Goal: Task Accomplishment & Management: Use online tool/utility

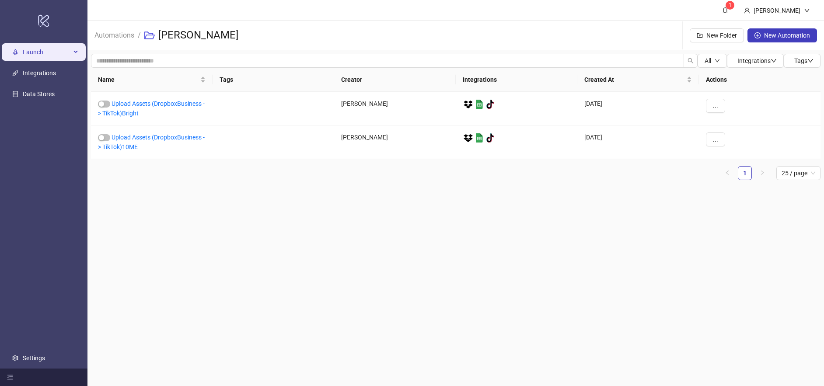
click at [44, 55] on span "Launch" at bounding box center [47, 51] width 48 height 17
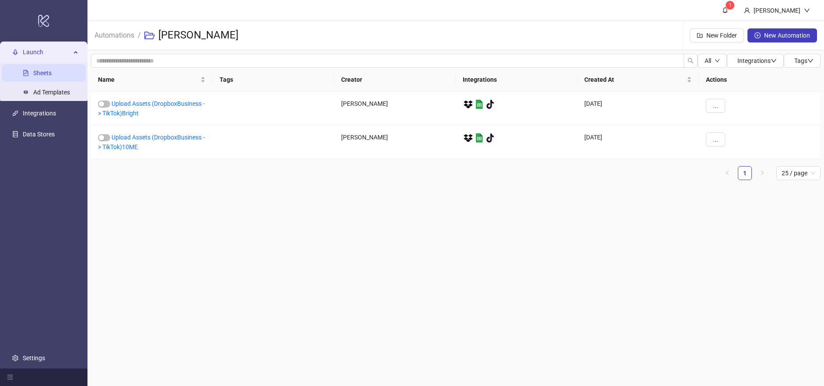
click at [50, 70] on link "Sheets" at bounding box center [42, 73] width 18 height 7
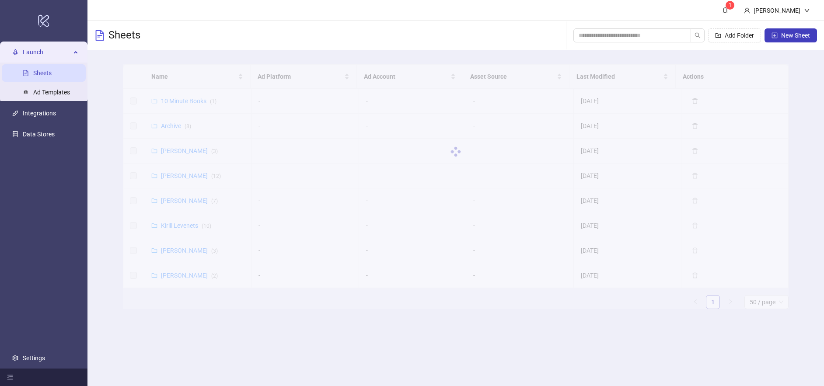
click at [211, 313] on div "Name Ad Platform Ad Account Asset Source Last Modified Actions 10 Minute Books …" at bounding box center [456, 190] width 666 height 252
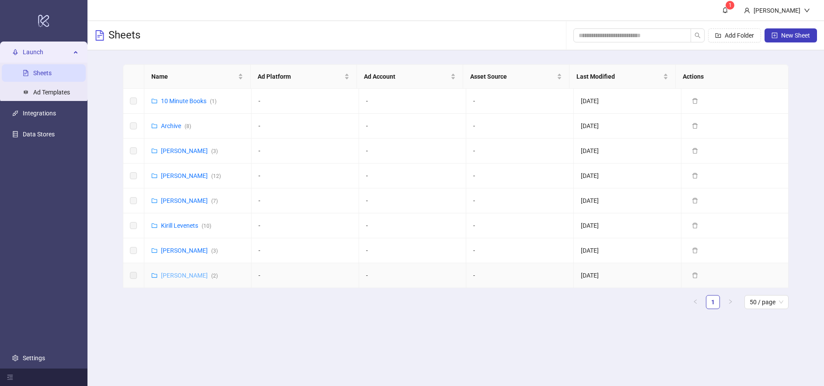
click at [181, 273] on link "[PERSON_NAME] ( 2 )" at bounding box center [189, 275] width 57 height 7
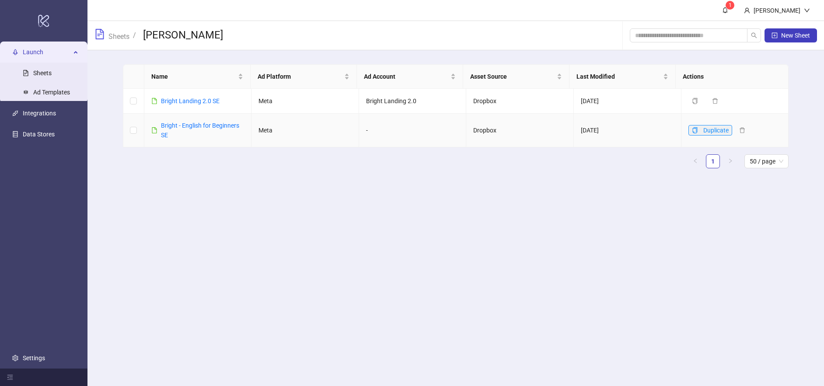
click at [692, 132] on icon "copy" at bounding box center [694, 130] width 5 height 6
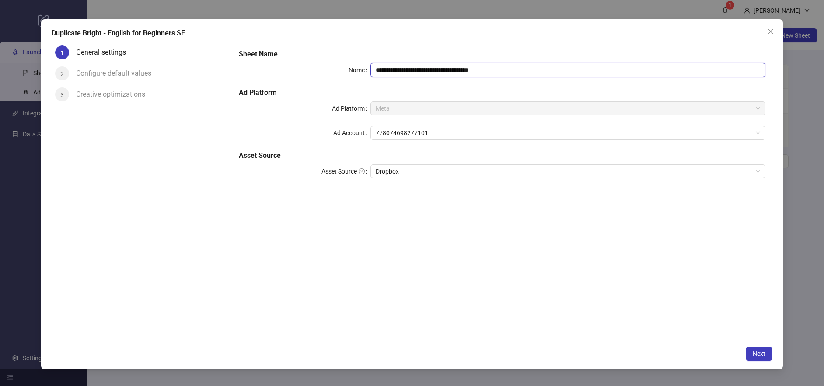
drag, startPoint x: 490, startPoint y: 71, endPoint x: 396, endPoint y: 71, distance: 94.5
click at [396, 71] on input "**********" at bounding box center [568, 70] width 395 height 14
click at [461, 134] on span "778074698277101" at bounding box center [568, 132] width 385 height 13
type input "**********"
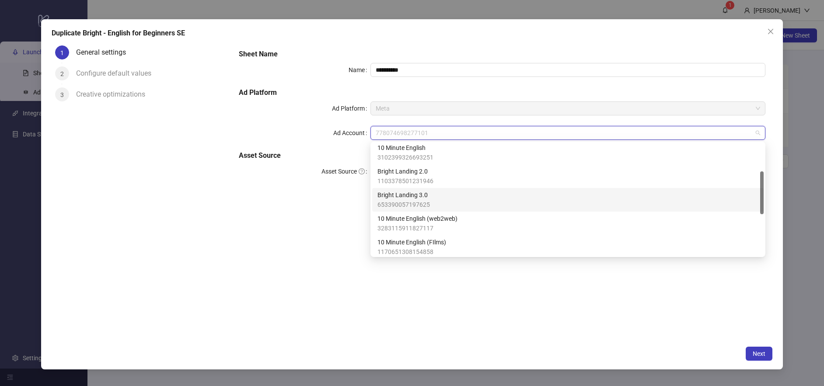
scroll to position [77, 0]
click at [445, 193] on div "Bright Landing 3.0 653390057197625" at bounding box center [568, 196] width 381 height 19
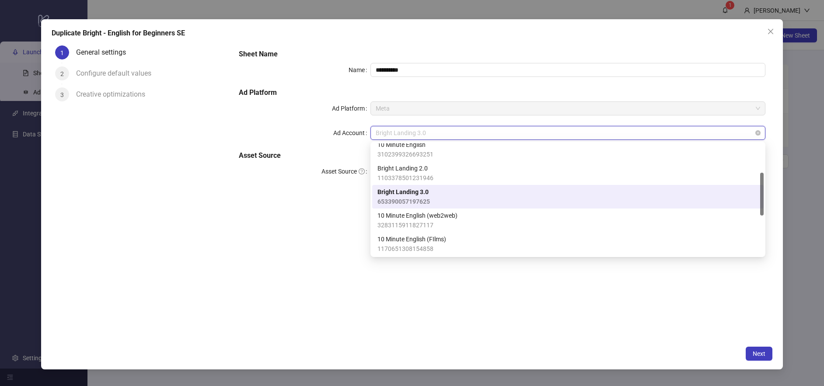
drag, startPoint x: 436, startPoint y: 135, endPoint x: 372, endPoint y: 135, distance: 63.9
click at [372, 135] on div "Bright Landing 3.0" at bounding box center [568, 133] width 395 height 14
drag, startPoint x: 444, startPoint y: 191, endPoint x: 376, endPoint y: 191, distance: 67.4
click at [376, 191] on div "Bright Landing 3.0 653390057197625" at bounding box center [568, 197] width 392 height 24
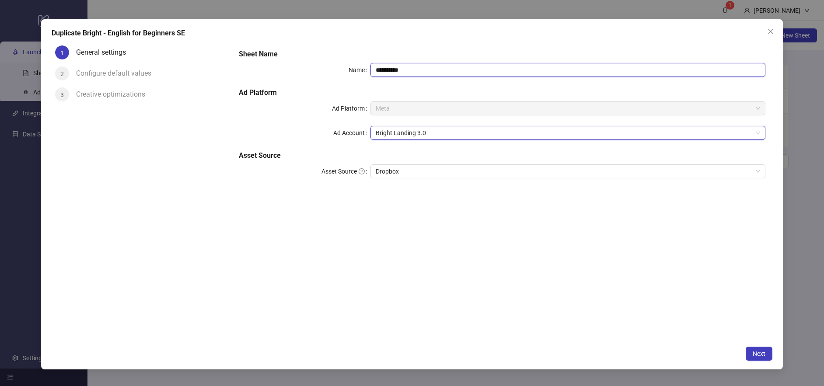
click at [408, 71] on input "**********" at bounding box center [568, 70] width 395 height 14
click at [397, 70] on input "**********" at bounding box center [568, 70] width 395 height 14
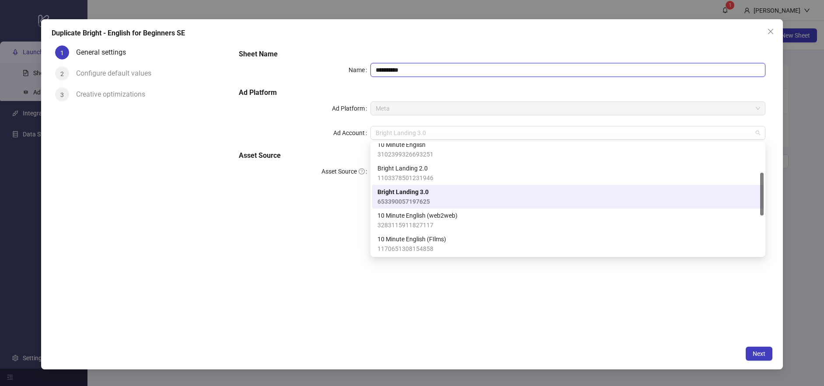
drag, startPoint x: 414, startPoint y: 134, endPoint x: 378, endPoint y: 143, distance: 37.8
click at [382, 134] on span "Bright Landing 3.0" at bounding box center [568, 132] width 385 height 13
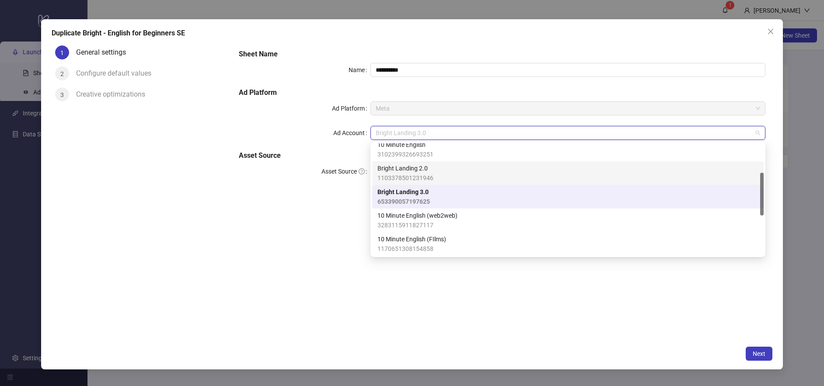
click at [324, 267] on div "**********" at bounding box center [502, 192] width 541 height 300
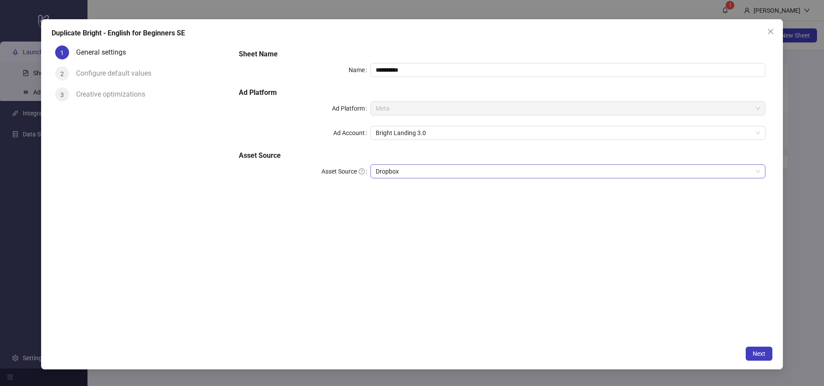
click at [397, 170] on span "Dropbox" at bounding box center [568, 171] width 385 height 13
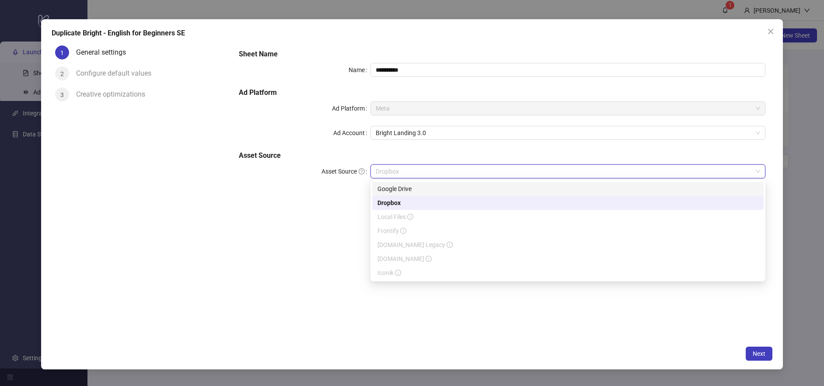
click at [319, 248] on div "**********" at bounding box center [502, 192] width 541 height 300
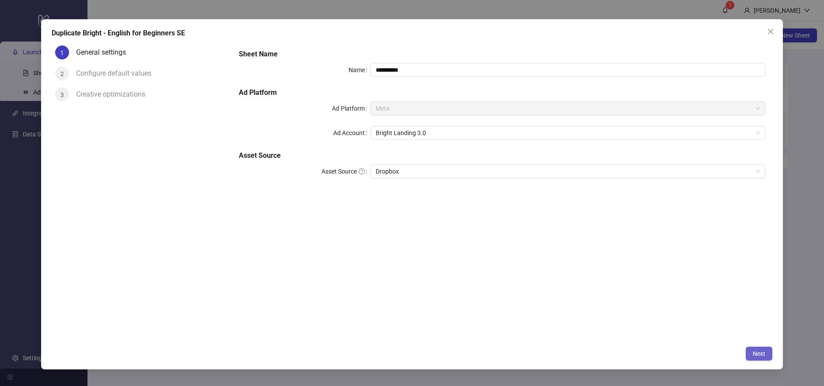
click at [758, 355] on span "Next" at bounding box center [759, 353] width 13 height 7
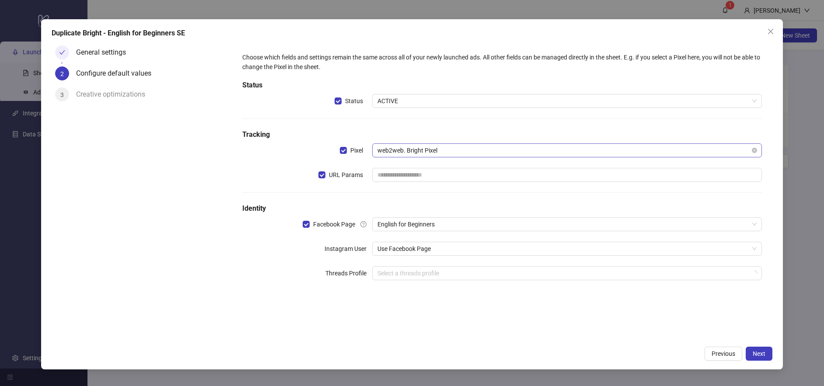
click at [458, 150] on span "web2web. Bright Pixel" at bounding box center [567, 150] width 379 height 13
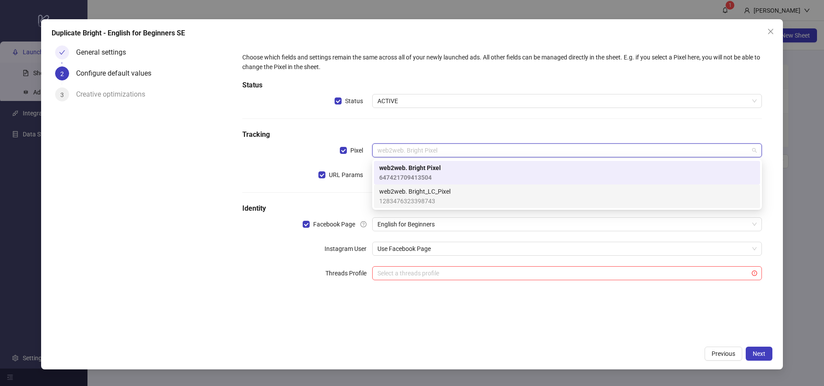
click at [458, 192] on div "web2web. Bright_LC_Pixel 1283476323398743" at bounding box center [567, 196] width 376 height 19
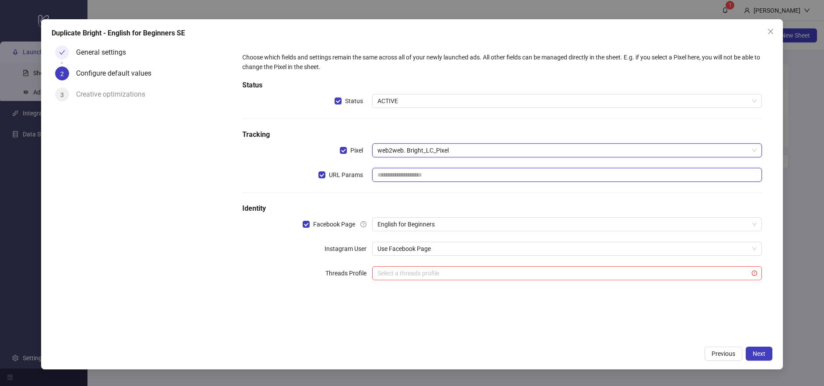
click at [408, 174] on input "text" at bounding box center [567, 175] width 390 height 14
click at [414, 273] on input "search" at bounding box center [563, 273] width 371 height 13
click at [348, 302] on div "Choose which fields and settings remain the same across all of your newly launc…" at bounding box center [502, 192] width 541 height 300
click at [765, 355] on span "Next" at bounding box center [759, 353] width 13 height 7
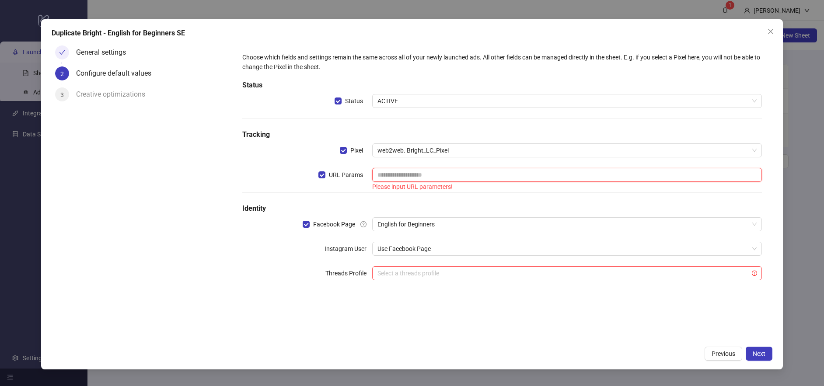
click at [403, 175] on input "text" at bounding box center [567, 175] width 390 height 14
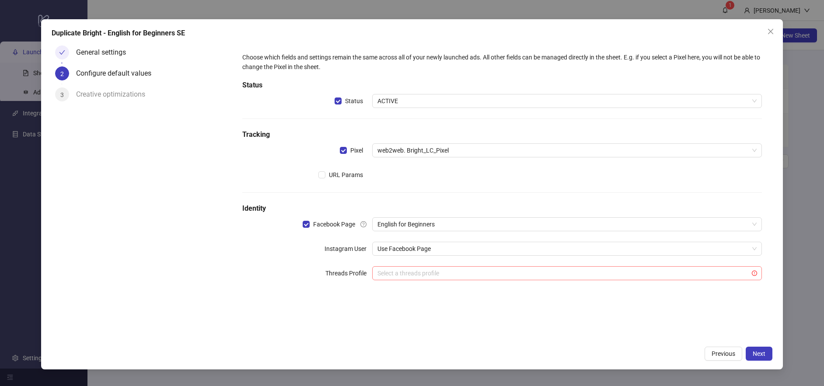
click at [436, 270] on input "search" at bounding box center [563, 273] width 371 height 13
drag, startPoint x: 323, startPoint y: 273, endPoint x: 368, endPoint y: 277, distance: 45.2
click at [368, 277] on div "Threads Profile" at bounding box center [307, 273] width 130 height 14
copy label "Threads Profile"
click at [411, 275] on input "search" at bounding box center [563, 273] width 371 height 13
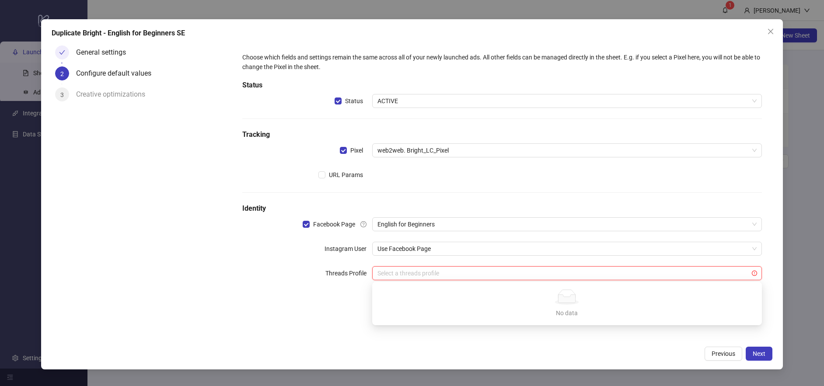
click at [332, 279] on label "Threads Profile" at bounding box center [348, 273] width 47 height 14
click at [434, 276] on input "search" at bounding box center [563, 273] width 371 height 13
click at [361, 267] on div "Choose which fields and settings remain the same across all of your newly launc…" at bounding box center [502, 171] width 527 height 245
click at [303, 231] on div "Choose which fields and settings remain the same across all of your newly launc…" at bounding box center [502, 171] width 527 height 245
click at [758, 356] on span "Next" at bounding box center [759, 353] width 13 height 7
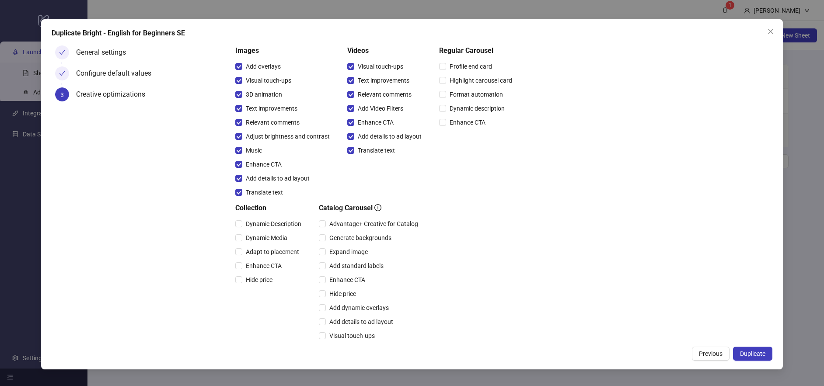
scroll to position [81, 0]
click at [757, 357] on span "Duplicate" at bounding box center [752, 353] width 25 height 7
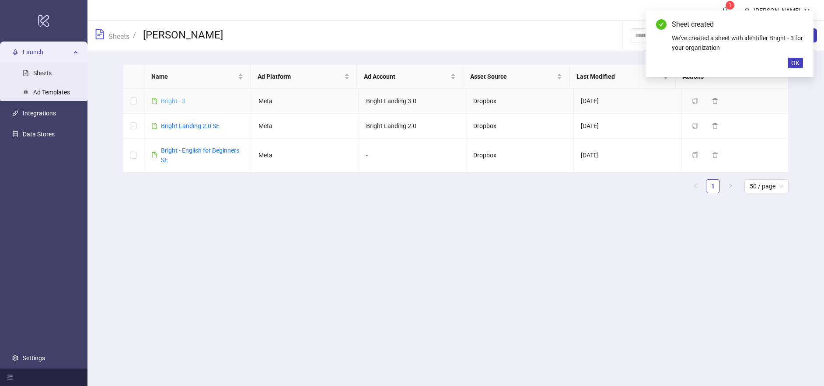
click at [169, 99] on link "Bright - 3" at bounding box center [173, 101] width 24 height 7
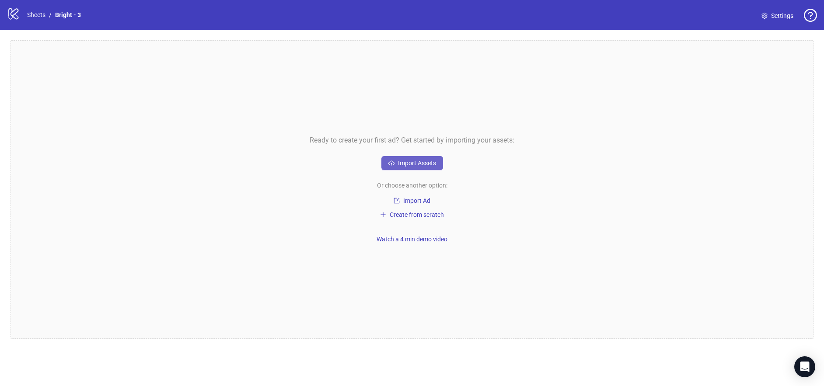
click at [434, 168] on button "Import Assets" at bounding box center [412, 163] width 62 height 14
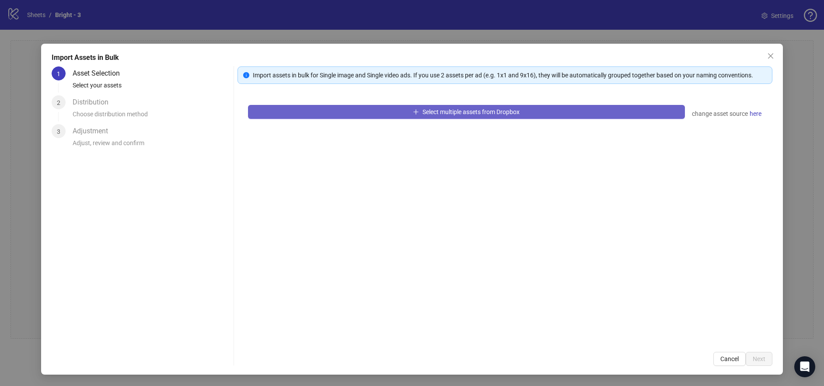
click at [491, 115] on button "Select multiple assets from Dropbox" at bounding box center [466, 112] width 437 height 14
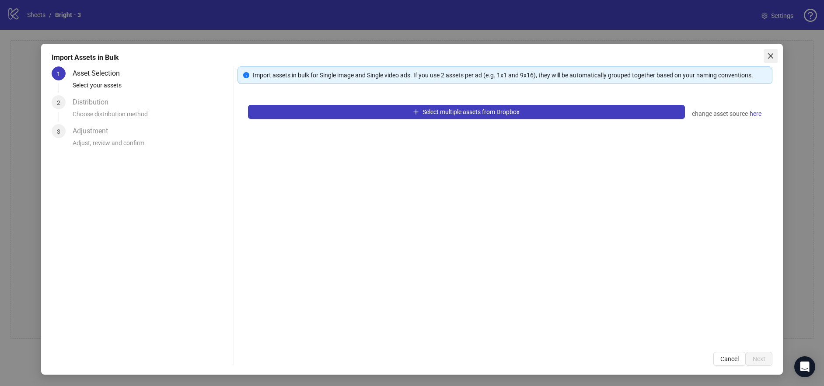
click at [775, 58] on span "Close" at bounding box center [771, 55] width 14 height 7
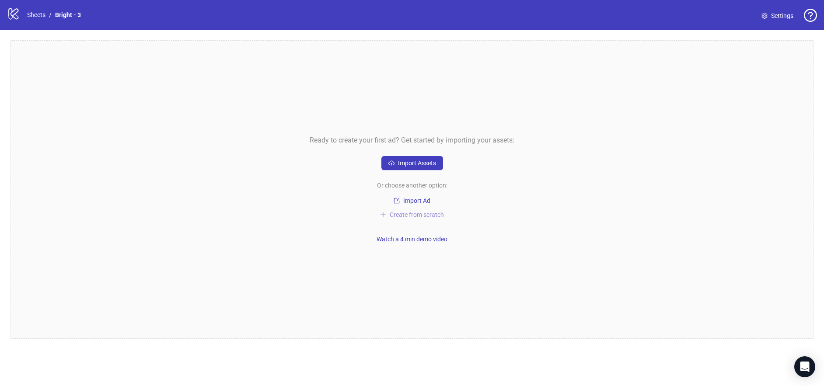
click at [425, 213] on span "Create from scratch" at bounding box center [417, 214] width 54 height 7
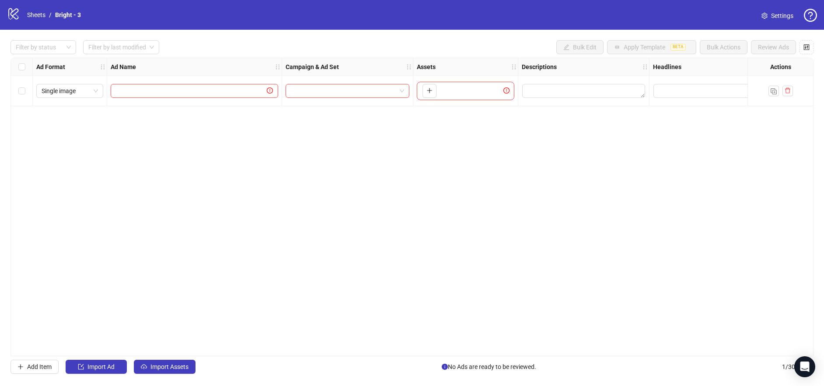
click at [189, 158] on div "Ad Format Ad Name Campaign & Ad Set Assets Descriptions Headlines Primary Texts…" at bounding box center [411, 207] width 803 height 299
click at [236, 89] on input "text" at bounding box center [190, 91] width 149 height 10
click at [181, 362] on button "Import Assets" at bounding box center [165, 367] width 62 height 14
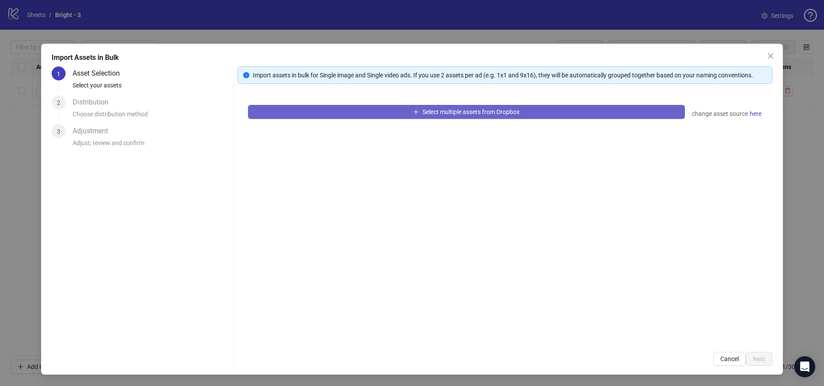
click at [522, 110] on button "Select multiple assets from Dropbox" at bounding box center [466, 112] width 437 height 14
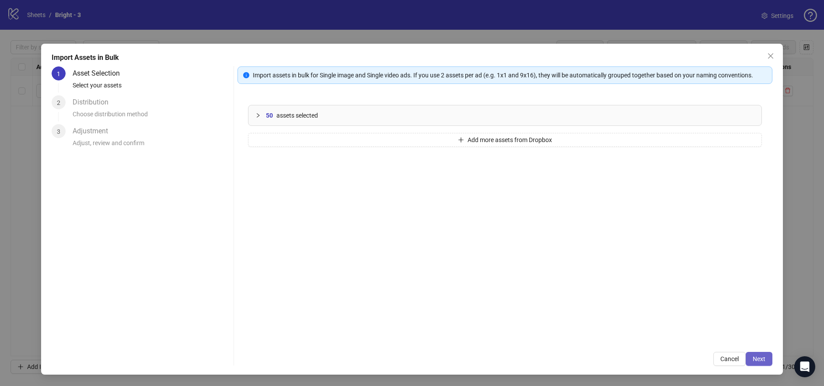
click at [759, 356] on span "Next" at bounding box center [759, 359] width 13 height 7
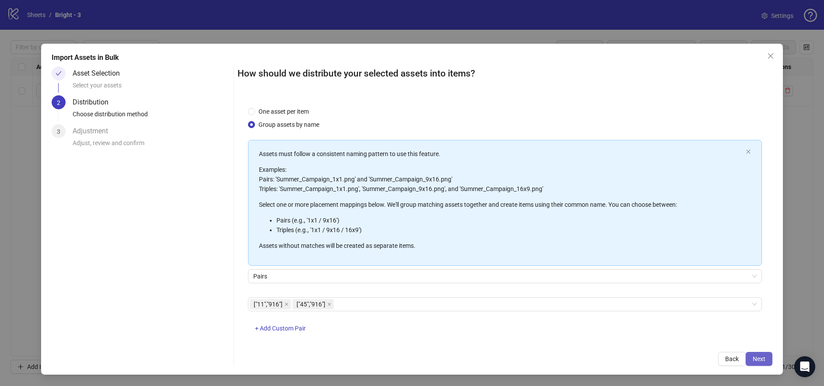
click at [764, 359] on span "Next" at bounding box center [759, 359] width 13 height 7
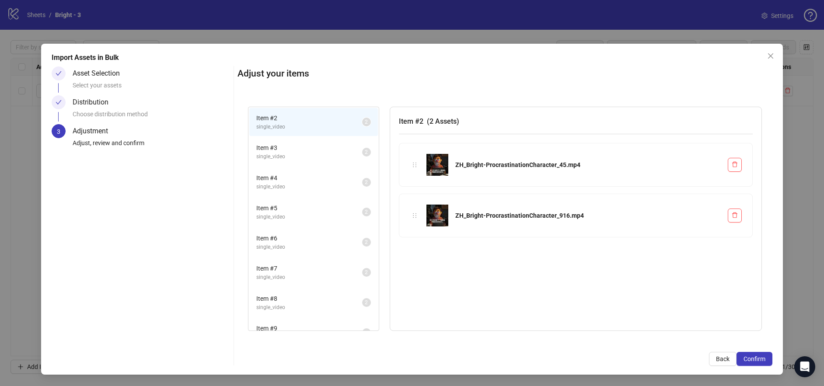
click at [301, 150] on span "Item # 3" at bounding box center [309, 148] width 106 height 10
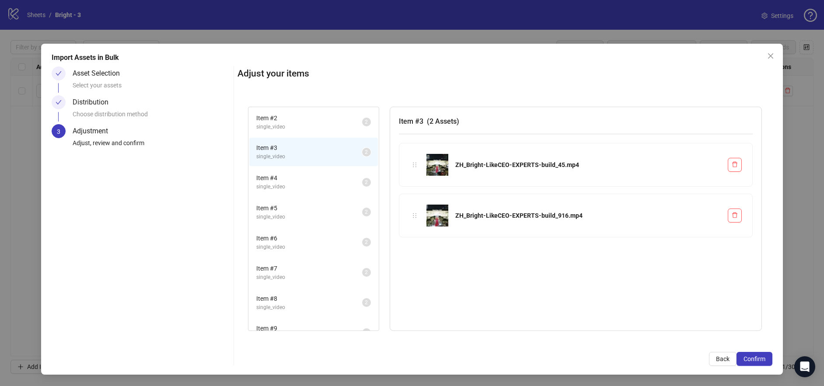
click at [300, 176] on span "Item # 4" at bounding box center [309, 178] width 106 height 10
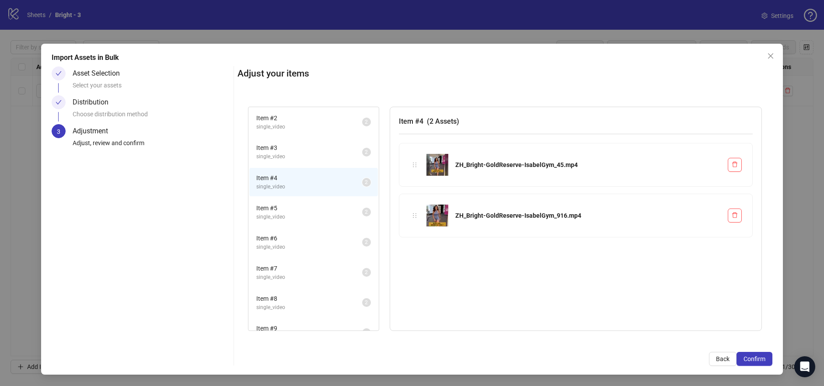
click at [300, 205] on span "Item # 5" at bounding box center [309, 208] width 106 height 10
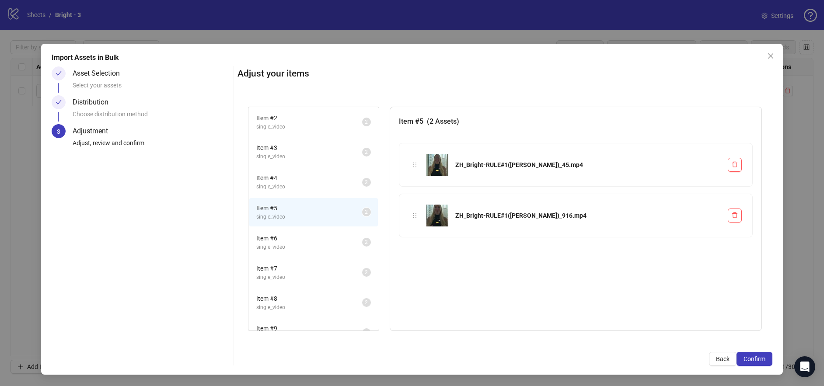
click at [302, 224] on li "Item # 5 single_video 2" at bounding box center [313, 212] width 129 height 28
click at [307, 258] on div "Item # 7 single_video 2" at bounding box center [313, 273] width 130 height 30
click at [304, 239] on span "Item # 6" at bounding box center [309, 239] width 106 height 10
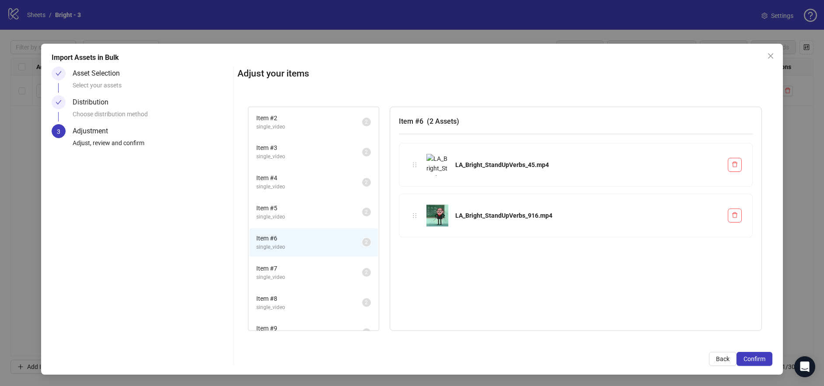
click at [304, 269] on span "Item # 7" at bounding box center [309, 269] width 106 height 10
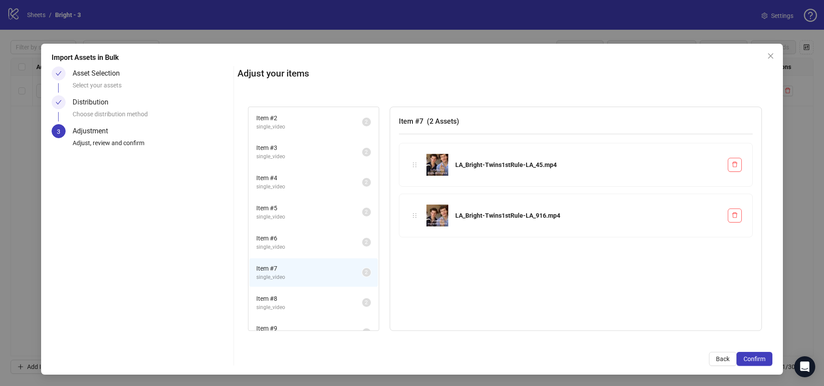
click at [306, 287] on div "Item # 7 single_video 2" at bounding box center [313, 273] width 130 height 30
drag, startPoint x: 308, startPoint y: 298, endPoint x: 320, endPoint y: 300, distance: 12.0
click at [309, 298] on span "Item # 8" at bounding box center [309, 299] width 106 height 10
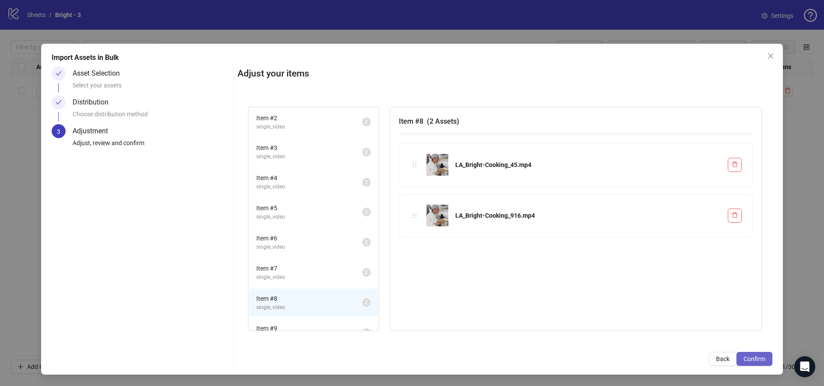
click at [761, 362] on span "Confirm" at bounding box center [755, 359] width 22 height 7
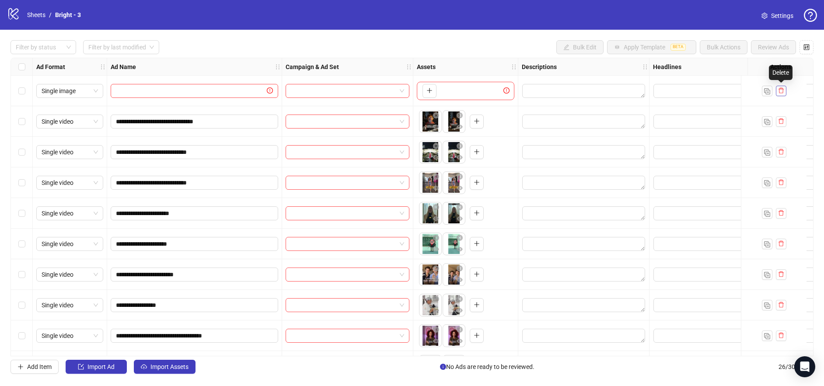
click at [784, 90] on button "button" at bounding box center [781, 91] width 10 height 10
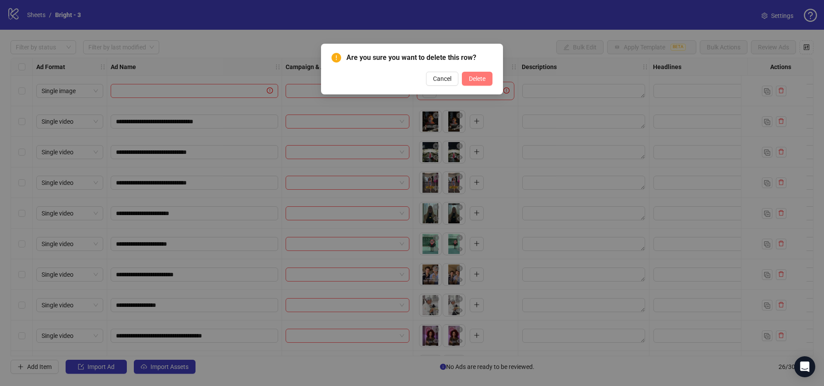
click at [470, 81] on span "Delete" at bounding box center [477, 78] width 17 height 7
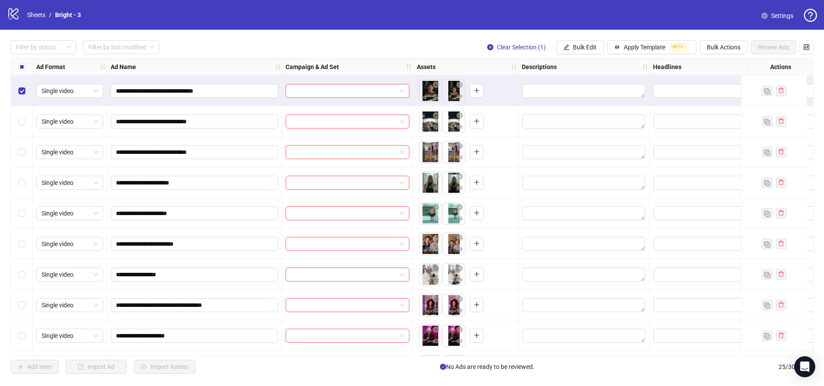
click at [25, 115] on div "Select row 2" at bounding box center [22, 121] width 22 height 31
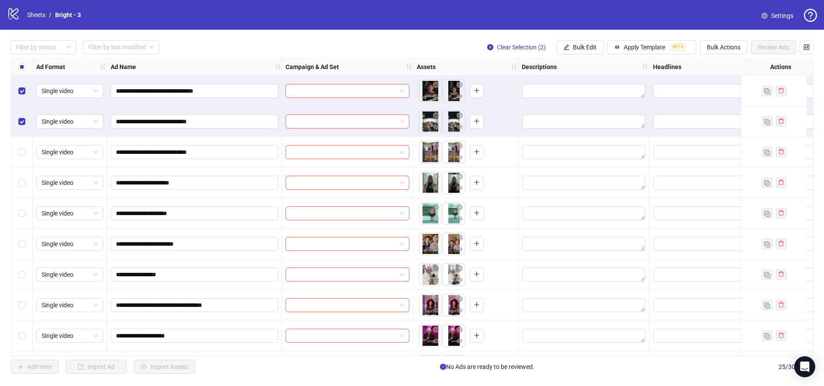
click at [25, 95] on div "Select row 1" at bounding box center [22, 91] width 22 height 31
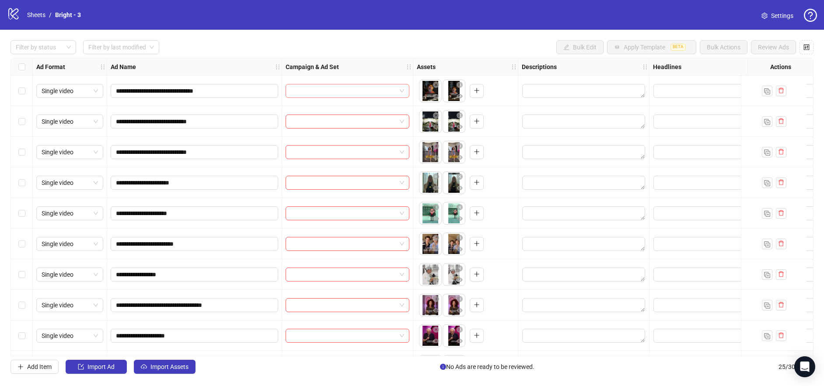
click at [339, 89] on input "search" at bounding box center [343, 90] width 105 height 13
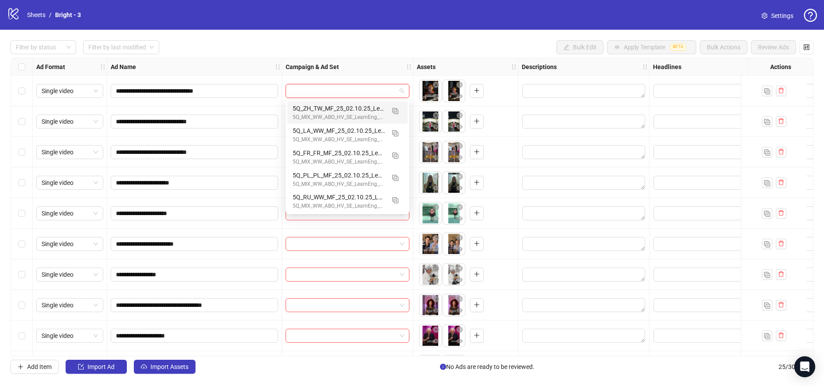
paste input "**********"
type input "**********"
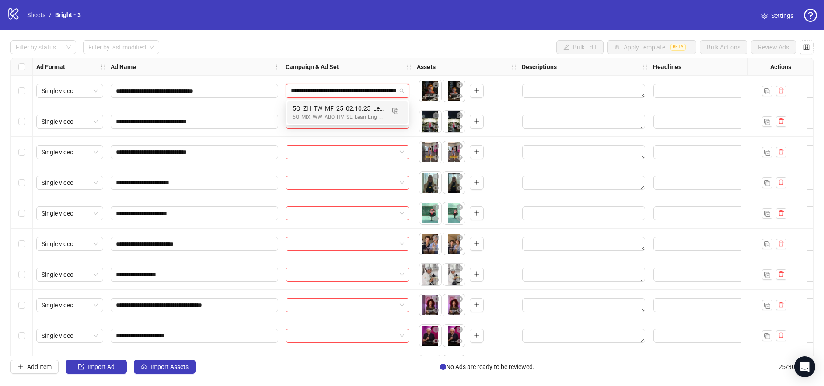
scroll to position [0, 49]
click at [362, 113] on div "5Q_MIX_WW_ABO_HV_SE_LearnEng_5m1trl5-8_02.10.25_R0.15" at bounding box center [339, 117] width 92 height 8
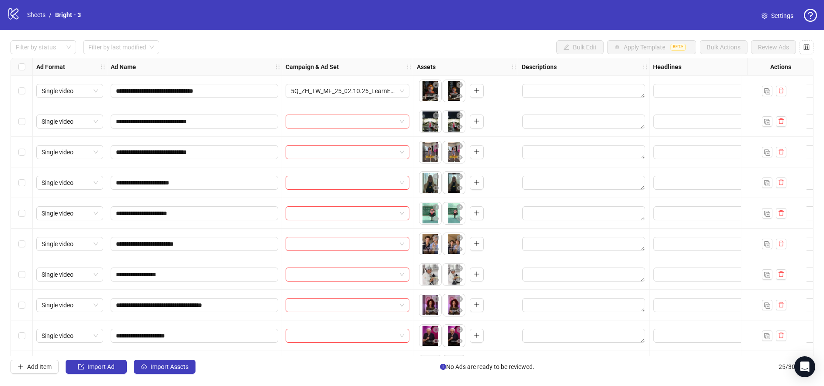
click at [340, 120] on input "search" at bounding box center [343, 121] width 105 height 13
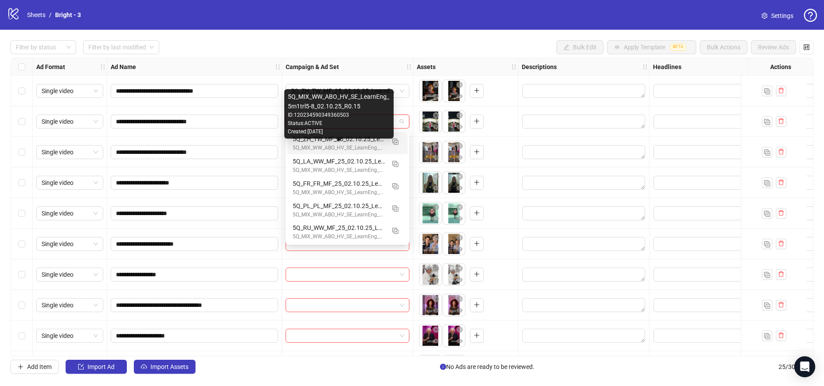
click at [372, 146] on div "5Q_MIX_WW_ABO_HV_SE_LearnEng_5m1trl5-8_02.10.25_R0.15" at bounding box center [339, 148] width 92 height 8
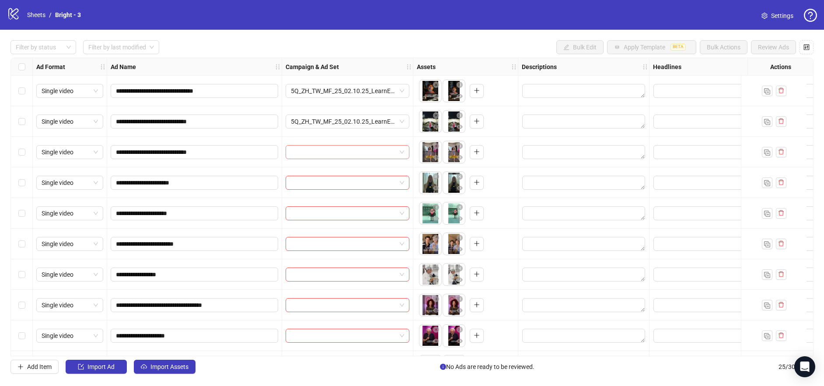
click at [329, 149] on input "search" at bounding box center [343, 152] width 105 height 13
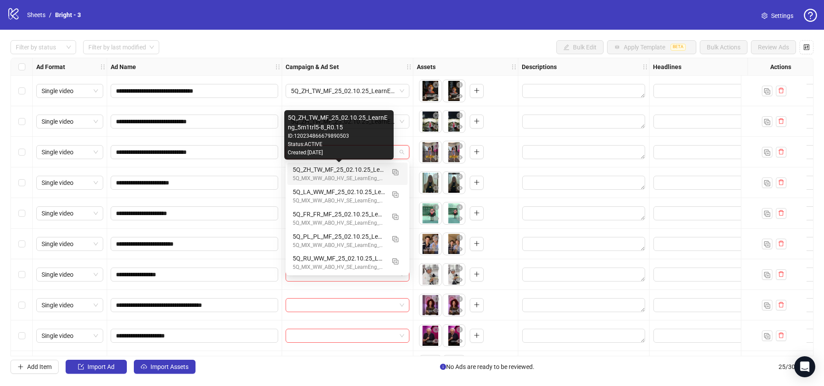
click at [343, 173] on div "5Q_ZH_TW_MF_25_02.10.25_LearnEng_5m1trl5-8_R0.15" at bounding box center [339, 170] width 92 height 10
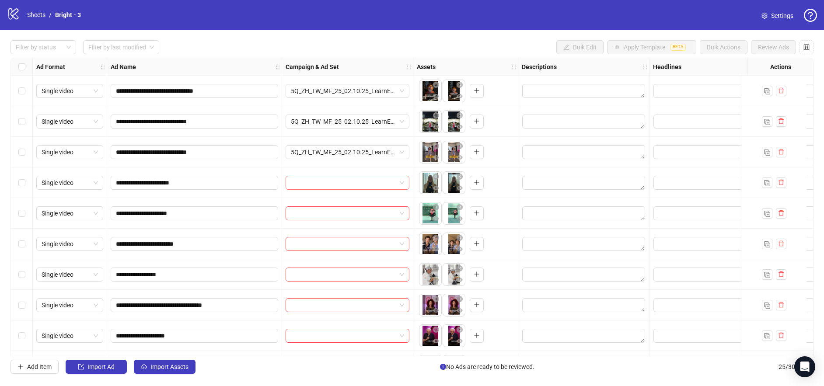
click at [340, 184] on input "search" at bounding box center [343, 182] width 105 height 13
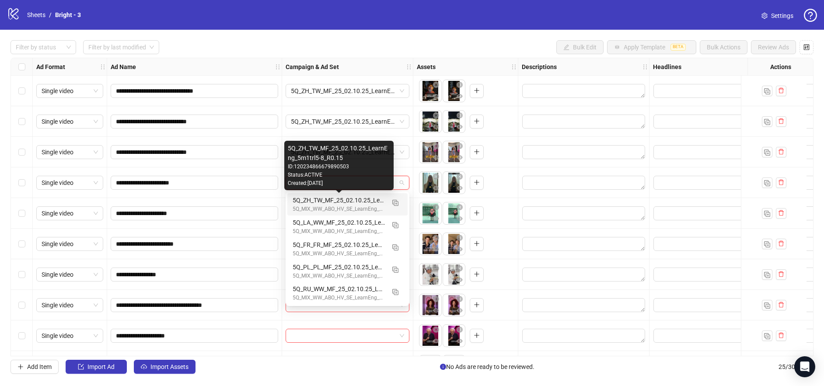
click at [346, 202] on div "5Q_ZH_TW_MF_25_02.10.25_LearnEng_5m1trl5-8_R0.15" at bounding box center [339, 201] width 92 height 10
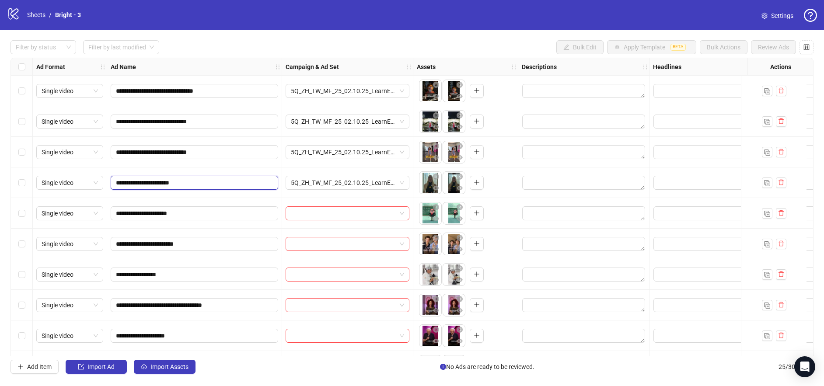
drag, startPoint x: 168, startPoint y: 181, endPoint x: 163, endPoint y: 183, distance: 4.7
click at [163, 183] on input "**********" at bounding box center [193, 183] width 155 height 10
click at [329, 209] on input "search" at bounding box center [343, 213] width 105 height 13
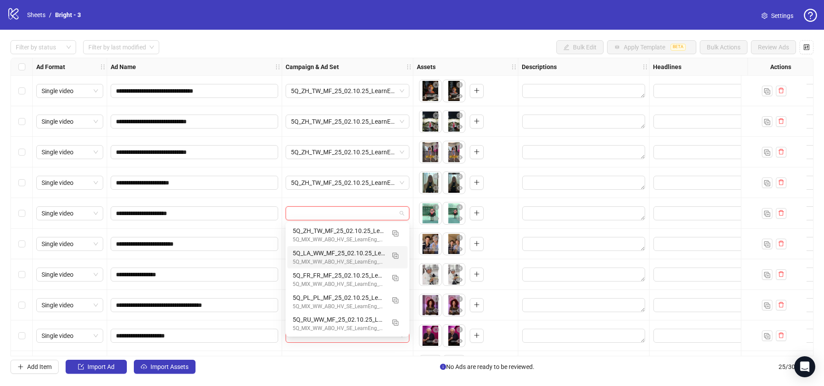
click at [332, 257] on div "5Q_LA_WW_MF_25_02.10.25_LearnEng_5m1trl5-8_R0.15" at bounding box center [339, 253] width 92 height 10
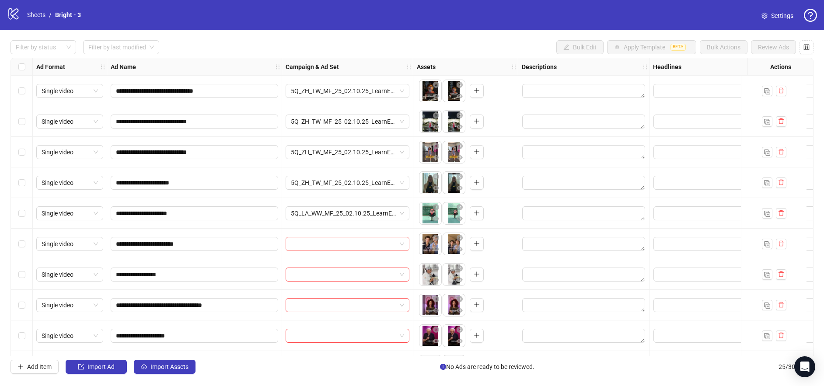
click at [331, 244] on input "search" at bounding box center [343, 244] width 105 height 13
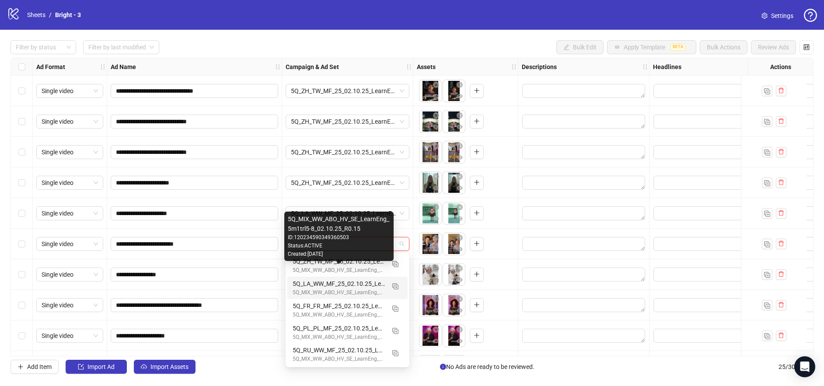
click at [340, 284] on div "5Q_LA_WW_MF_25_02.10.25_LearnEng_5m1trl5-8_R0.15" at bounding box center [339, 284] width 92 height 10
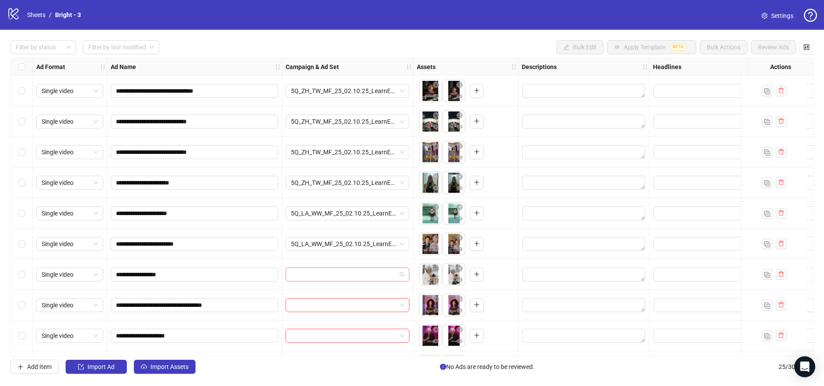
click at [314, 273] on input "search" at bounding box center [343, 274] width 105 height 13
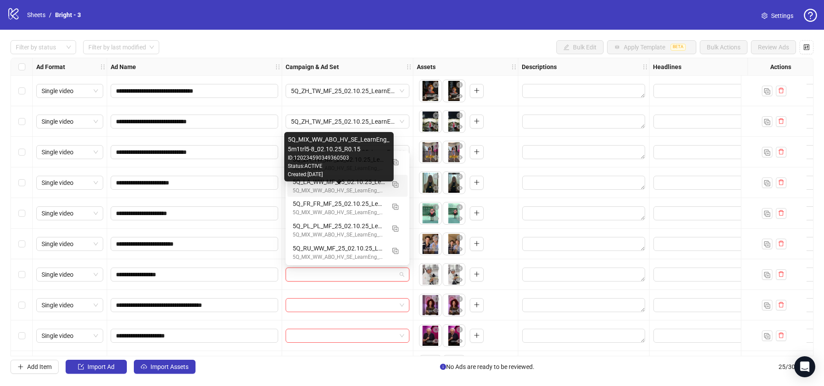
click at [331, 188] on div "5Q_MIX_WW_ABO_HV_SE_LearnEng_5m1trl5-8_02.10.25_R0.15" at bounding box center [339, 191] width 92 height 8
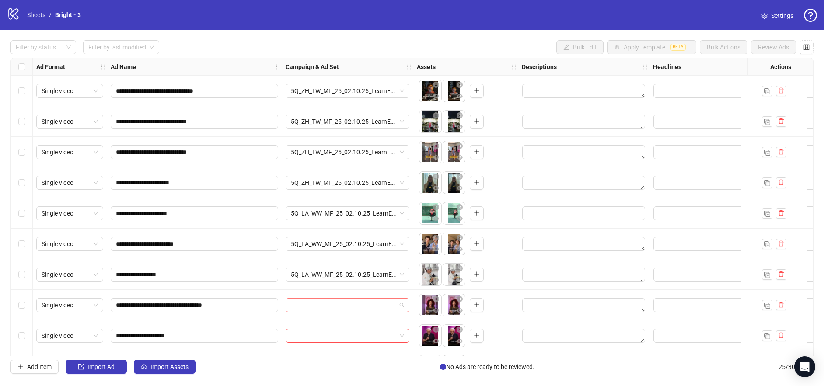
click at [316, 305] on input "search" at bounding box center [343, 305] width 105 height 13
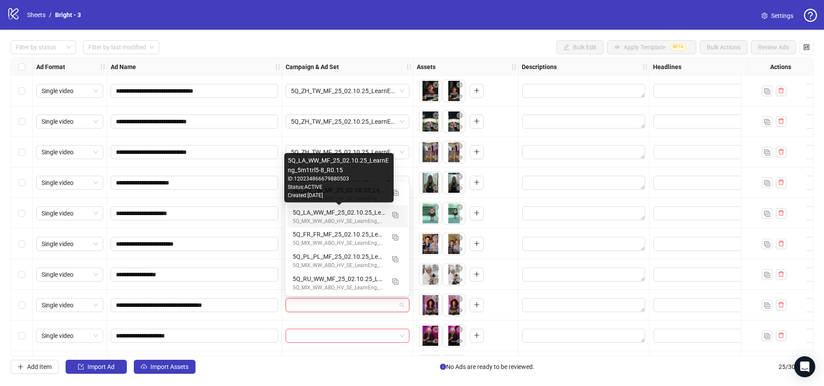
click at [345, 214] on div "5Q_LA_WW_MF_25_02.10.25_LearnEng_5m1trl5-8_R0.15" at bounding box center [339, 213] width 92 height 10
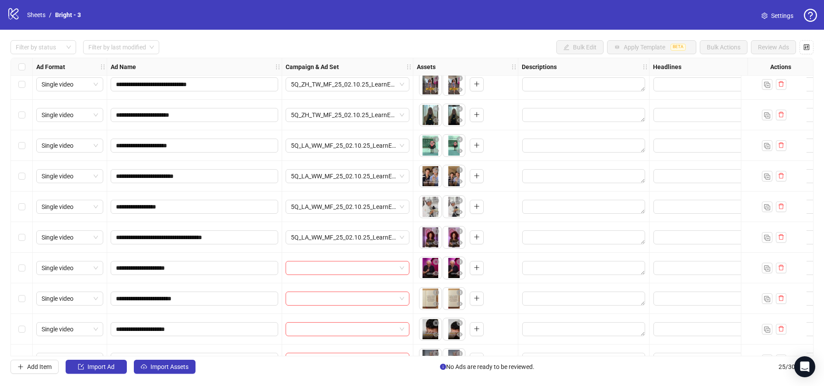
scroll to position [69, 0]
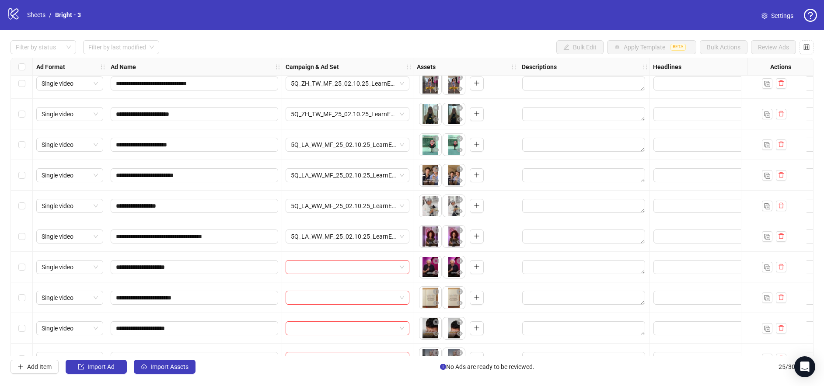
click at [317, 266] on input "search" at bounding box center [343, 267] width 105 height 13
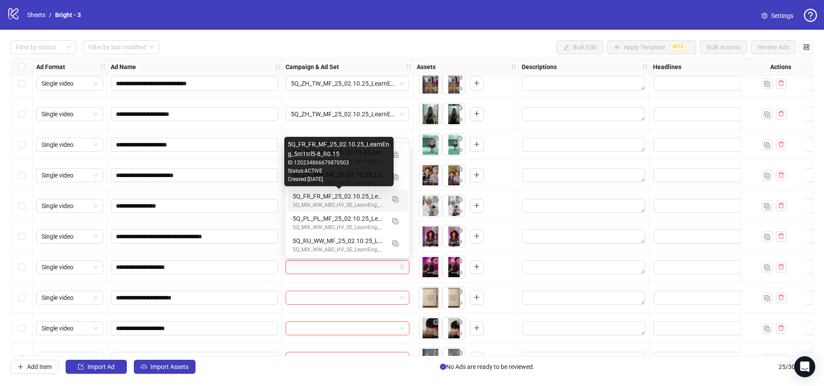
click at [331, 197] on div "5Q_FR_FR_MF_25_02.10.25_LearnEng_5m1trl5-8_R0.15" at bounding box center [339, 197] width 92 height 10
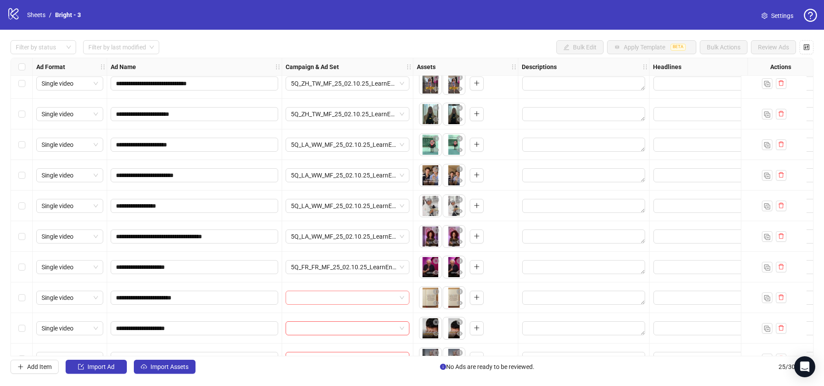
click at [316, 300] on input "search" at bounding box center [343, 297] width 105 height 13
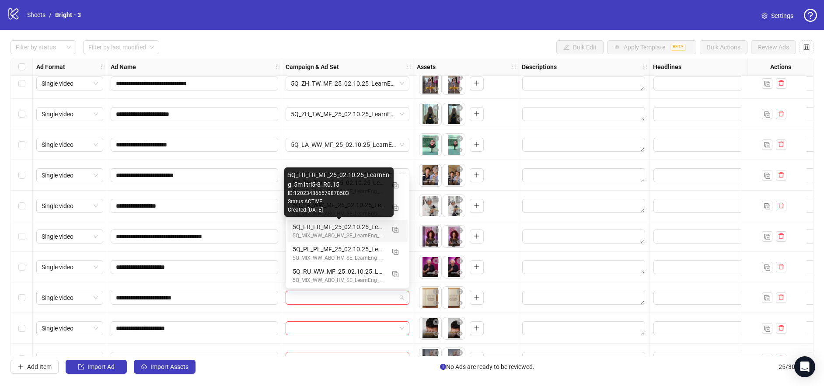
click at [325, 228] on div "5Q_FR_FR_MF_25_02.10.25_LearnEng_5m1trl5-8_R0.15" at bounding box center [339, 227] width 92 height 10
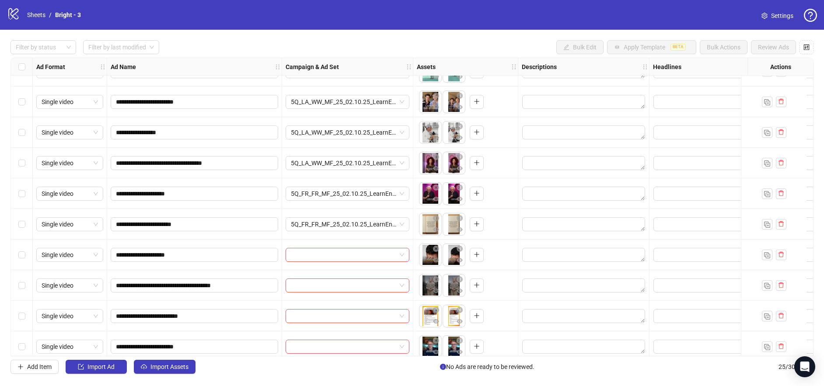
scroll to position [144, 0]
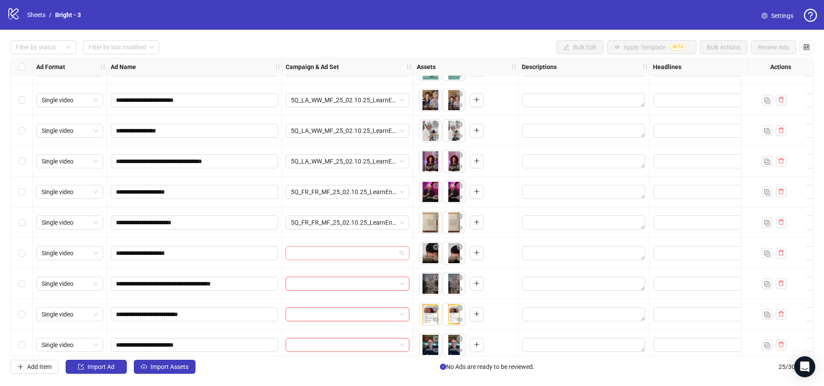
click at [309, 252] on input "search" at bounding box center [343, 253] width 105 height 13
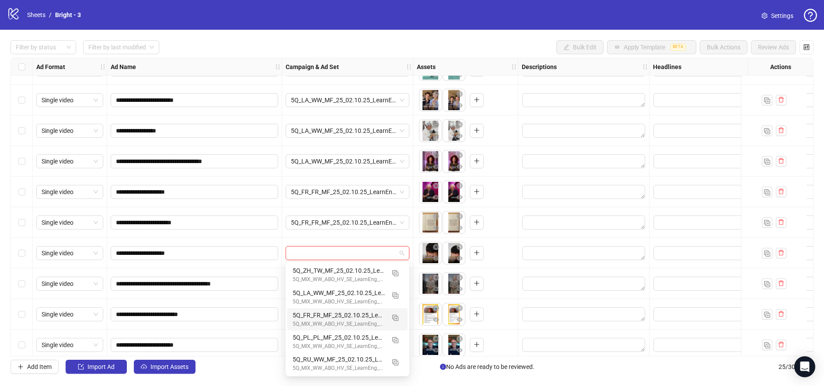
click at [369, 322] on div "5Q_MIX_WW_ABO_HV_SE_LearnEng_5m1trl5-8_02.10.25_R0.15" at bounding box center [339, 324] width 92 height 8
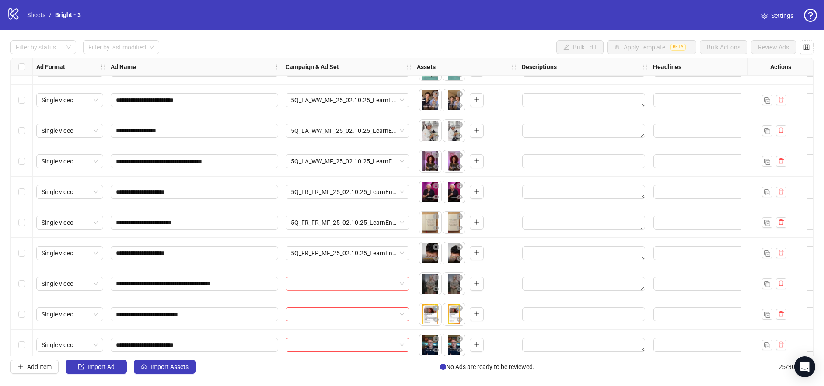
click at [317, 283] on input "search" at bounding box center [343, 283] width 105 height 13
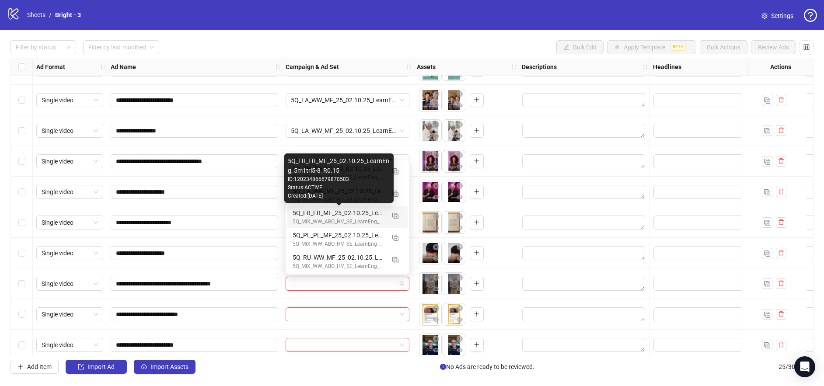
click at [339, 212] on div "5Q_FR_FR_MF_25_02.10.25_LearnEng_5m1trl5-8_R0.15" at bounding box center [339, 213] width 92 height 10
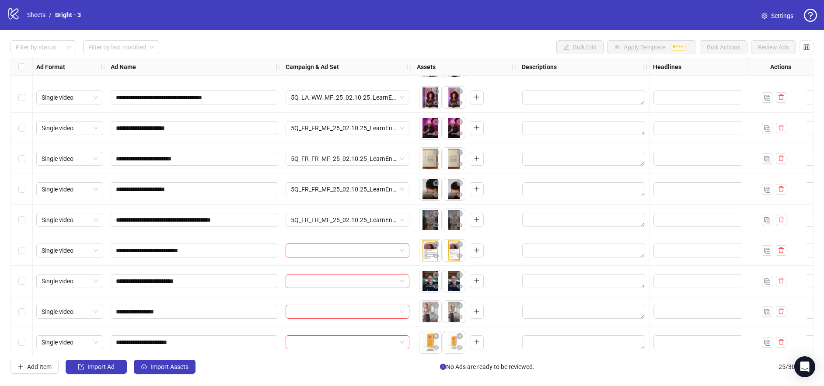
scroll to position [210, 0]
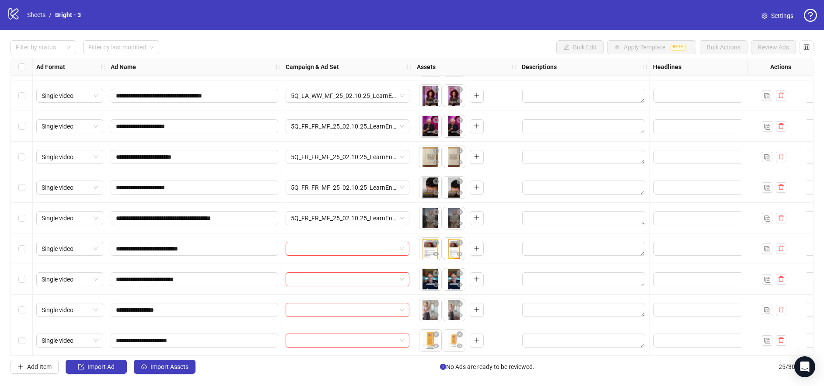
click at [322, 242] on div at bounding box center [348, 249] width 124 height 14
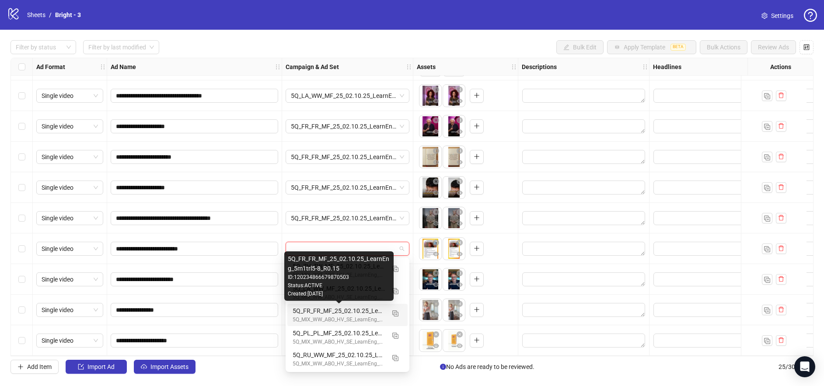
click at [332, 314] on div "5Q_FR_FR_MF_25_02.10.25_LearnEng_5m1trl5-8_R0.15" at bounding box center [339, 311] width 92 height 10
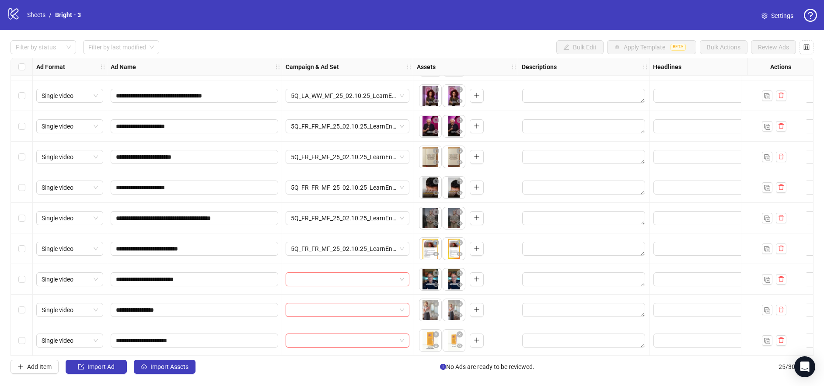
click at [311, 281] on input "search" at bounding box center [343, 279] width 105 height 13
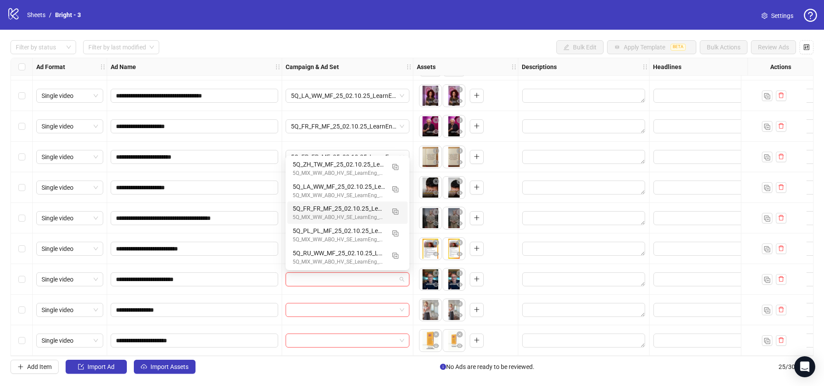
click at [361, 223] on div "5Q_FR_FR_MF_25_02.10.25_LearnEng_5m1trl5-8_R0.15 5Q_MIX_WW_ABO_HV_SE_LearnEng_5…" at bounding box center [347, 213] width 120 height 22
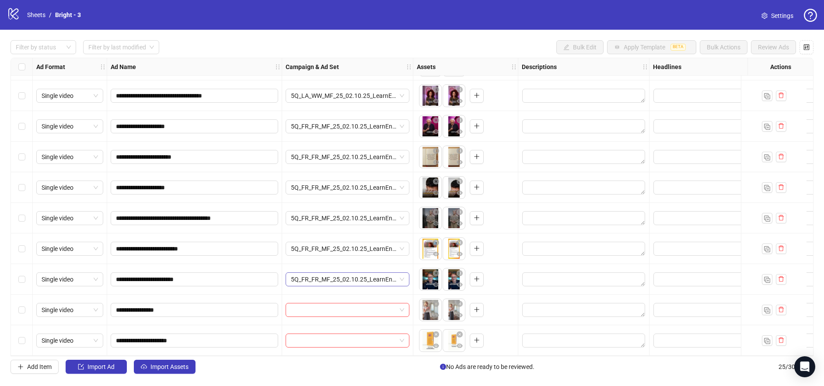
click at [374, 282] on span "5Q_FR_FR_MF_25_02.10.25_LearnEng_5m1trl5-8_R0.15" at bounding box center [347, 279] width 113 height 13
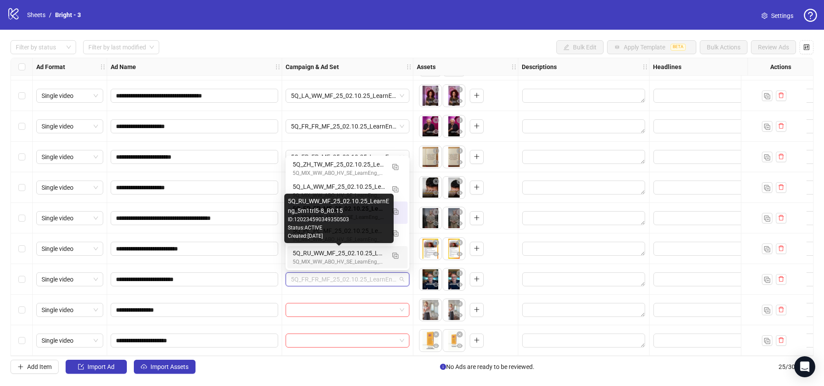
click at [341, 239] on div "Created: 2025-10-01" at bounding box center [339, 236] width 102 height 8
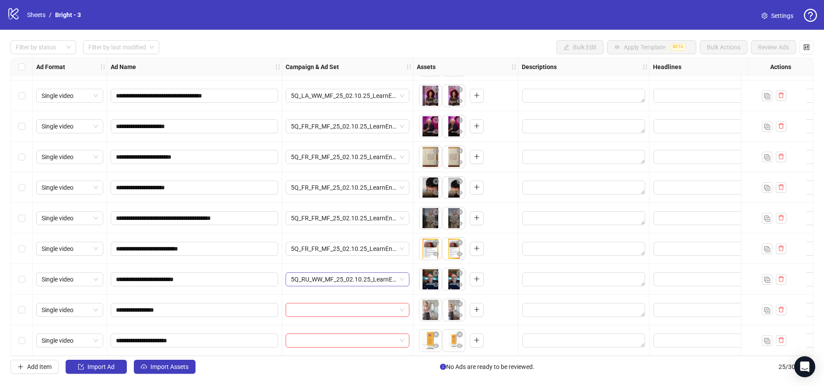
click at [340, 277] on span "5Q_RU_WW_MF_25_02.10.25_LearnEng_5m1trl5-8_R0.15" at bounding box center [347, 279] width 113 height 13
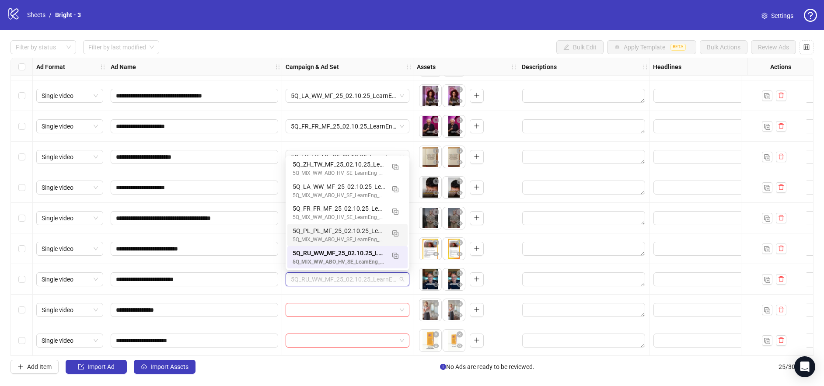
click at [336, 238] on div "5Q_MIX_WW_ABO_HV_SE_LearnEng_5m1trl5-8_02.10.25_R0.15" at bounding box center [339, 240] width 92 height 8
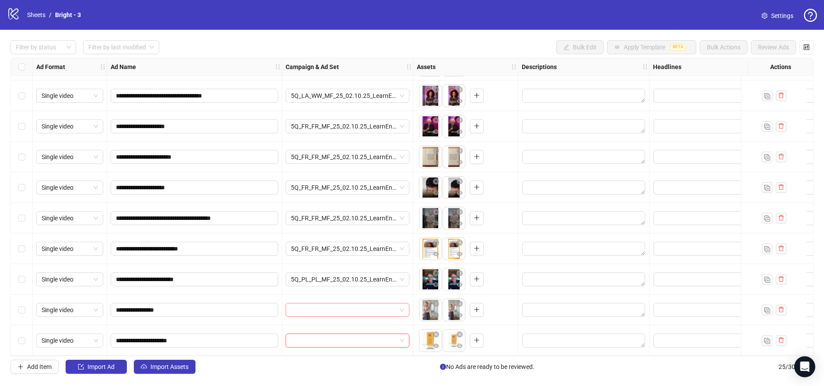
click at [310, 305] on input "search" at bounding box center [343, 310] width 105 height 13
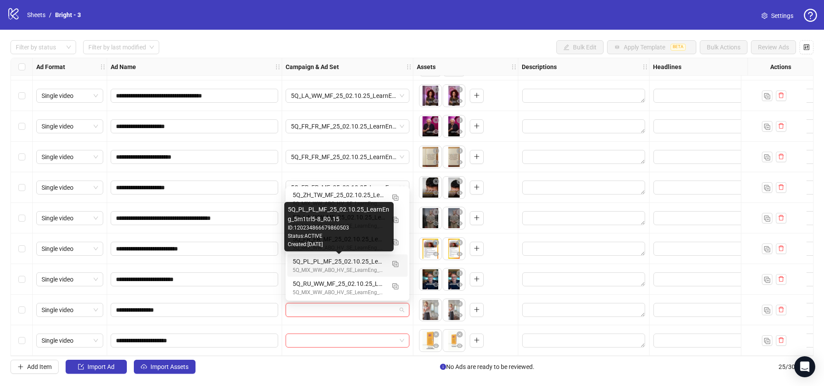
click at [314, 266] on div "5Q_PL_PL_MF_25_02.10.25_LearnEng_5m1trl5-8_R0.15" at bounding box center [339, 262] width 92 height 10
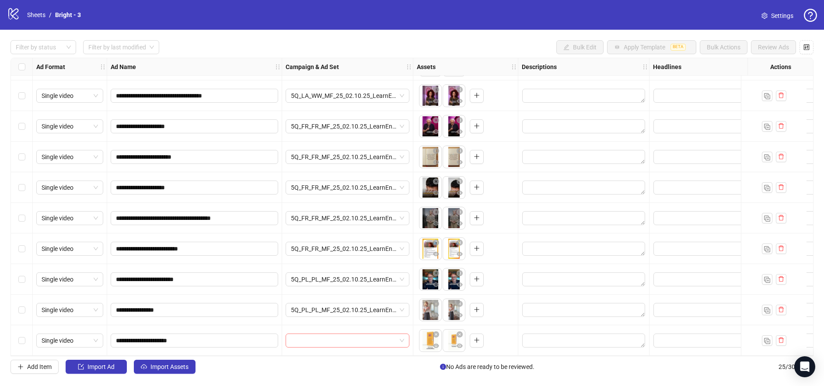
click at [327, 337] on input "search" at bounding box center [343, 340] width 105 height 13
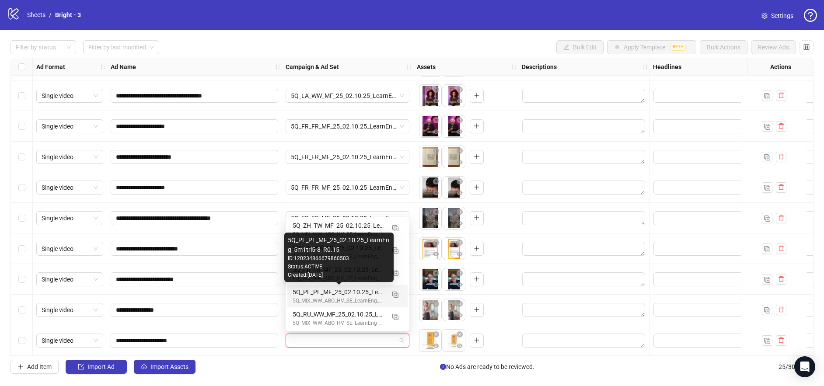
click at [331, 288] on div "5Q_PL_PL_MF_25_02.10.25_LearnEng_5m1trl5-8_R0.15" at bounding box center [339, 292] width 92 height 10
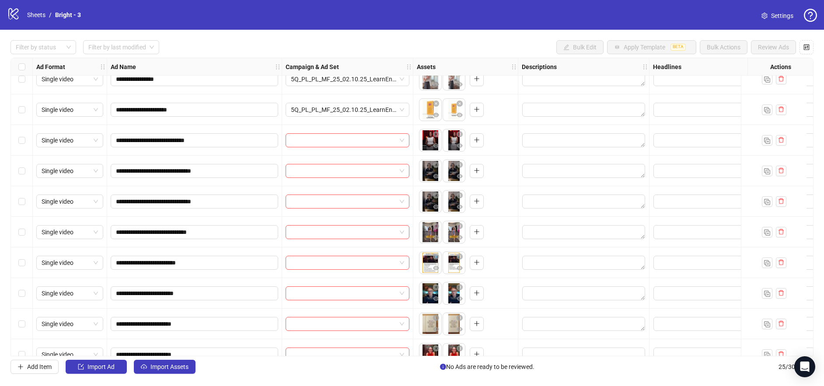
scroll to position [441, 0]
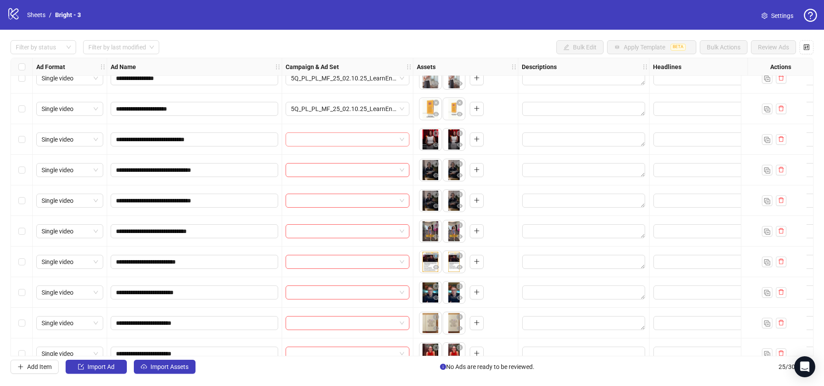
click at [312, 139] on input "search" at bounding box center [343, 139] width 105 height 13
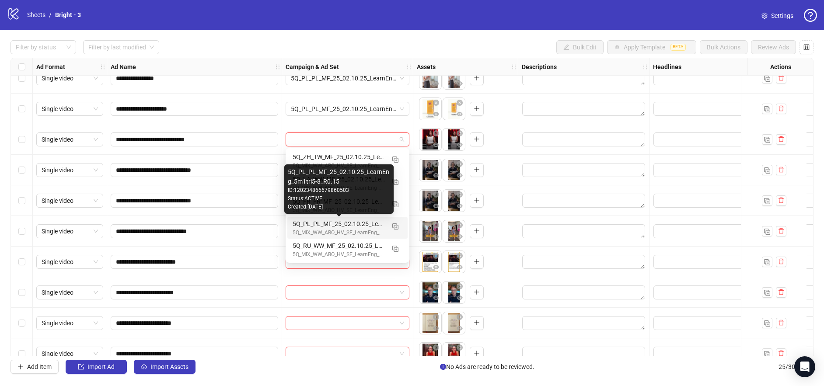
click at [336, 221] on div "5Q_PL_PL_MF_25_02.10.25_LearnEng_5m1trl5-8_R0.15" at bounding box center [339, 224] width 92 height 10
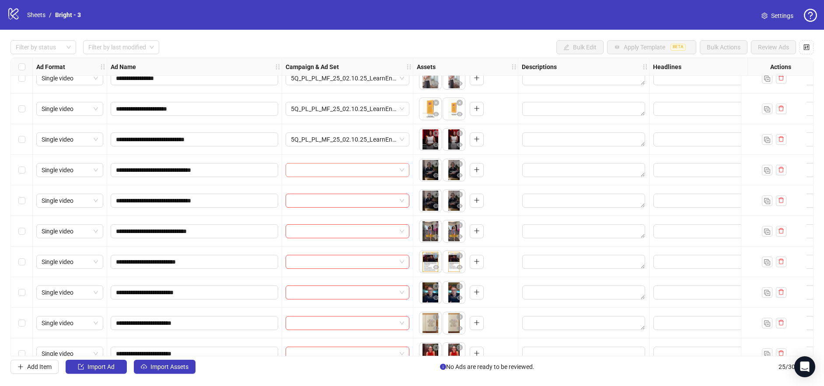
click at [325, 172] on input "search" at bounding box center [343, 170] width 105 height 13
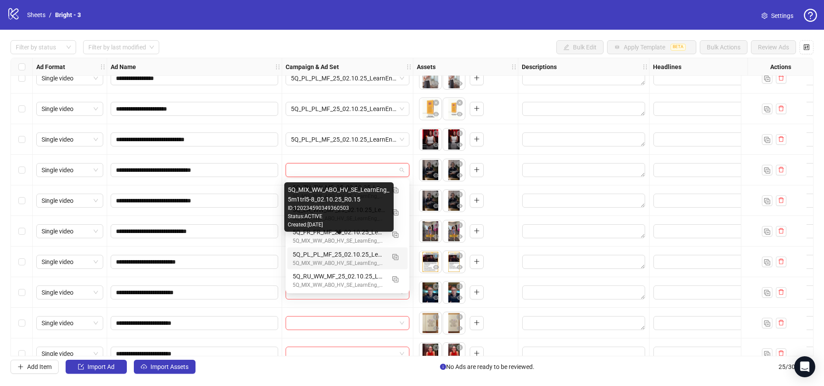
click at [329, 262] on div "5Q_MIX_WW_ABO_HV_SE_LearnEng_5m1trl5-8_02.10.25_R0.15" at bounding box center [339, 263] width 92 height 8
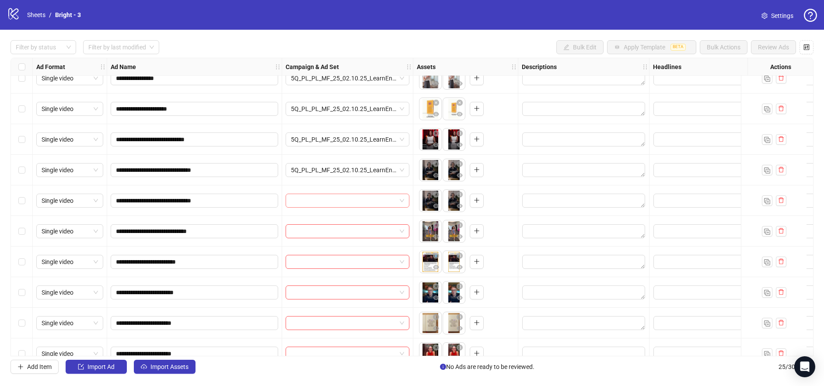
click at [330, 199] on input "search" at bounding box center [343, 200] width 105 height 13
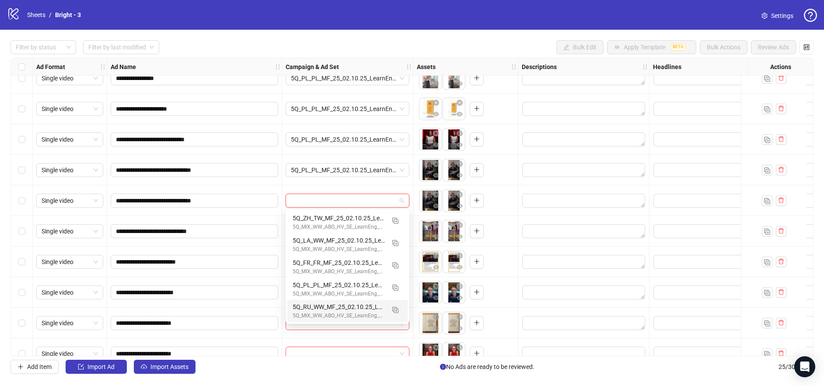
click at [353, 313] on div "5Q_MIX_WW_ABO_HV_SE_LearnEng_5m1trl5-8_02.10.25_R0.15" at bounding box center [339, 316] width 92 height 8
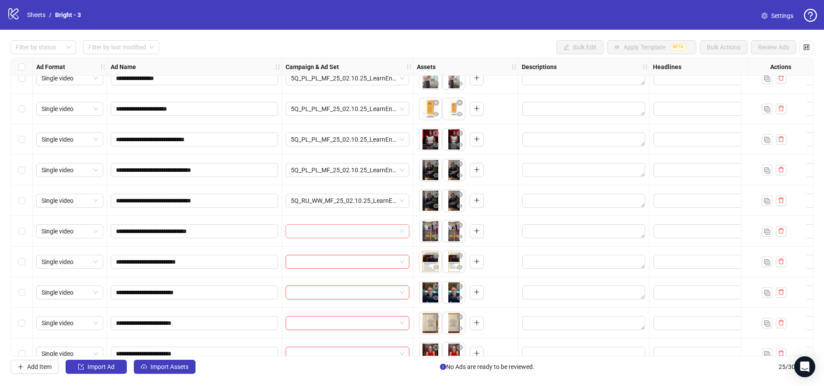
click at [331, 229] on input "search" at bounding box center [343, 231] width 105 height 13
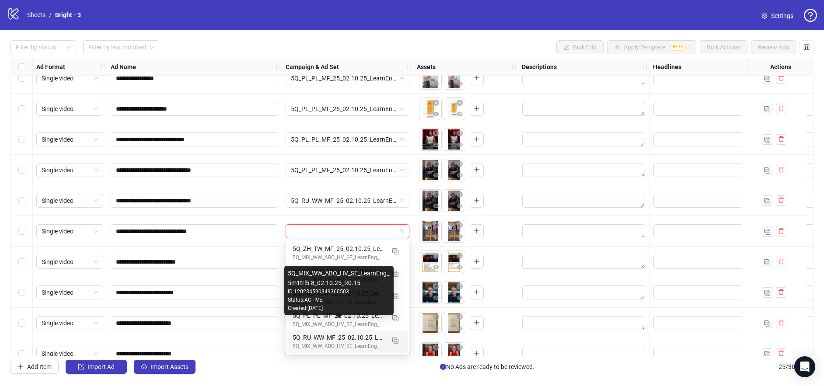
click at [338, 337] on div "5Q_RU_WW_MF_25_02.10.25_LearnEng_5m1trl5-8_R0.15" at bounding box center [339, 338] width 92 height 10
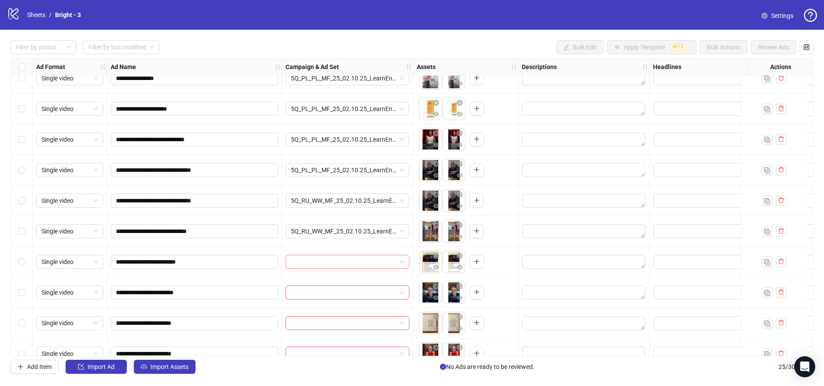
click at [316, 262] on input "search" at bounding box center [343, 261] width 105 height 13
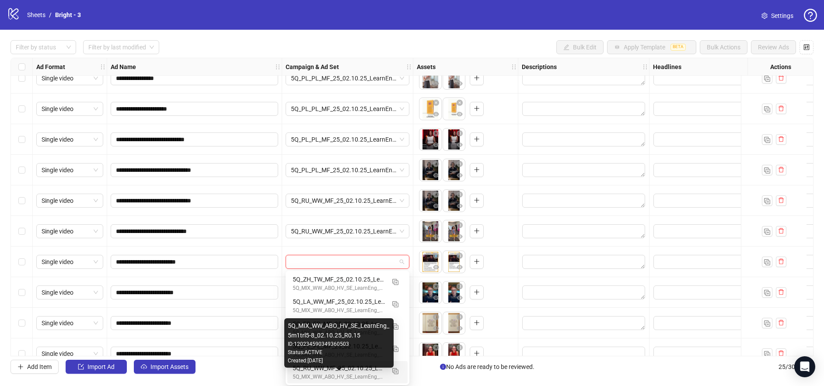
click at [346, 374] on div "5Q_MIX_WW_ABO_HV_SE_LearnEng_5m1trl5-8_02.10.25_R0.15" at bounding box center [339, 377] width 92 height 8
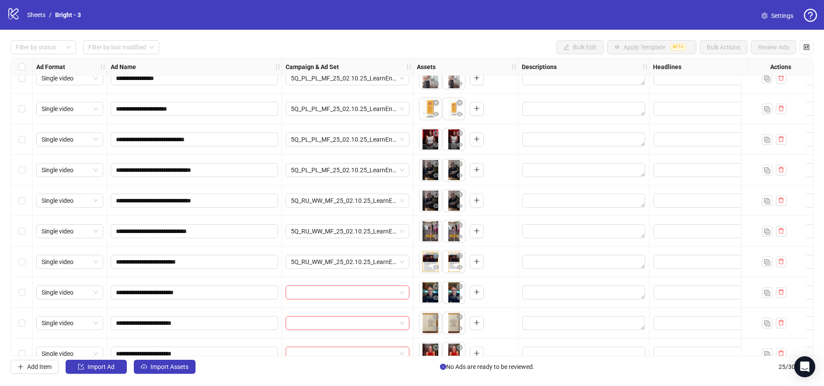
click at [329, 299] on div at bounding box center [347, 292] width 131 height 31
click at [325, 288] on input "search" at bounding box center [343, 292] width 105 height 13
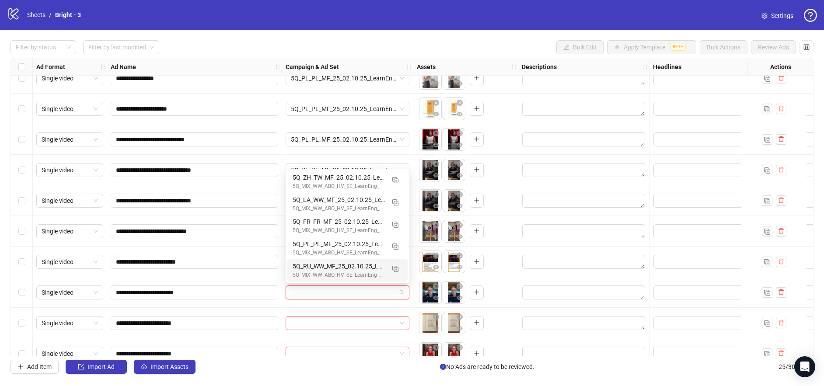
click at [333, 273] on div "5Q_MIX_WW_ABO_HV_SE_LearnEng_5m1trl5-8_02.10.25_R0.15" at bounding box center [339, 275] width 92 height 8
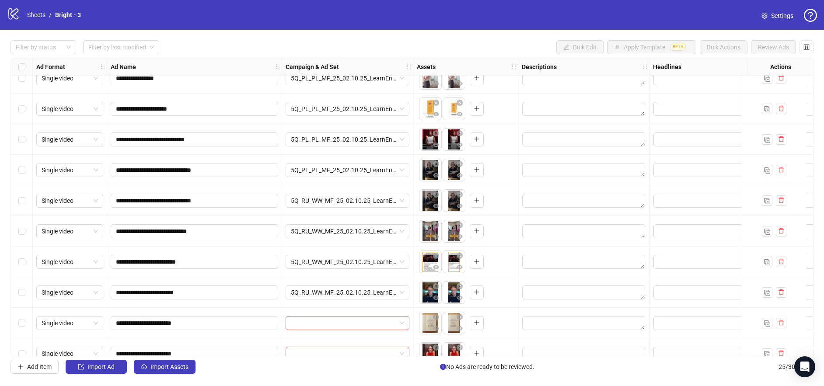
scroll to position [489, 0]
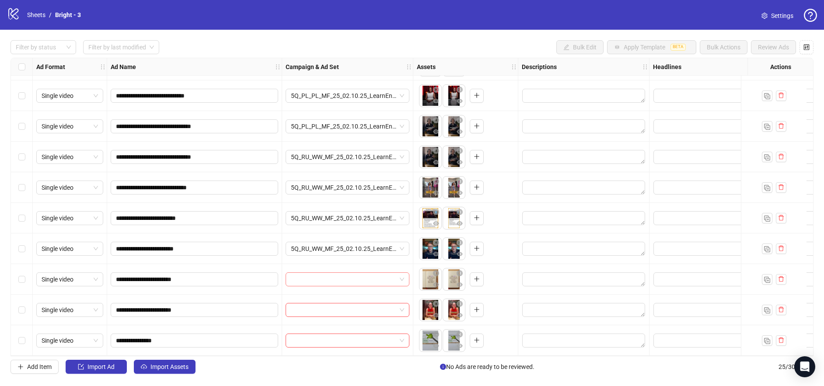
click at [332, 274] on input "search" at bounding box center [343, 279] width 105 height 13
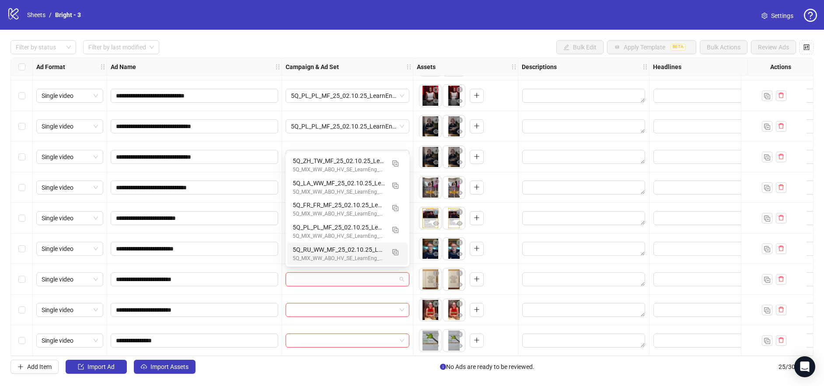
click at [339, 252] on div "5Q_RU_WW_MF_25_02.10.25_LearnEng_5m1trl5-8_R0.15" at bounding box center [339, 250] width 92 height 10
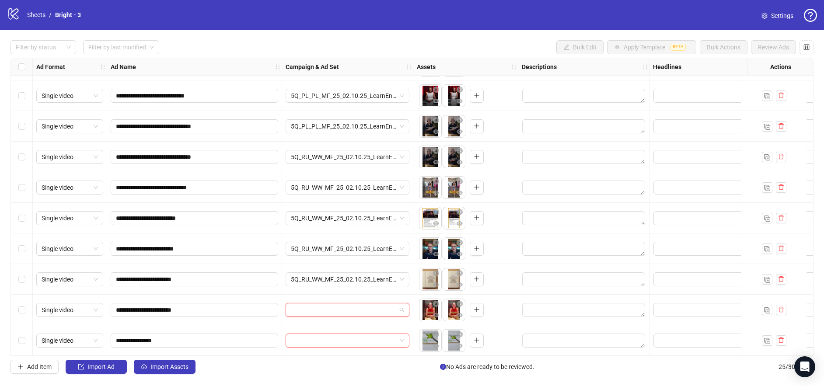
click at [338, 311] on input "search" at bounding box center [343, 310] width 105 height 13
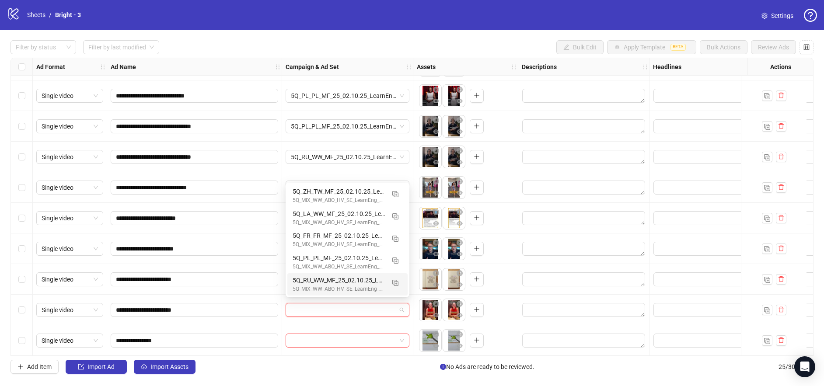
click at [334, 282] on div "5Q_RU_WW_MF_25_02.10.25_LearnEng_5m1trl5-8_R0.15" at bounding box center [339, 281] width 92 height 10
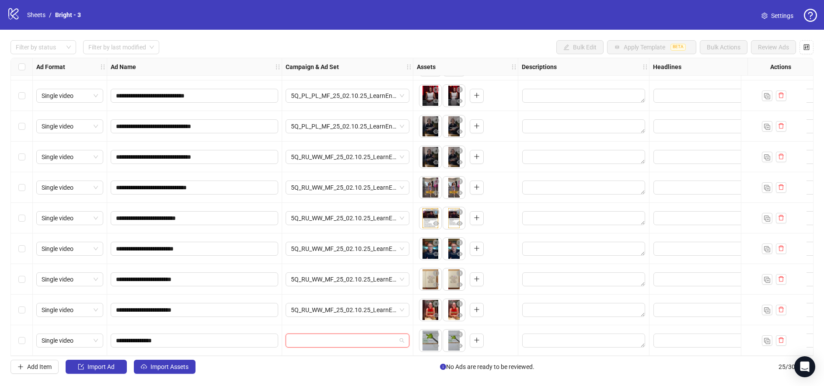
click at [345, 334] on input "search" at bounding box center [343, 340] width 105 height 13
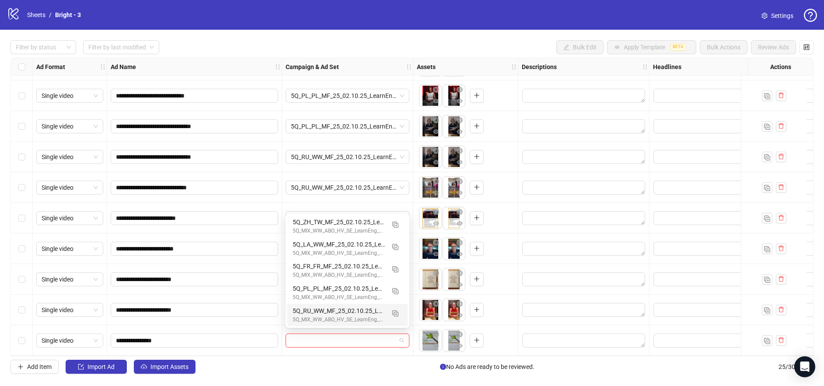
click at [338, 304] on div "5Q_RU_WW_MF_25_02.10.25_LearnEng_5m1trl5-8_R0.15 5Q_MIX_WW_ABO_HV_SE_LearnEng_5…" at bounding box center [347, 315] width 120 height 22
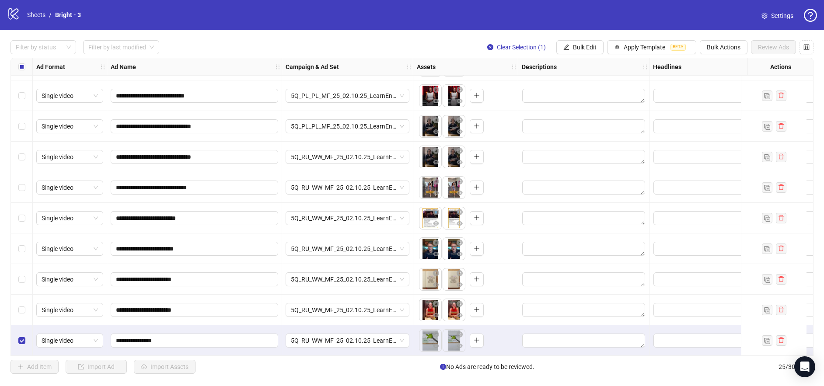
click at [21, 313] on div "Select row 24" at bounding box center [22, 310] width 22 height 31
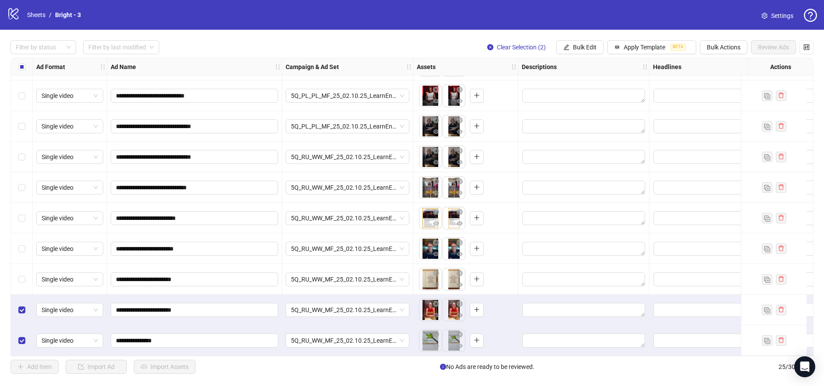
click at [28, 271] on div "Select row 23" at bounding box center [22, 279] width 22 height 31
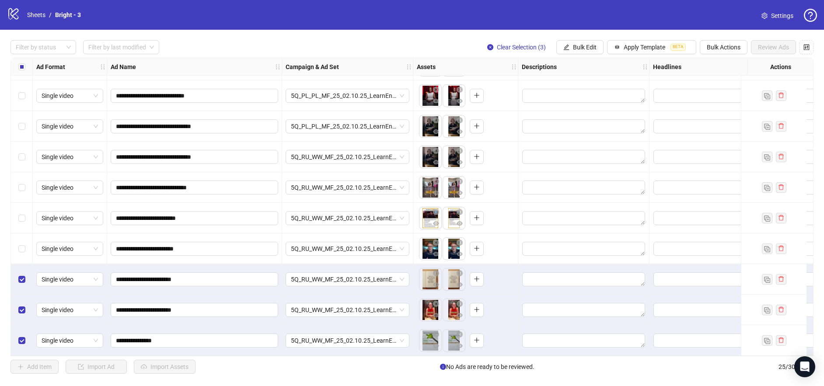
click at [25, 240] on div "Select row 22" at bounding box center [22, 249] width 22 height 31
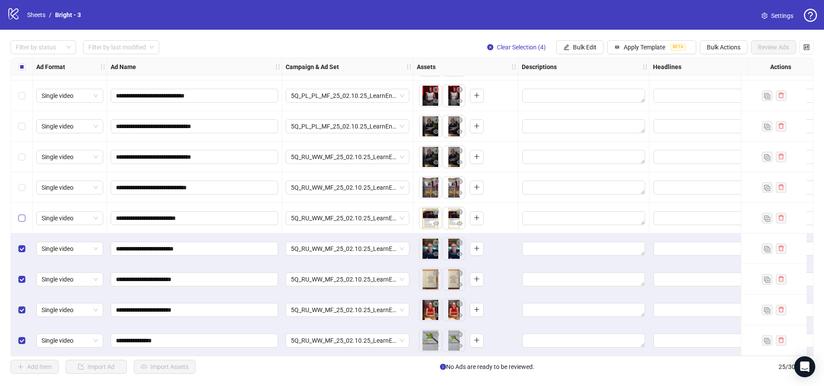
click at [25, 218] on label "Select row 21" at bounding box center [21, 218] width 7 height 10
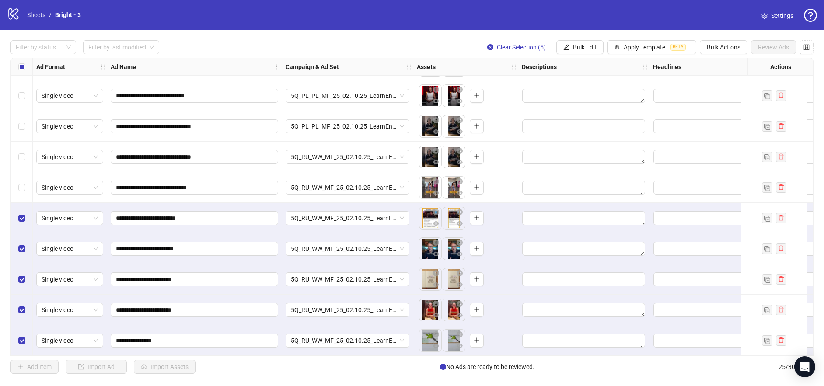
click at [25, 194] on div "Select row 20" at bounding box center [22, 187] width 22 height 31
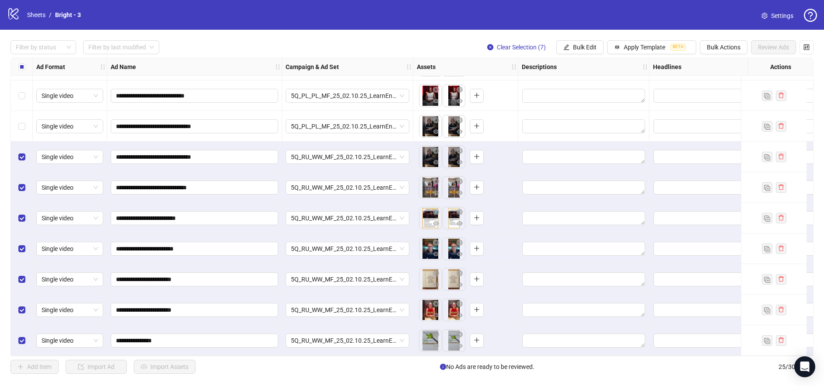
drag, startPoint x: 30, startPoint y: 151, endPoint x: 27, endPoint y: 160, distance: 9.3
click at [31, 151] on div "Select row 19" at bounding box center [22, 157] width 22 height 31
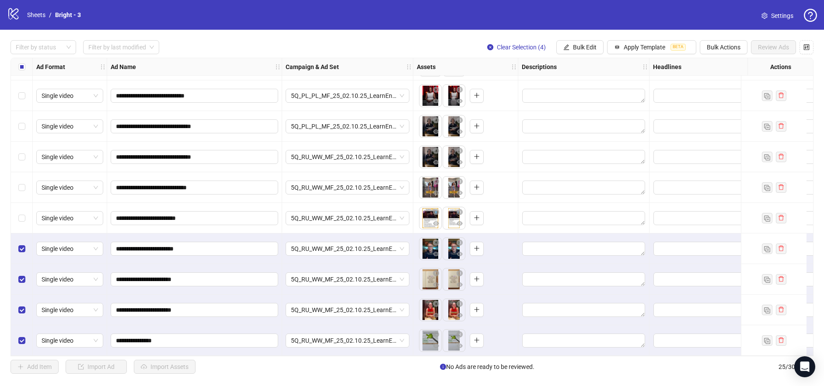
click at [19, 256] on div "Select row 22" at bounding box center [22, 249] width 22 height 31
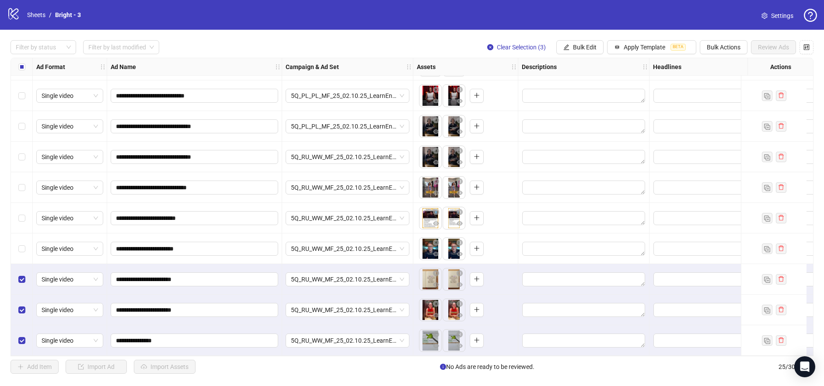
click at [27, 295] on div "Select row 24" at bounding box center [22, 310] width 22 height 31
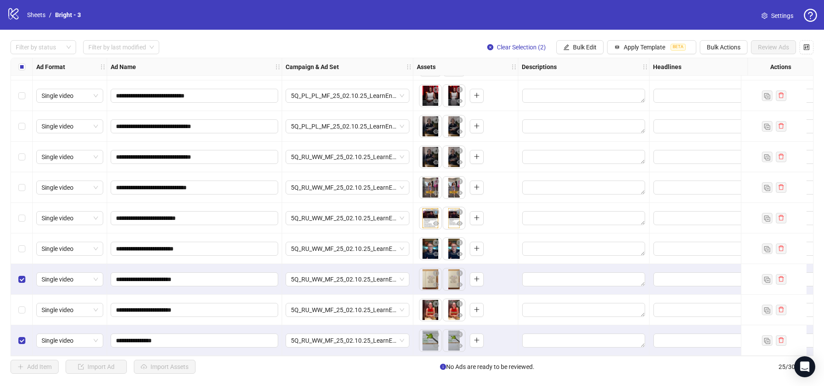
click at [24, 269] on div "Select row 23" at bounding box center [22, 279] width 22 height 31
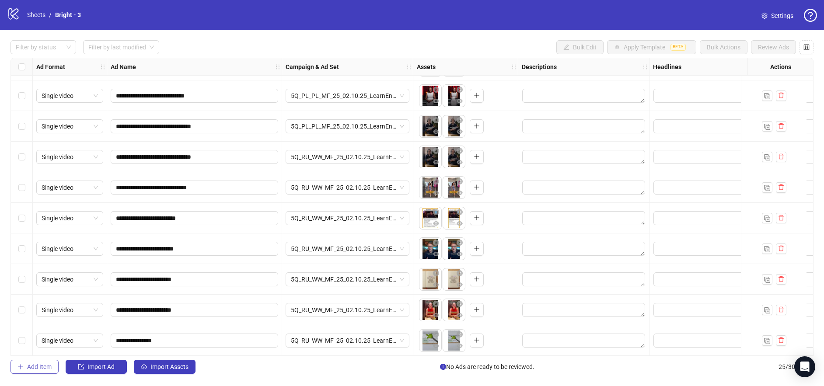
click at [46, 371] on button "Add Item" at bounding box center [34, 367] width 48 height 14
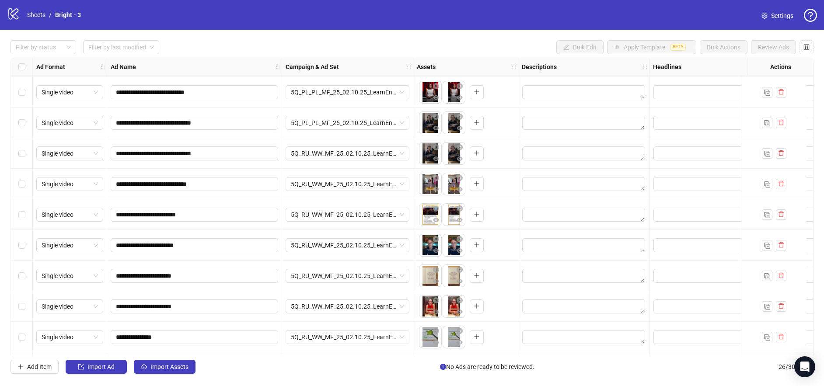
scroll to position [519, 0]
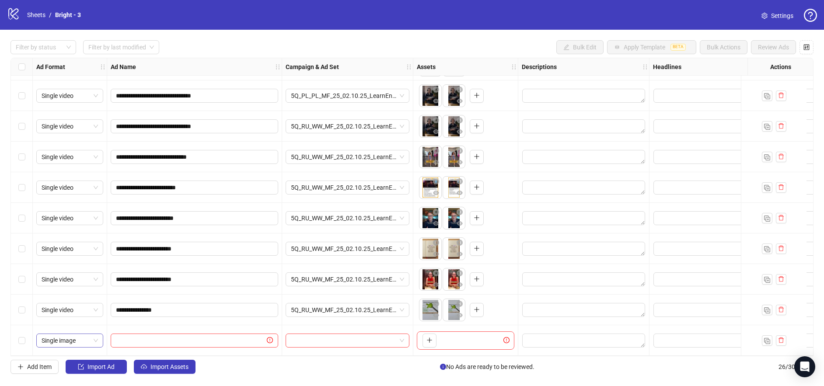
click at [84, 339] on span "Single image" at bounding box center [70, 340] width 56 height 13
click at [77, 292] on div "Flexible" at bounding box center [69, 292] width 53 height 10
click at [431, 337] on icon "plus" at bounding box center [430, 340] width 6 height 6
click at [129, 336] on input "text" at bounding box center [190, 341] width 149 height 10
paste input "**********"
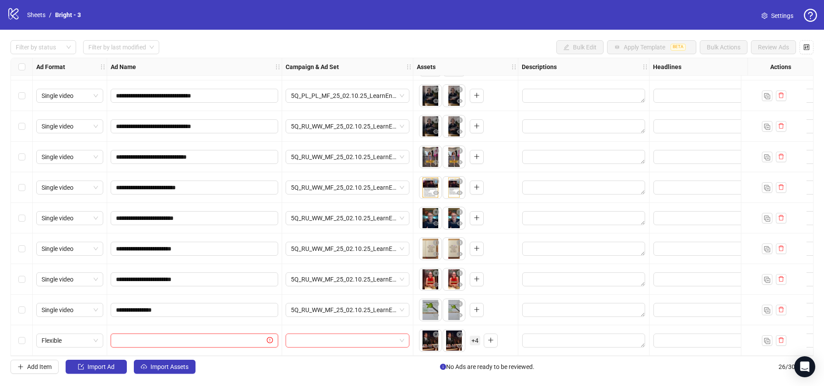
type input "**********"
click at [35, 368] on span "Add Item" at bounding box center [39, 367] width 24 height 7
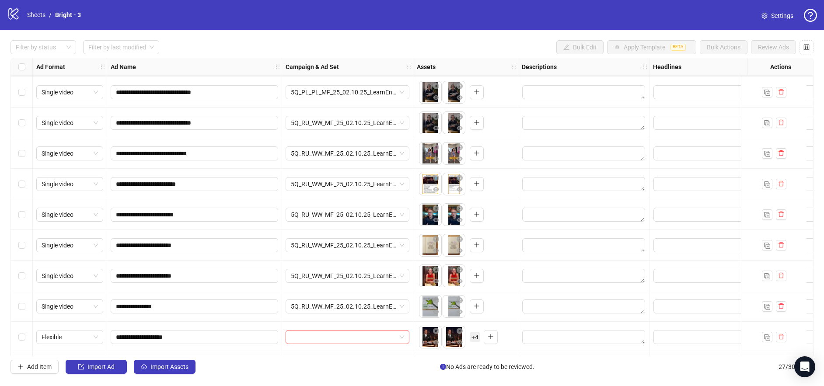
scroll to position [550, 0]
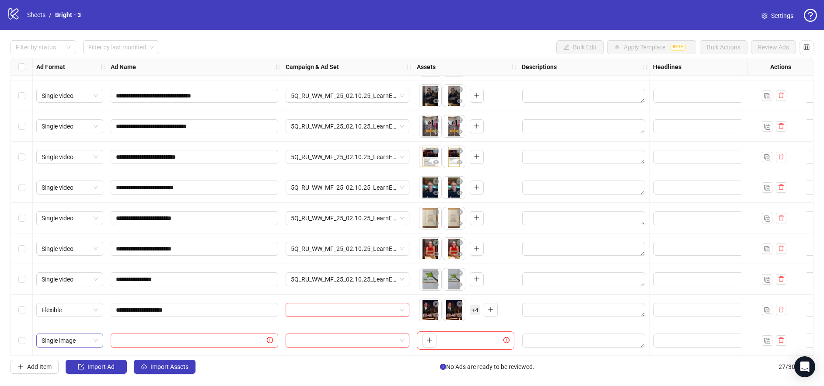
click at [73, 340] on span "Single image" at bounding box center [70, 340] width 56 height 13
click at [63, 292] on div "Flexible" at bounding box center [69, 292] width 53 height 10
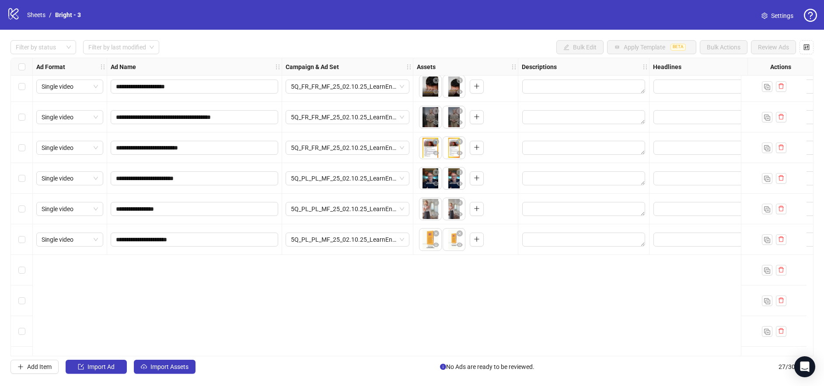
scroll to position [0, 0]
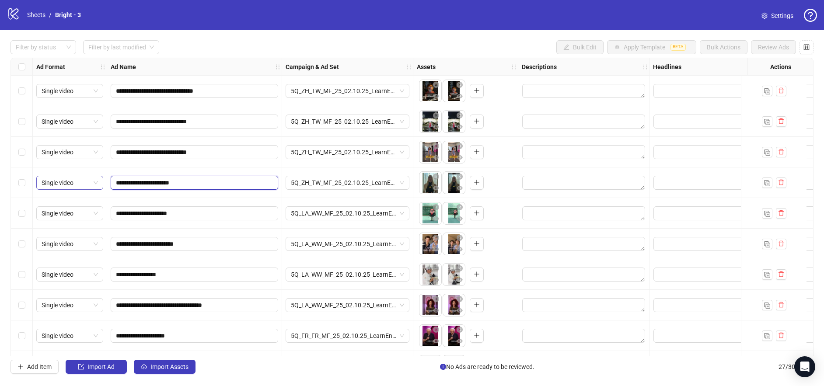
drag, startPoint x: 212, startPoint y: 187, endPoint x: 53, endPoint y: 178, distance: 158.7
click at [55, 58] on div "**********" at bounding box center [571, 58] width 1120 height 0
paste input "text"
type input "**********"
click at [266, 41] on div "Filter by status Filter by last modified Bulk Edit Apply Template BETA Bulk Act…" at bounding box center [411, 47] width 803 height 14
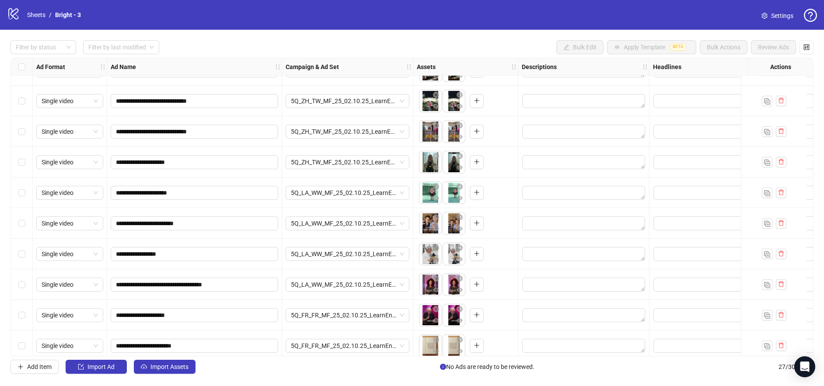
scroll to position [18, 0]
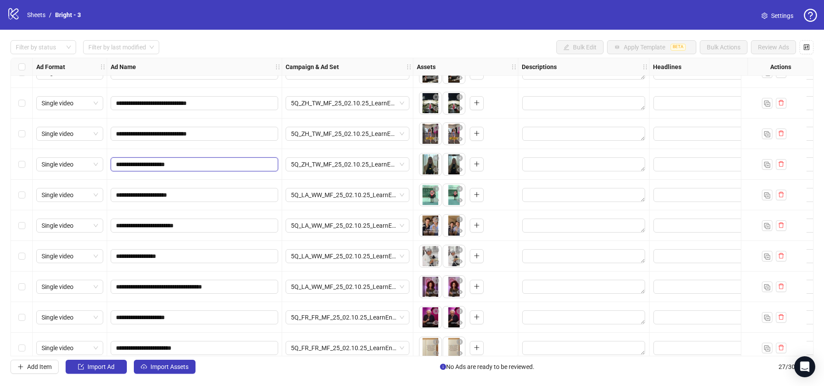
click at [207, 168] on input "**********" at bounding box center [193, 165] width 155 height 10
type input "**********"
click at [267, 49] on div "Filter by status Filter by last modified Bulk Edit Apply Template BETA Bulk Act…" at bounding box center [411, 47] width 803 height 14
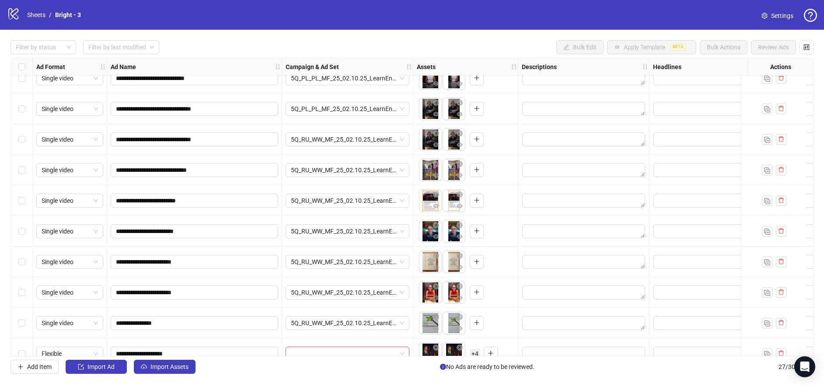
scroll to position [550, 0]
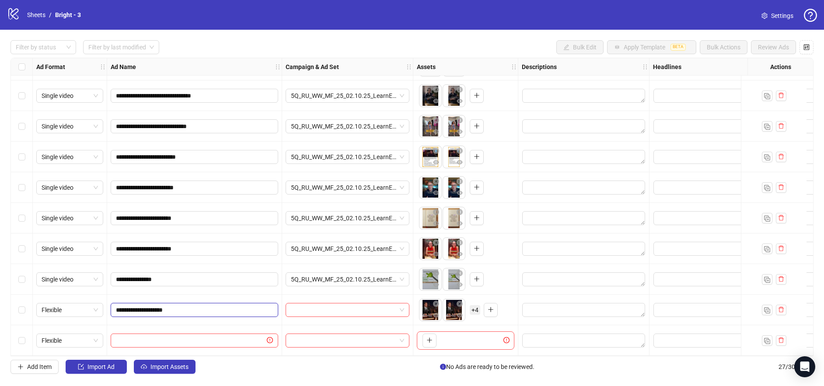
click at [206, 306] on input "**********" at bounding box center [193, 310] width 155 height 10
type input "**********"
click at [207, 339] on input "text" at bounding box center [190, 341] width 149 height 10
paste input "**********"
type input "**********"
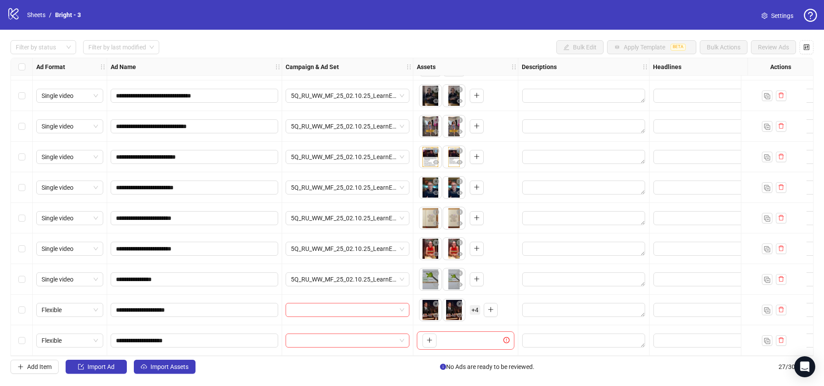
click at [437, 339] on div "To pick up a draggable item, press the space bar. While dragging, use the arrow…" at bounding box center [466, 341] width 98 height 18
click at [429, 339] on icon "plus" at bounding box center [429, 340] width 0 height 5
click at [42, 367] on span "Add Item" at bounding box center [39, 367] width 24 height 7
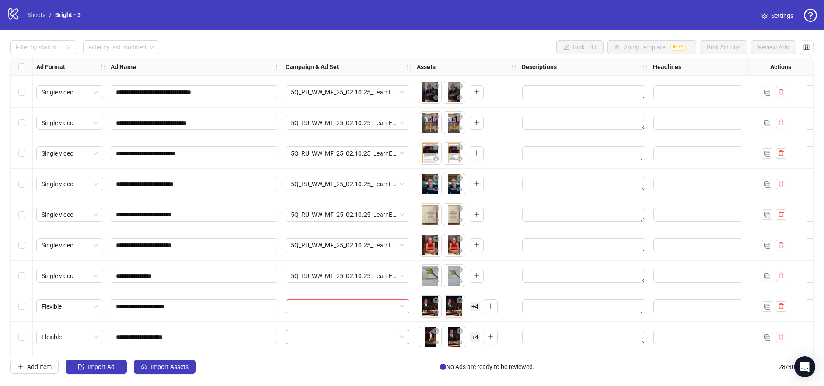
scroll to position [581, 0]
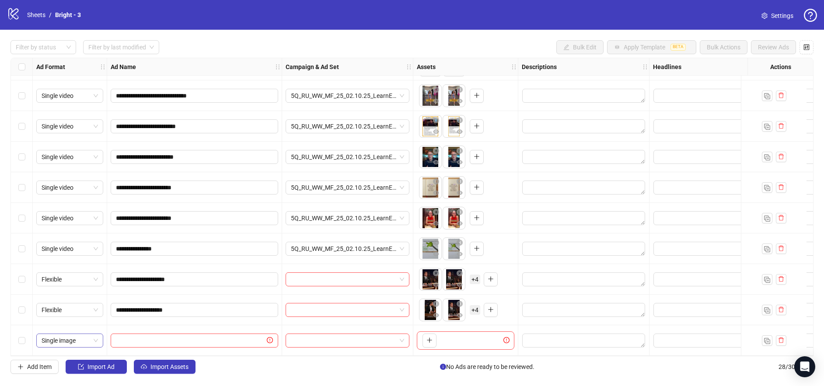
click at [86, 339] on span "Single image" at bounding box center [70, 340] width 56 height 13
click at [72, 290] on div "Flexible" at bounding box center [69, 292] width 53 height 10
click at [154, 338] on input "text" at bounding box center [190, 341] width 149 height 10
paste input "**********"
type input "**********"
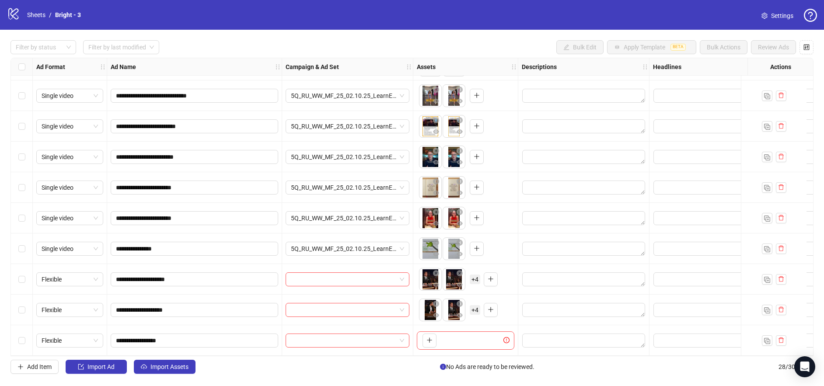
click at [454, 338] on div "To pick up a draggable item, press the space bar. While dragging, use the arrow…" at bounding box center [466, 341] width 98 height 18
click at [436, 334] on button "button" at bounding box center [430, 341] width 14 height 14
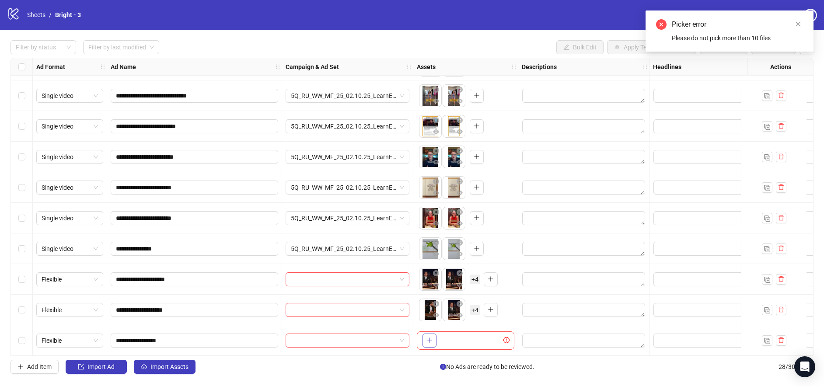
click at [431, 337] on icon "plus" at bounding box center [430, 340] width 6 height 6
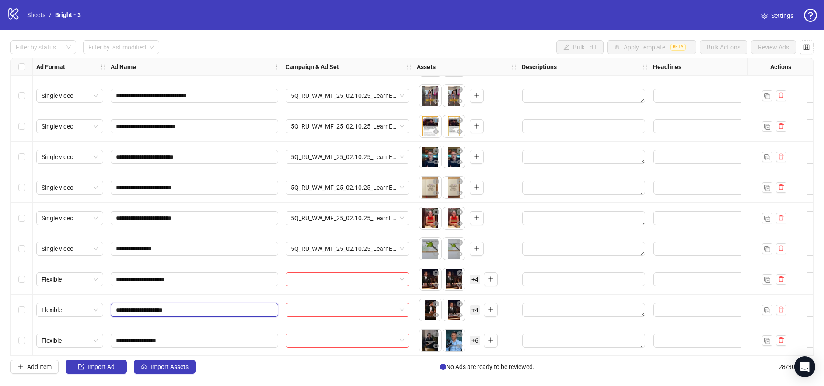
click at [211, 305] on input "**********" at bounding box center [193, 310] width 155 height 10
type input "**********"
drag, startPoint x: 191, startPoint y: 306, endPoint x: 89, endPoint y: 306, distance: 101.5
click at [42, 364] on span "Add Item" at bounding box center [39, 367] width 24 height 7
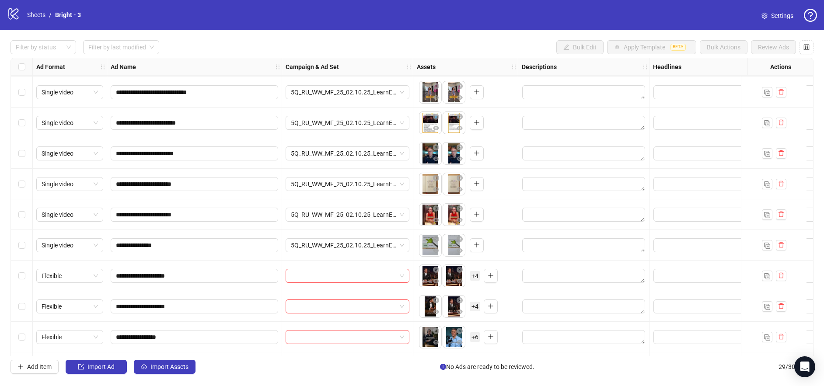
scroll to position [611, 0]
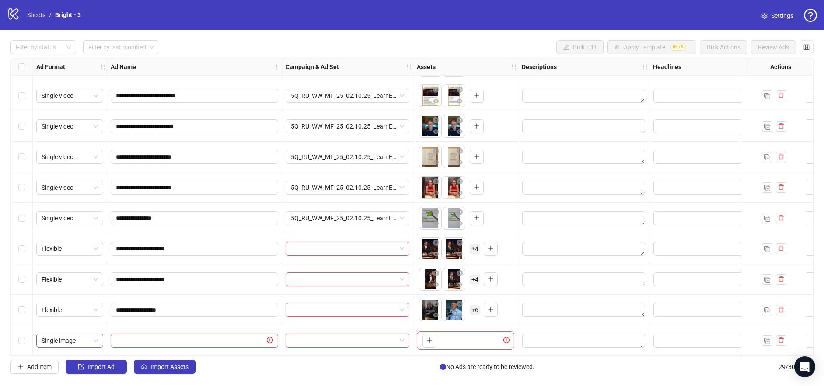
click at [68, 334] on span "Single image" at bounding box center [70, 340] width 56 height 13
click at [66, 290] on div "Flexible" at bounding box center [69, 292] width 53 height 10
click at [124, 336] on input "text" at bounding box center [190, 341] width 149 height 10
paste input "**********"
drag, startPoint x: 123, startPoint y: 336, endPoint x: 112, endPoint y: 336, distance: 11.4
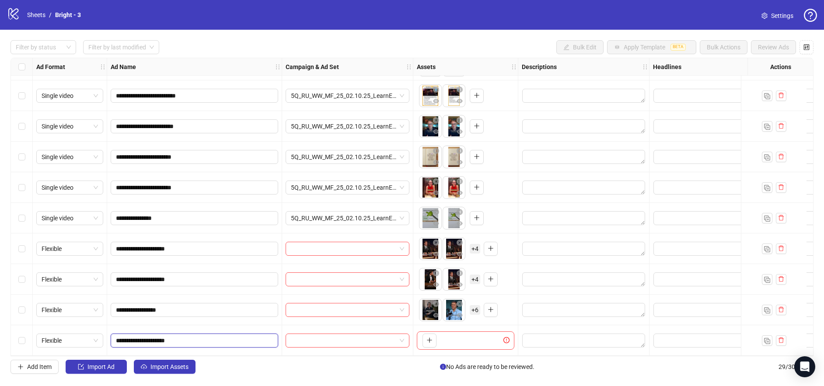
click at [112, 336] on span "**********" at bounding box center [195, 341] width 168 height 14
type input "**********"
click at [433, 336] on button "button" at bounding box center [430, 341] width 14 height 14
drag, startPoint x: 197, startPoint y: 338, endPoint x: 81, endPoint y: 335, distance: 116.0
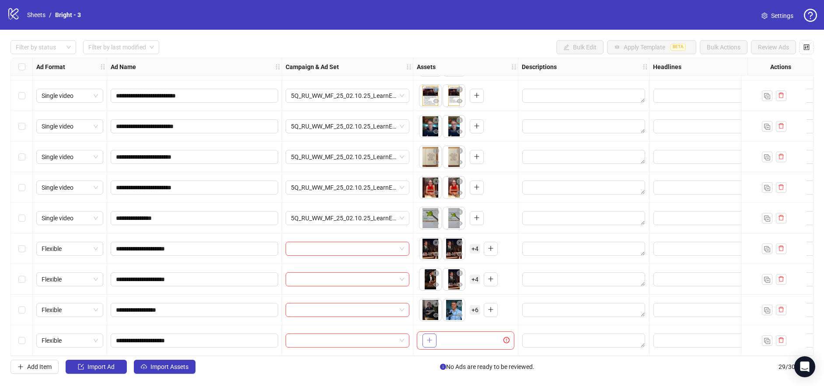
click at [427, 337] on icon "plus" at bounding box center [430, 340] width 6 height 6
click at [39, 366] on span "Add Item" at bounding box center [39, 367] width 24 height 7
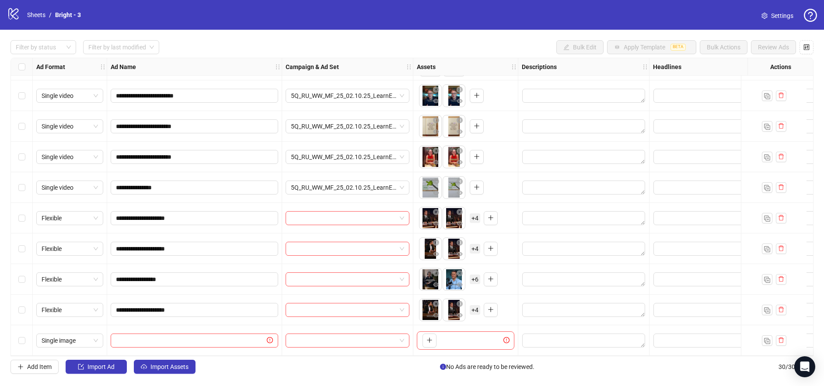
scroll to position [642, 0]
click at [89, 341] on span "Single image" at bounding box center [70, 340] width 56 height 13
click at [77, 288] on div "Flexible" at bounding box center [69, 292] width 53 height 10
click at [127, 336] on input "text" at bounding box center [190, 341] width 149 height 10
paste input "**********"
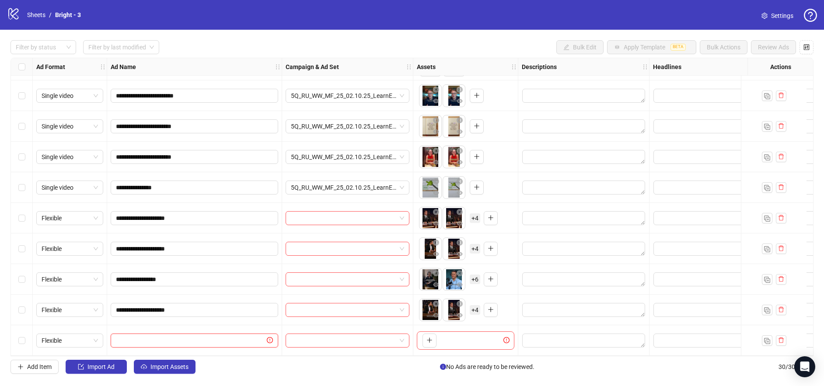
type input "**********"
click at [432, 337] on icon "plus" at bounding box center [430, 340] width 6 height 6
click at [228, 338] on input "**********" at bounding box center [193, 341] width 155 height 10
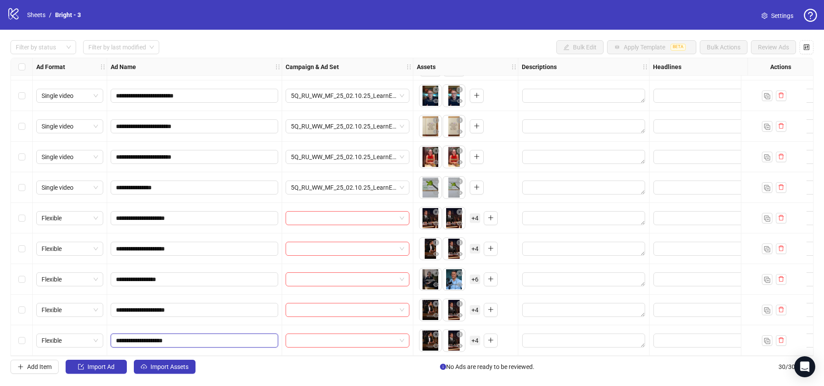
type input "**********"
click at [122, 213] on input "**********" at bounding box center [193, 218] width 155 height 10
type input "**********"
click at [365, 214] on input "search" at bounding box center [343, 218] width 105 height 13
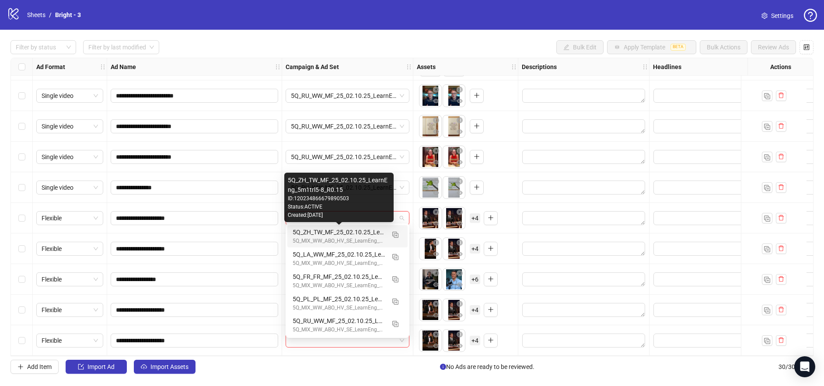
click at [352, 233] on div "5Q_ZH_TW_MF_25_02.10.25_LearnEng_5m1trl5-8_R0.15" at bounding box center [339, 232] width 92 height 10
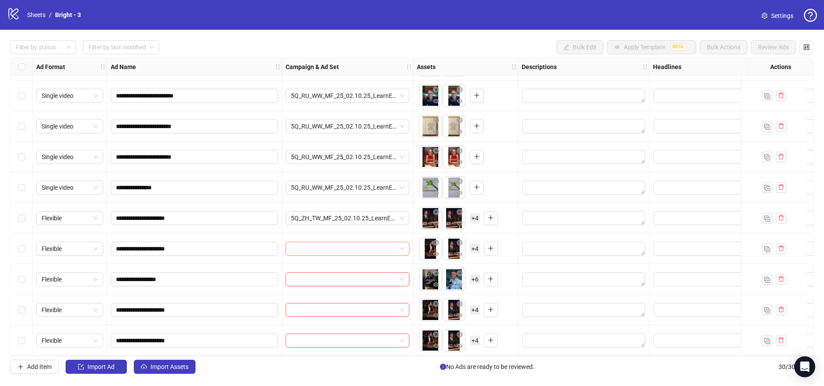
click at [328, 237] on div at bounding box center [347, 249] width 131 height 31
click at [327, 243] on input "search" at bounding box center [343, 248] width 105 height 13
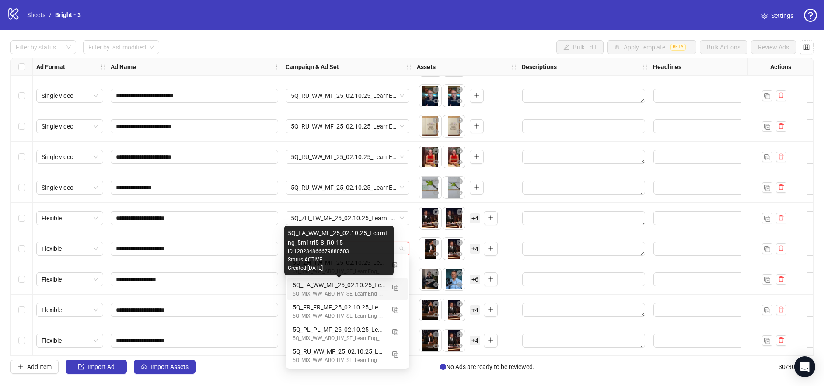
click at [325, 289] on div "5Q_LA_WW_MF_25_02.10.25_LearnEng_5m1trl5-8_R0.15" at bounding box center [339, 285] width 92 height 10
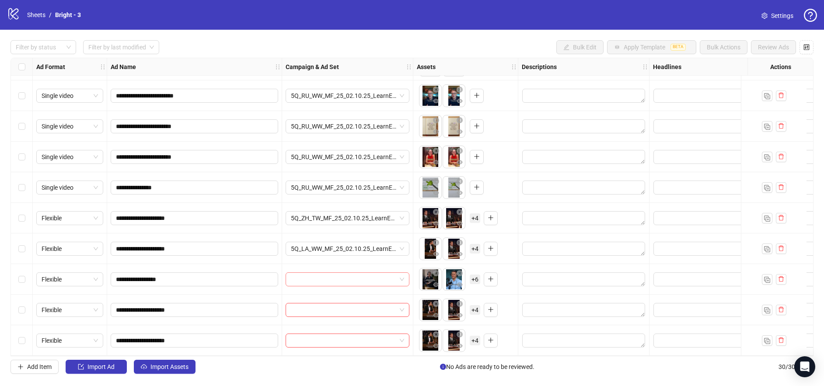
click at [332, 276] on input "search" at bounding box center [343, 279] width 105 height 13
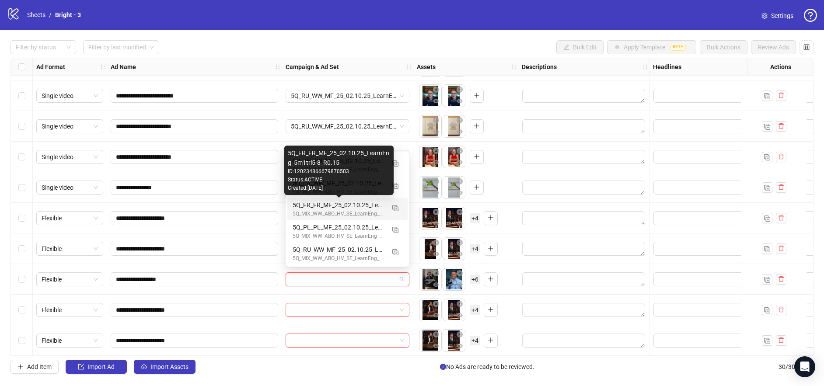
click at [329, 203] on div "5Q_FR_FR_MF_25_02.10.25_LearnEng_5m1trl5-8_R0.15" at bounding box center [339, 205] width 92 height 10
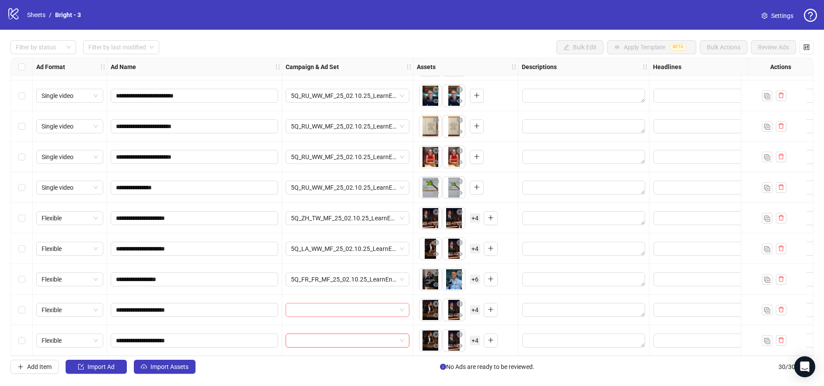
click at [318, 304] on input "search" at bounding box center [343, 310] width 105 height 13
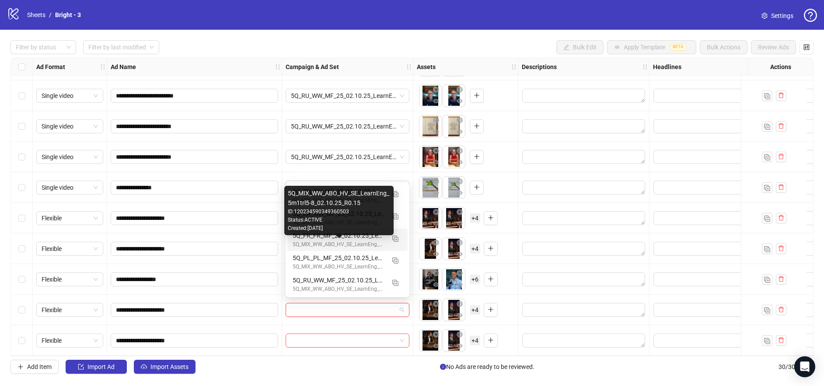
click at [338, 246] on div "5Q_MIX_WW_ABO_HV_SE_LearnEng_5m1trl5-8_02.10.25_R0.15" at bounding box center [339, 245] width 92 height 8
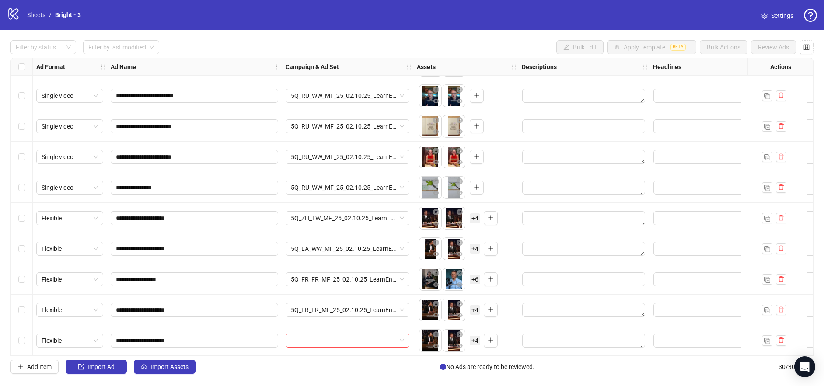
click at [338, 329] on div at bounding box center [347, 340] width 131 height 31
click at [337, 336] on input "search" at bounding box center [343, 340] width 105 height 13
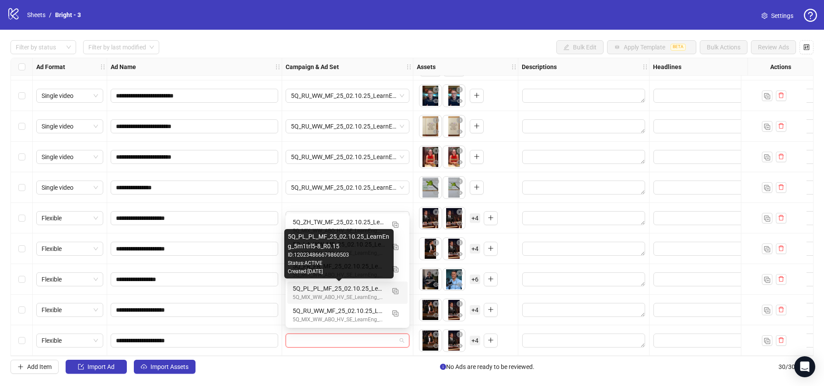
click at [330, 289] on div "5Q_PL_PL_MF_25_02.10.25_LearnEng_5m1trl5-8_R0.15" at bounding box center [339, 289] width 92 height 10
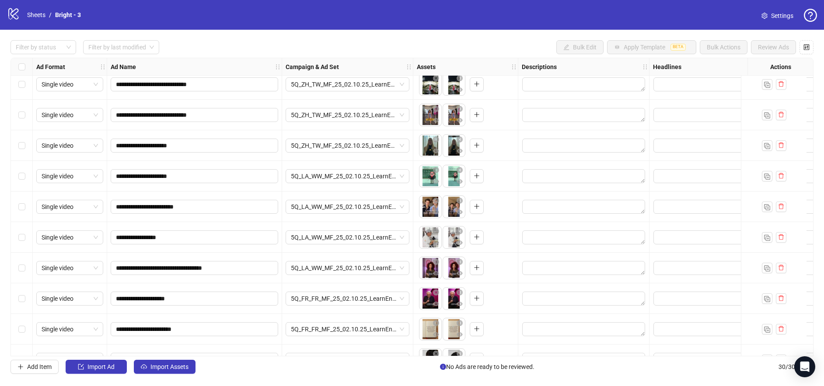
scroll to position [0, 0]
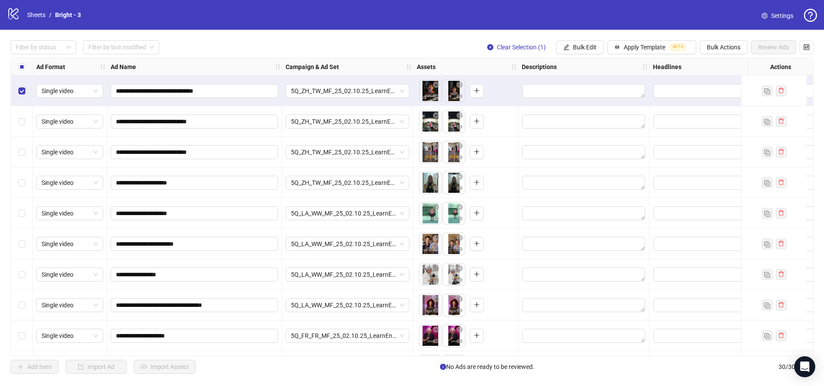
click at [16, 114] on div "Select row 2" at bounding box center [22, 121] width 22 height 31
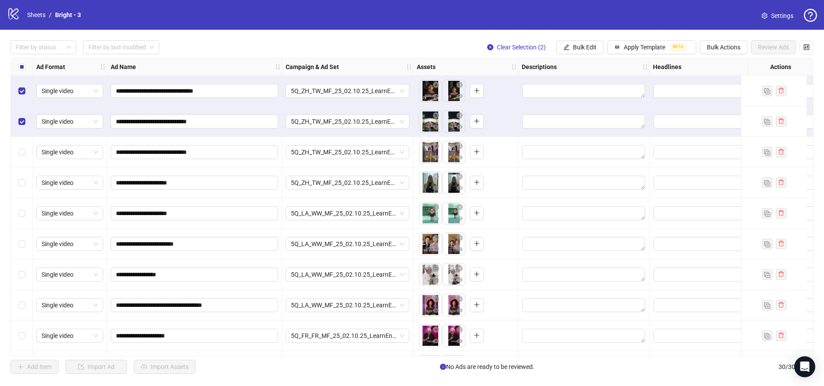
click at [17, 136] on div "Select row 2" at bounding box center [22, 121] width 22 height 31
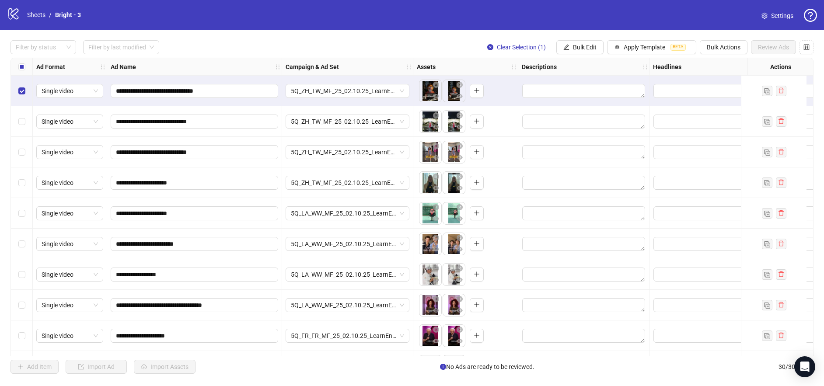
click at [24, 141] on div "Select row 3" at bounding box center [22, 152] width 22 height 31
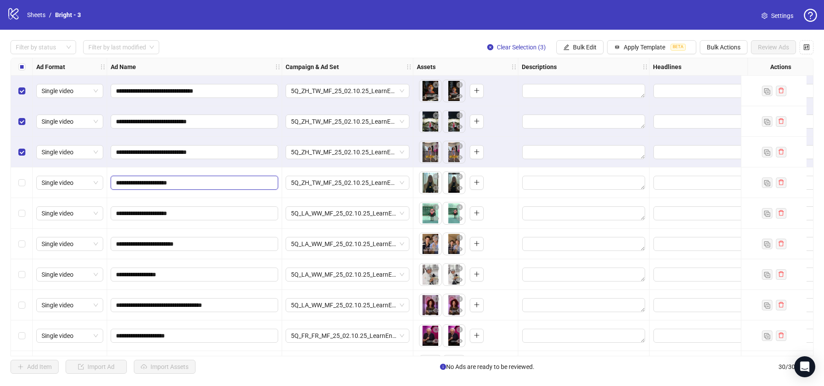
click at [121, 185] on input "**********" at bounding box center [193, 183] width 155 height 10
type input "**********"
click at [15, 183] on div "Select row 4" at bounding box center [22, 183] width 22 height 31
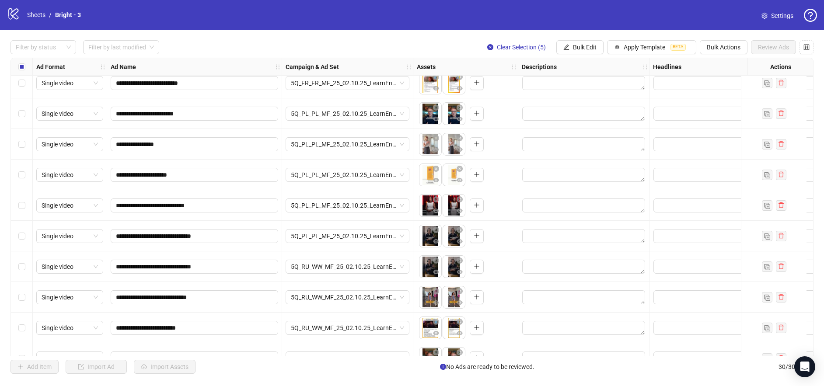
scroll to position [360, 0]
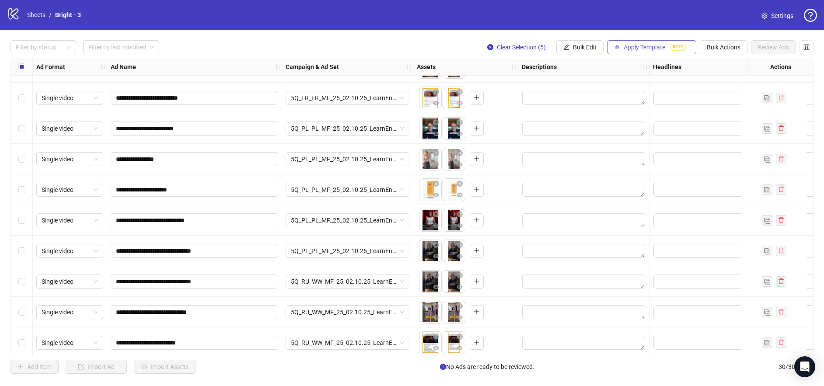
click at [647, 49] on span "Apply Template" at bounding box center [645, 47] width 42 height 7
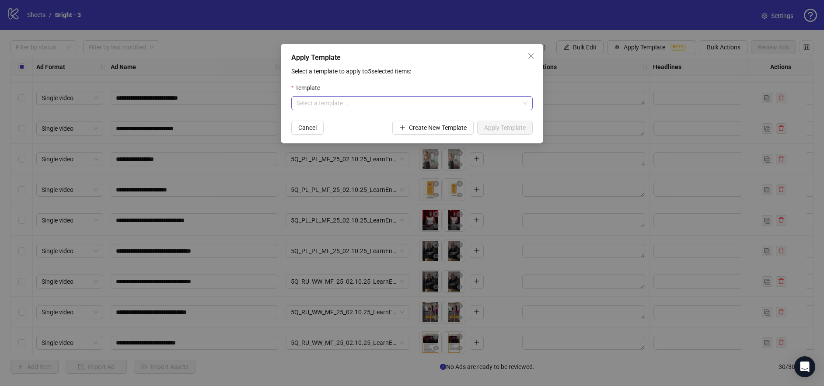
click at [387, 99] on input "search" at bounding box center [408, 103] width 223 height 13
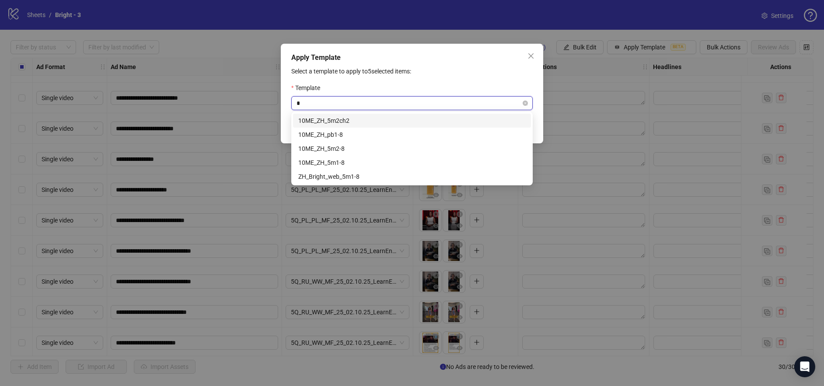
type input "**"
click at [376, 173] on div "ZH_Bright_web_5m1-8" at bounding box center [411, 177] width 227 height 10
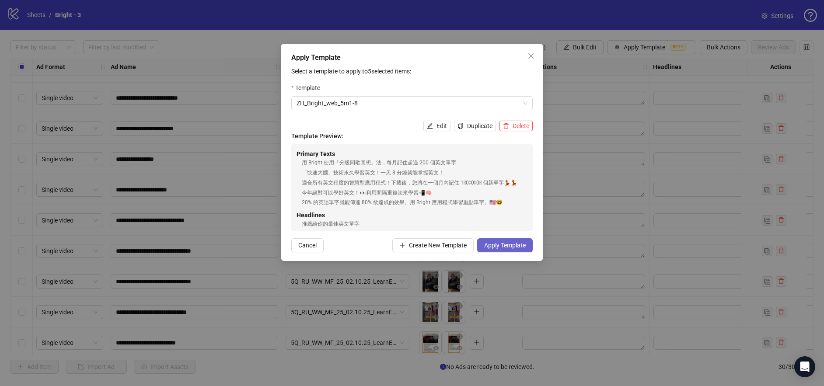
click at [501, 244] on span "Apply Template" at bounding box center [505, 245] width 42 height 7
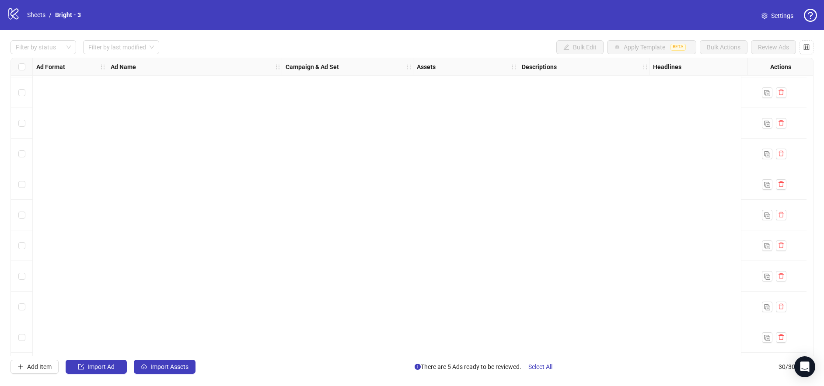
scroll to position [0, 0]
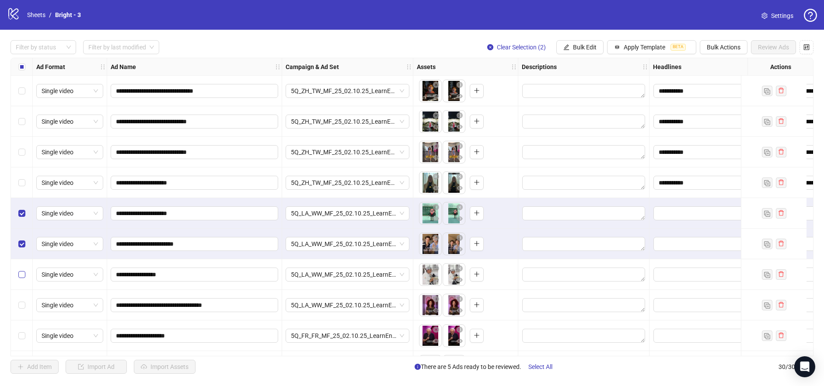
click at [21, 270] on label "Select row 7" at bounding box center [21, 275] width 7 height 10
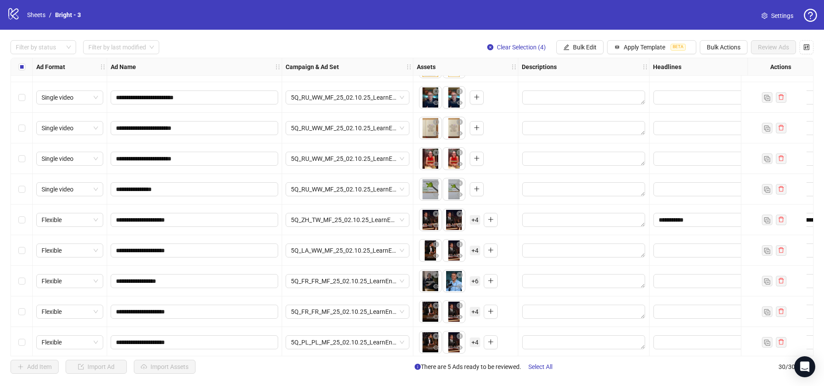
scroll to position [642, 0]
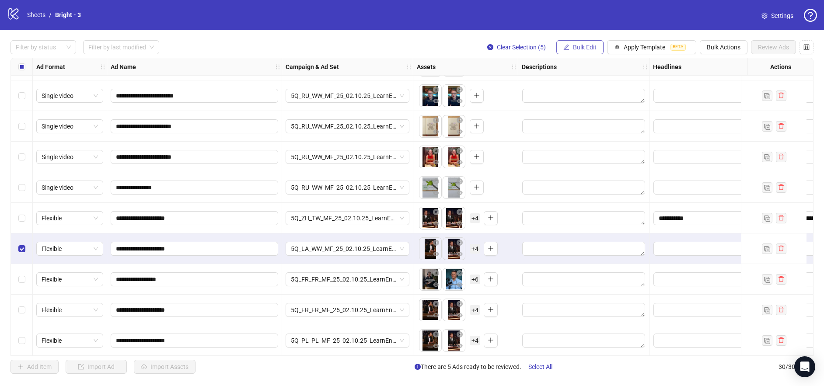
click at [587, 49] on span "Bulk Edit" at bounding box center [585, 47] width 24 height 7
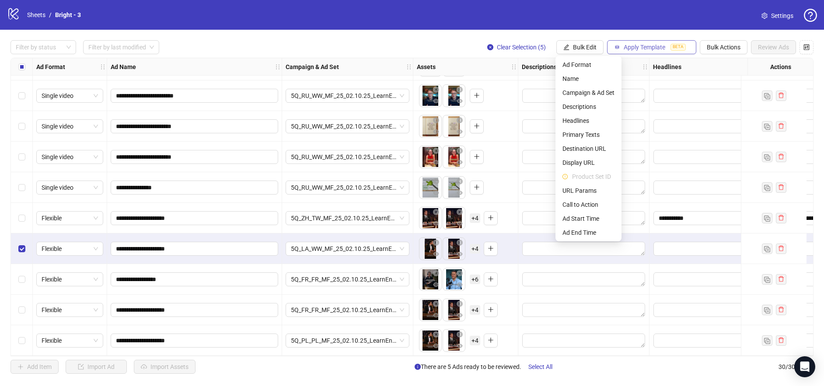
click at [621, 48] on button "Apply Template BETA" at bounding box center [651, 47] width 89 height 14
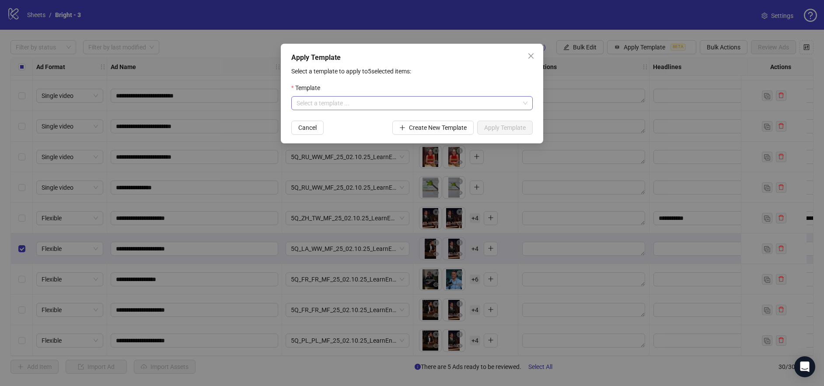
click at [381, 104] on input "search" at bounding box center [408, 103] width 223 height 13
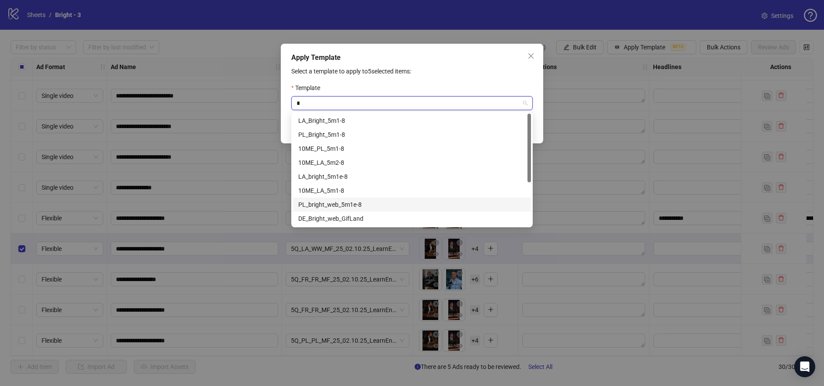
type input "**"
click at [362, 124] on div "LA_Bright_5m1-8" at bounding box center [411, 121] width 227 height 10
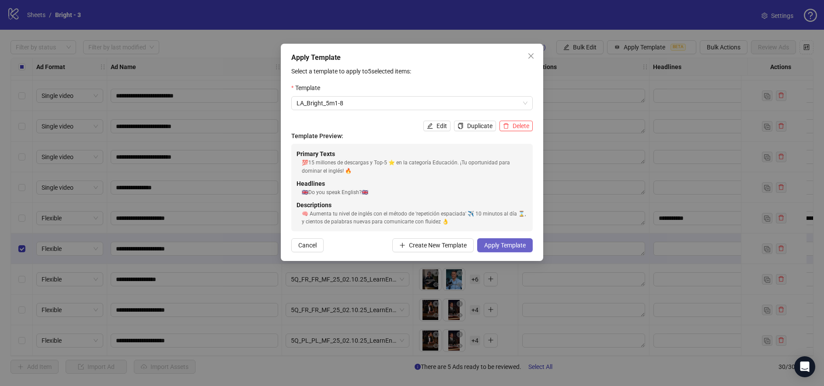
click at [520, 247] on span "Apply Template" at bounding box center [505, 245] width 42 height 7
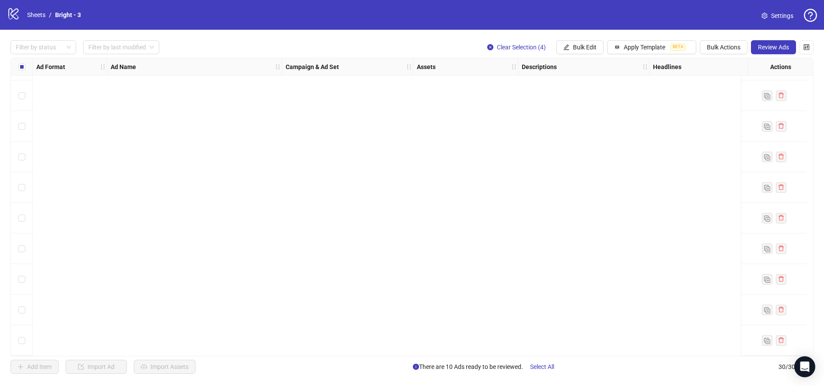
scroll to position [0, 0]
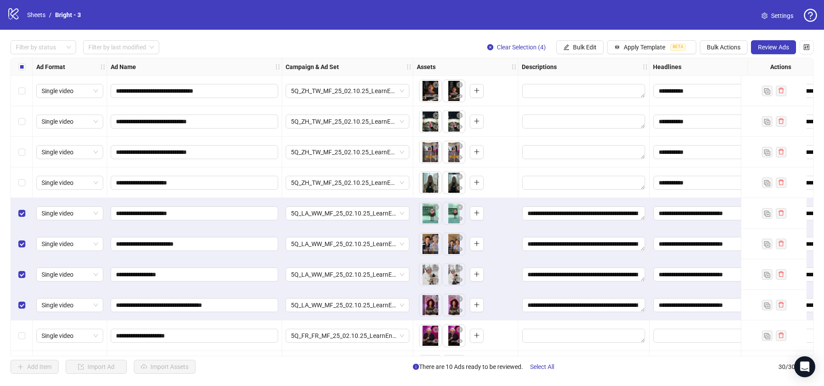
click at [16, 66] on div "Select all rows" at bounding box center [22, 66] width 22 height 17
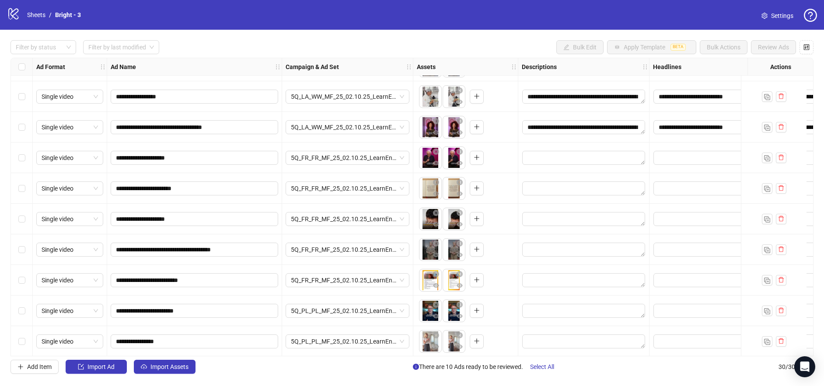
scroll to position [175, 0]
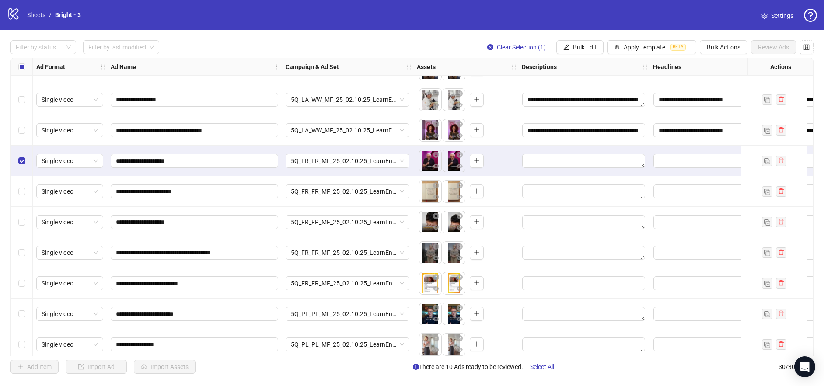
click at [22, 197] on div "Select row 10" at bounding box center [22, 191] width 22 height 31
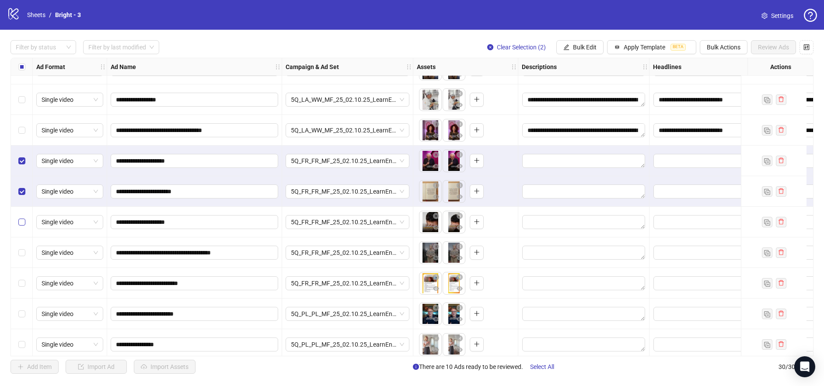
click at [22, 217] on label "Select row 11" at bounding box center [21, 222] width 7 height 10
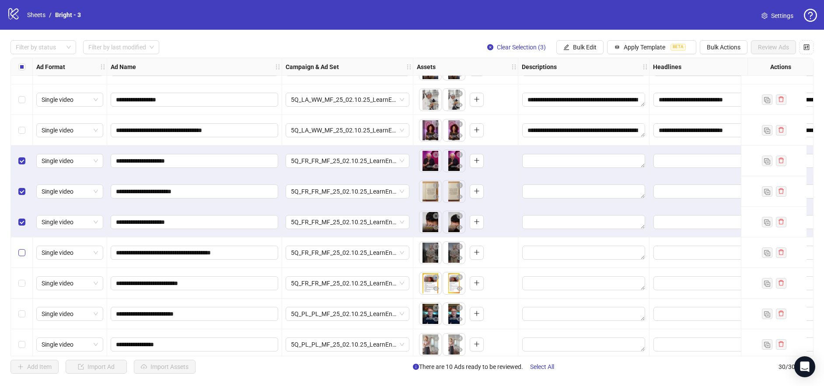
click at [24, 248] on label "Select row 12" at bounding box center [21, 253] width 7 height 10
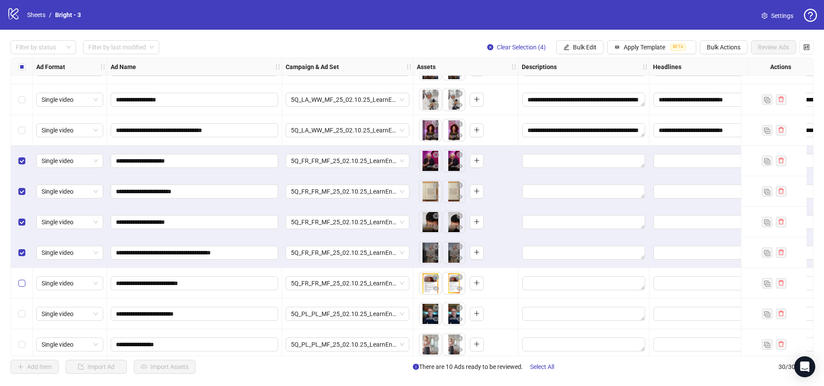
click at [22, 278] on div "Select row 13" at bounding box center [22, 283] width 22 height 31
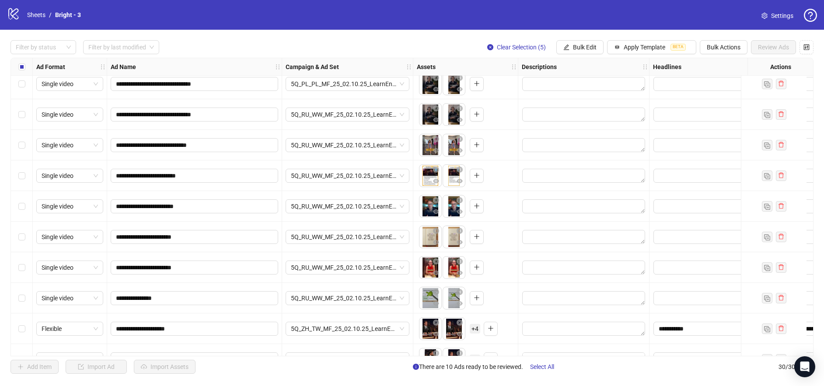
scroll to position [635, 0]
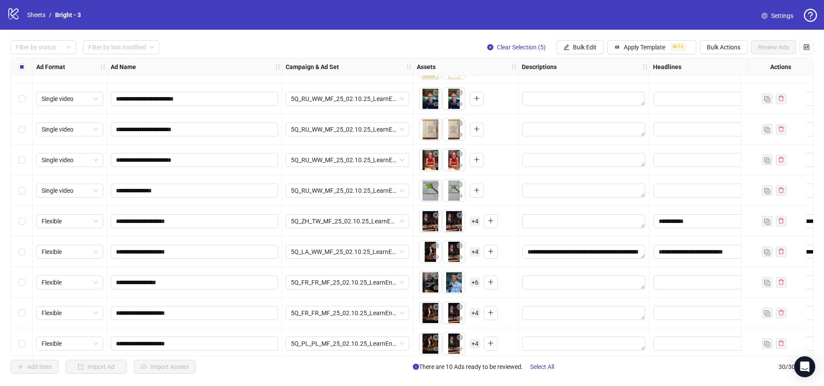
click at [28, 281] on div "Select row 28" at bounding box center [22, 282] width 22 height 31
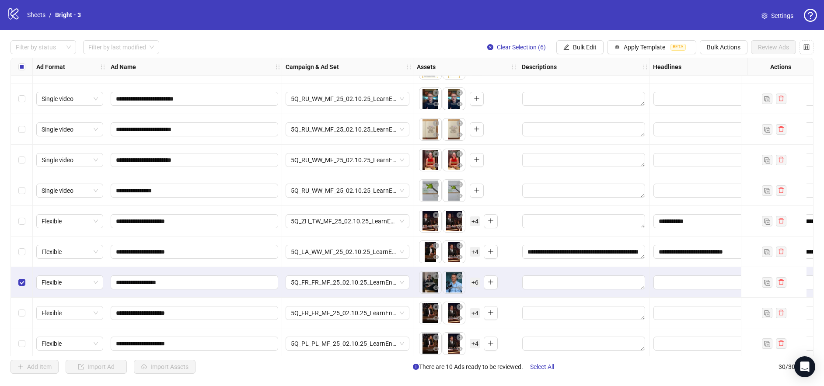
click at [25, 308] on div "Select row 29" at bounding box center [22, 313] width 22 height 31
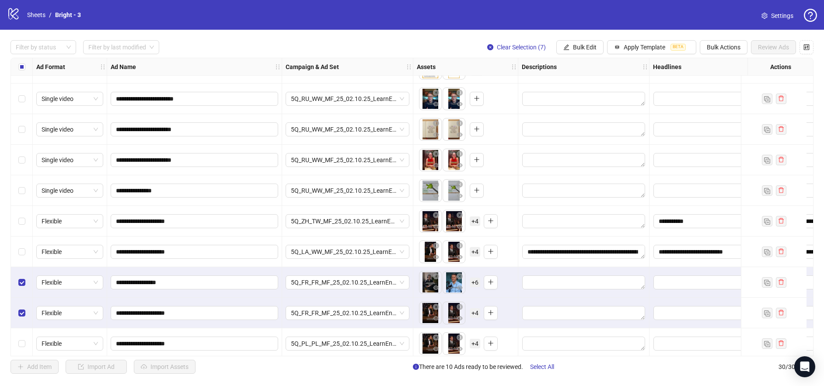
scroll to position [642, 0]
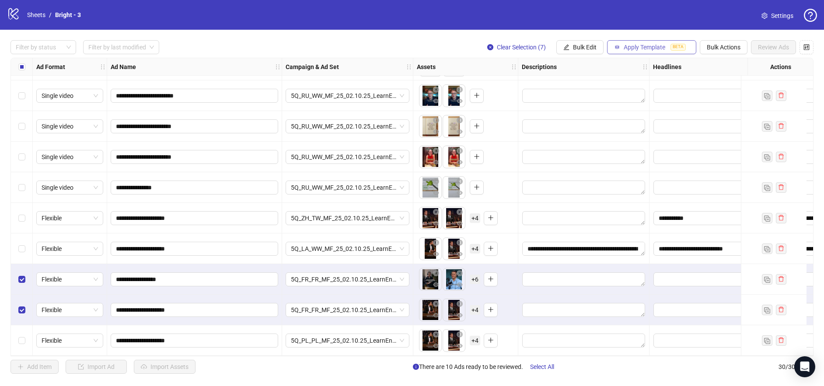
click at [644, 47] on span "Apply Template" at bounding box center [645, 47] width 42 height 7
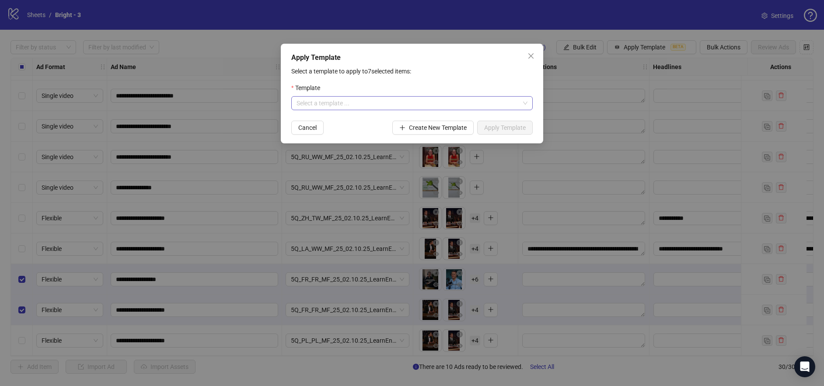
click at [386, 104] on input "search" at bounding box center [408, 103] width 223 height 13
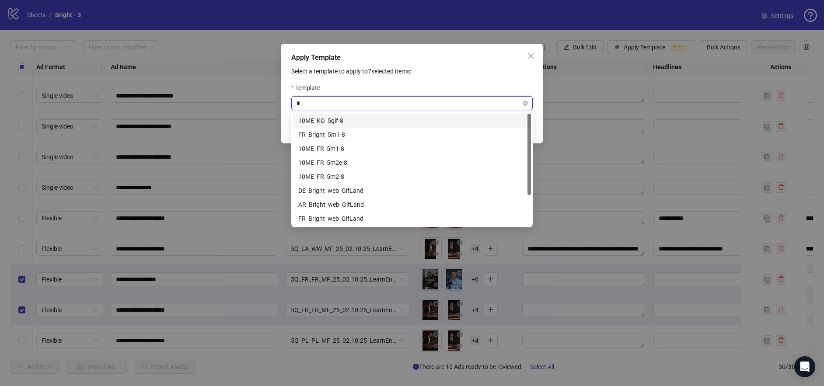
type input "**"
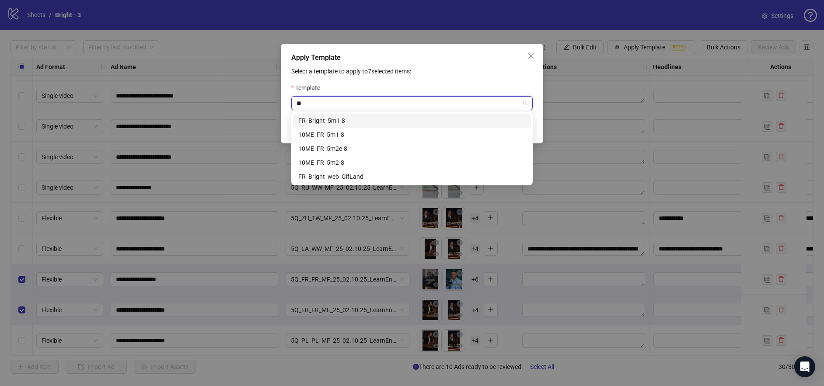
click at [366, 119] on div "FR_Bright_5m1-8" at bounding box center [411, 121] width 227 height 10
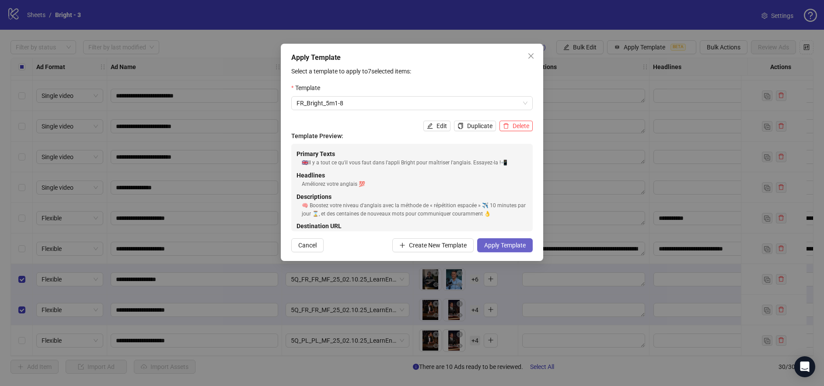
click at [507, 249] on button "Apply Template" at bounding box center [505, 245] width 56 height 14
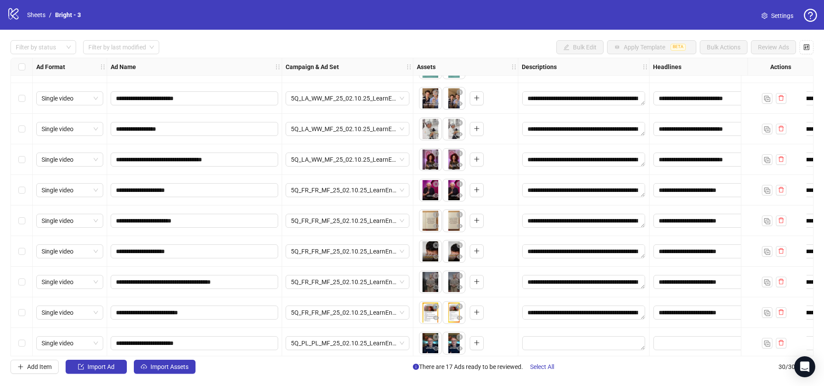
scroll to position [284, 0]
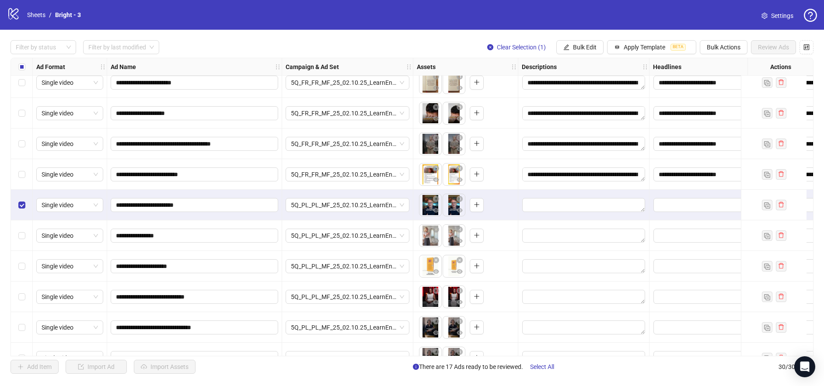
click at [25, 233] on div "Select row 15" at bounding box center [22, 235] width 22 height 31
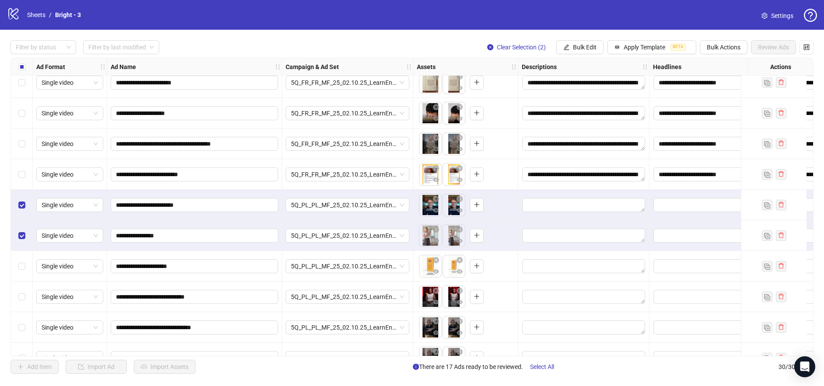
click at [22, 279] on div "Select row 16" at bounding box center [22, 266] width 22 height 31
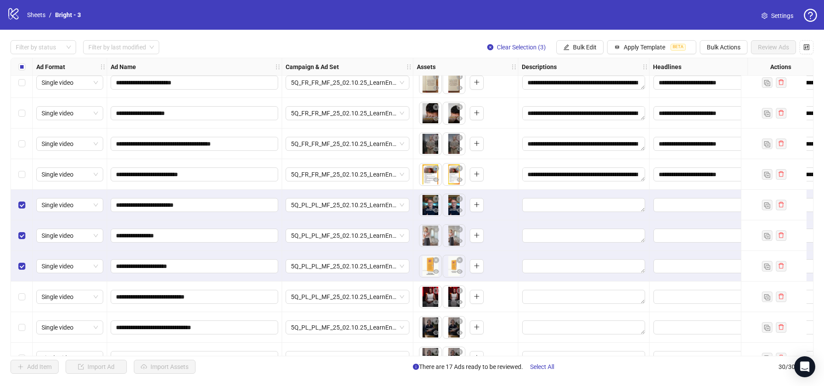
click at [18, 311] on div "Select row 17" at bounding box center [22, 297] width 22 height 31
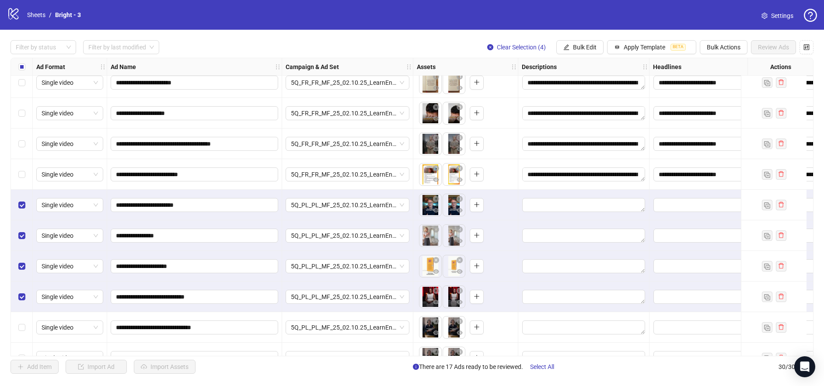
click at [21, 344] on div "Select row 19" at bounding box center [22, 358] width 22 height 31
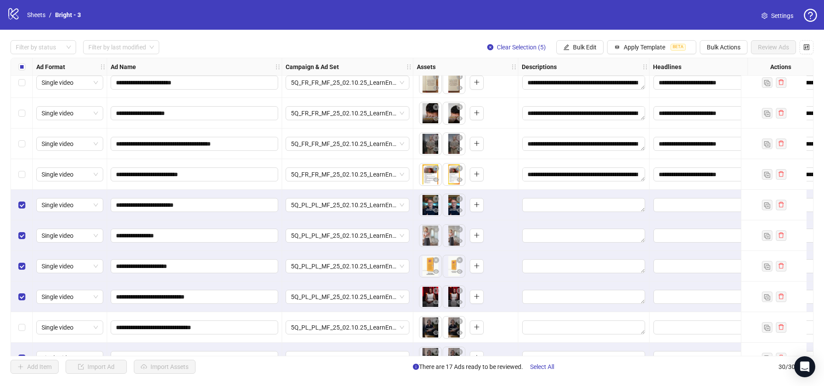
click at [24, 318] on div "Select row 18" at bounding box center [22, 327] width 22 height 31
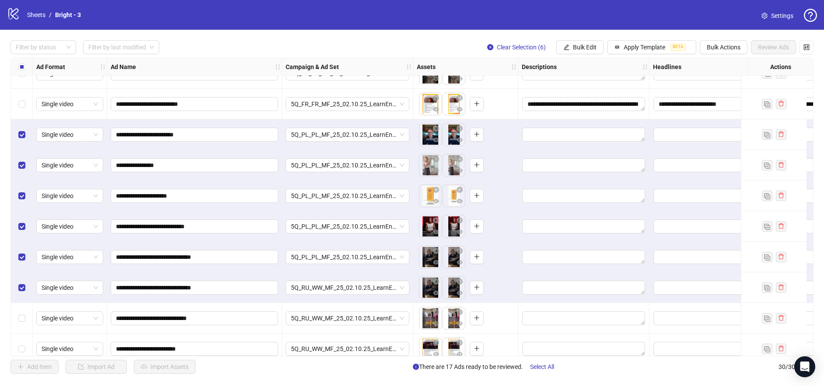
click at [19, 280] on div "Select row 19" at bounding box center [22, 288] width 22 height 31
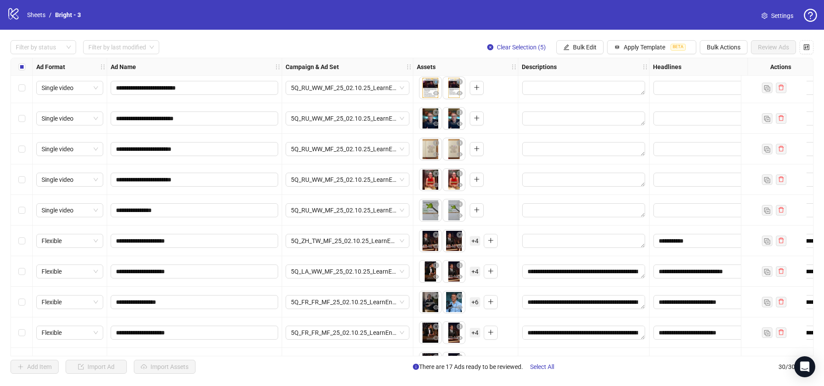
scroll to position [642, 0]
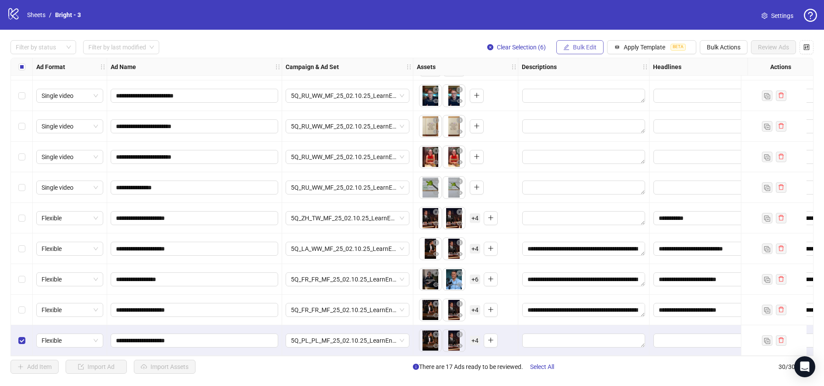
click at [592, 52] on button "Bulk Edit" at bounding box center [579, 47] width 47 height 14
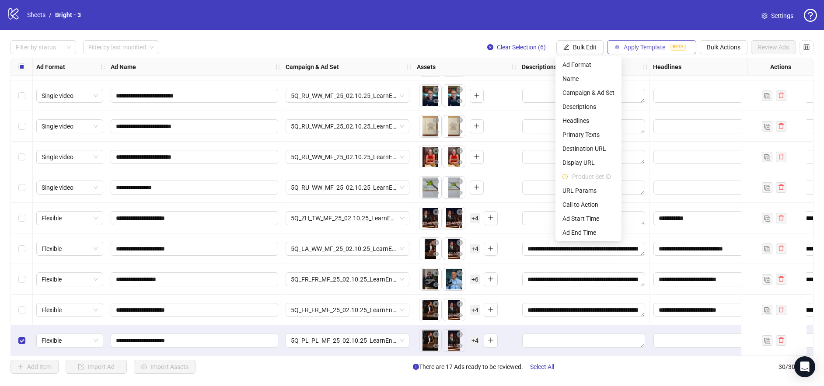
click at [643, 45] on span "Apply Template" at bounding box center [645, 47] width 42 height 7
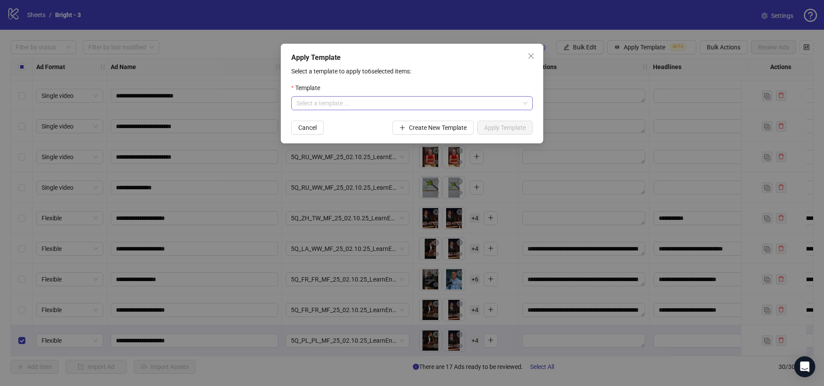
click at [367, 103] on input "search" at bounding box center [408, 103] width 223 height 13
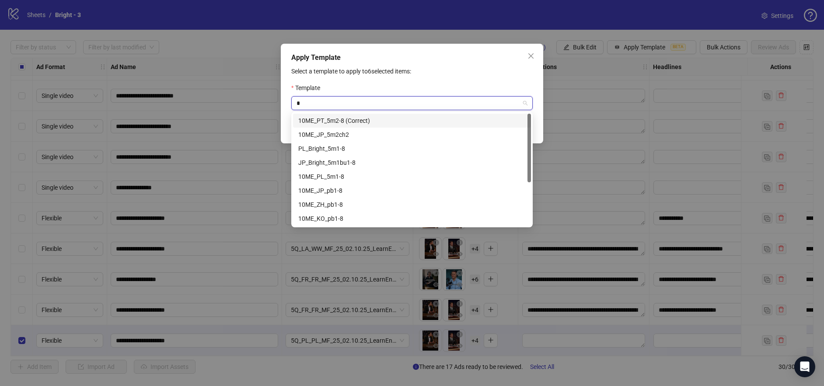
type input "**"
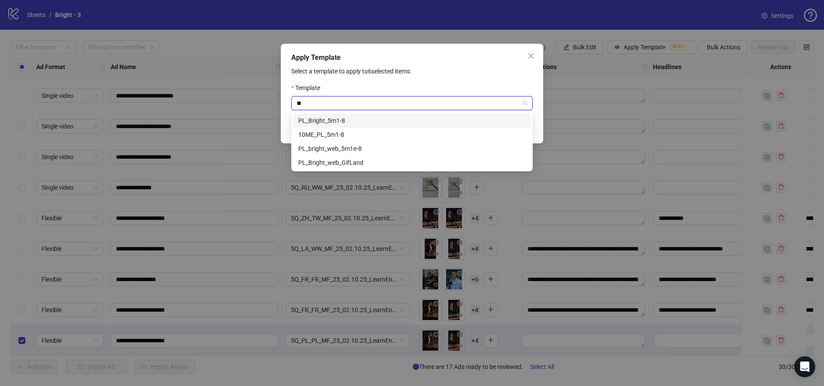
click at [412, 119] on div "PL_Bright_5m1-8" at bounding box center [411, 121] width 227 height 10
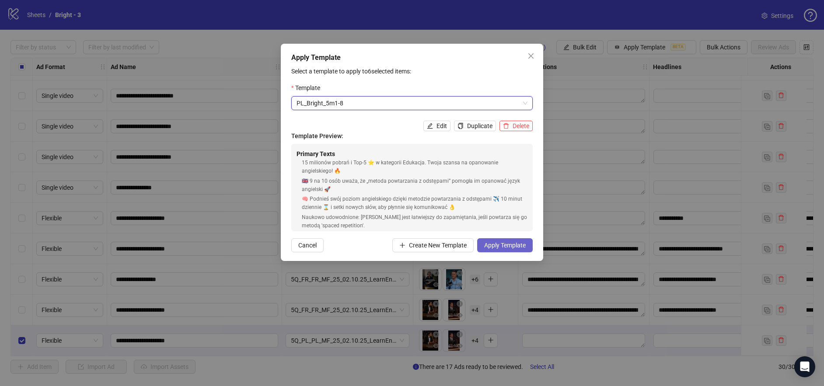
click at [518, 251] on button "Apply Template" at bounding box center [505, 245] width 56 height 14
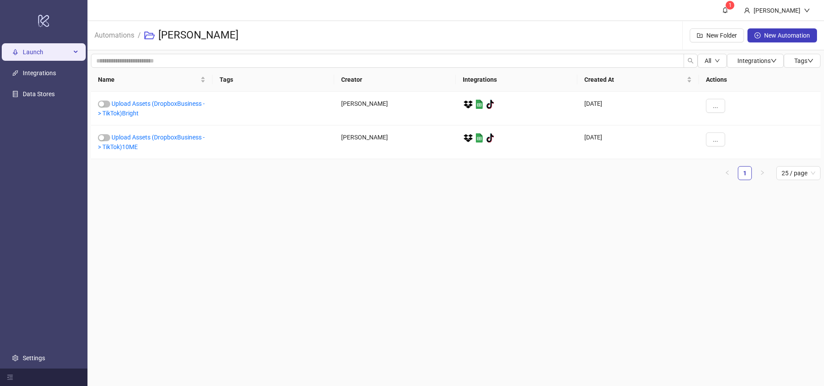
click at [41, 55] on span "Launch" at bounding box center [47, 51] width 48 height 17
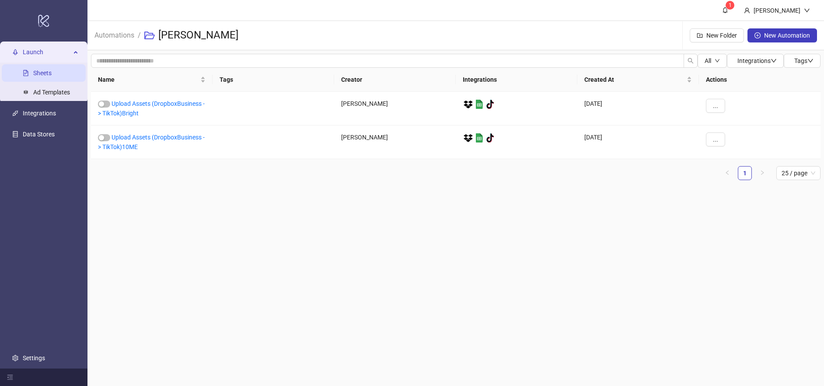
click at [52, 73] on link "Sheets" at bounding box center [42, 73] width 18 height 7
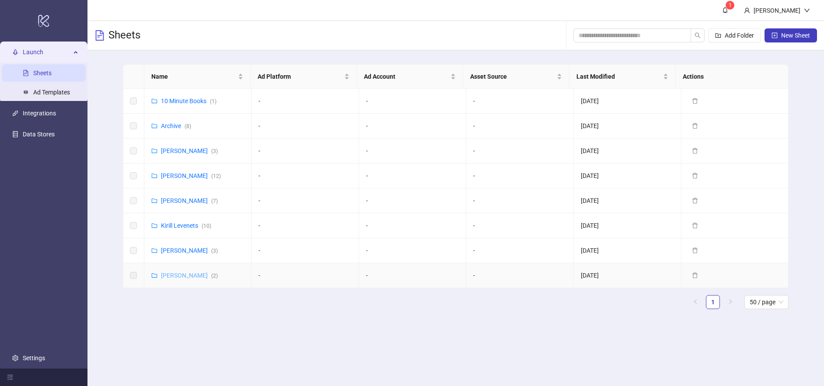
click at [193, 276] on link "[PERSON_NAME] ( 2 )" at bounding box center [189, 275] width 57 height 7
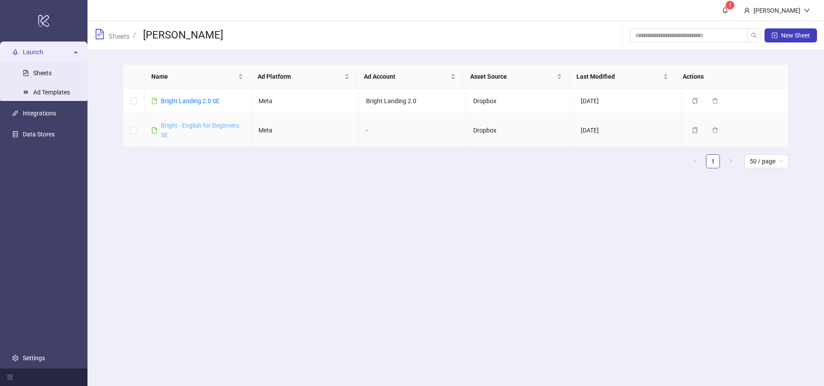
click at [168, 125] on link "Bright - English for Beginners SE" at bounding box center [200, 130] width 78 height 17
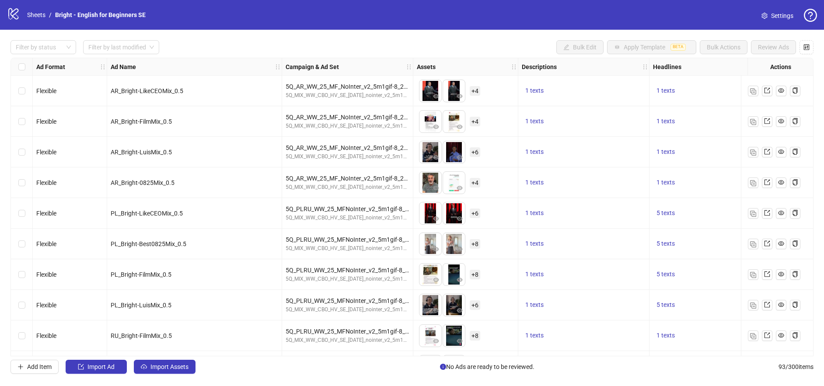
click at [766, 16] on icon "setting" at bounding box center [765, 16] width 6 height 6
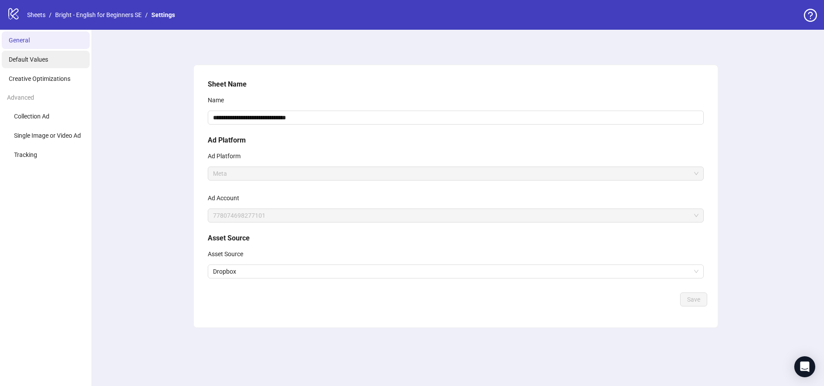
click at [51, 64] on li "Default Values" at bounding box center [46, 59] width 88 height 17
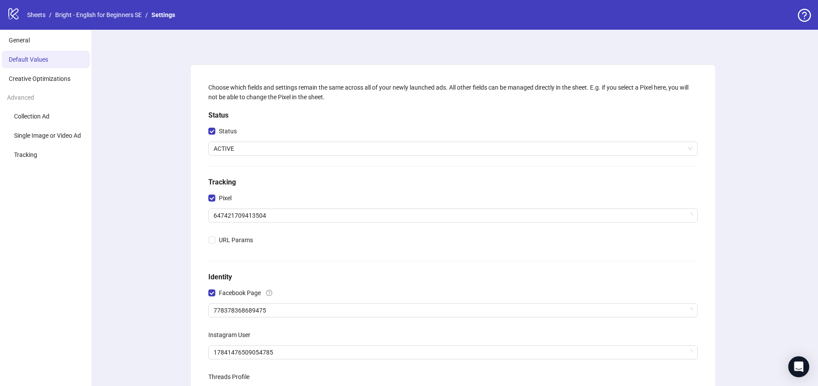
click at [50, 52] on li "Default Values" at bounding box center [46, 59] width 88 height 17
click at [46, 45] on li "General" at bounding box center [46, 39] width 88 height 17
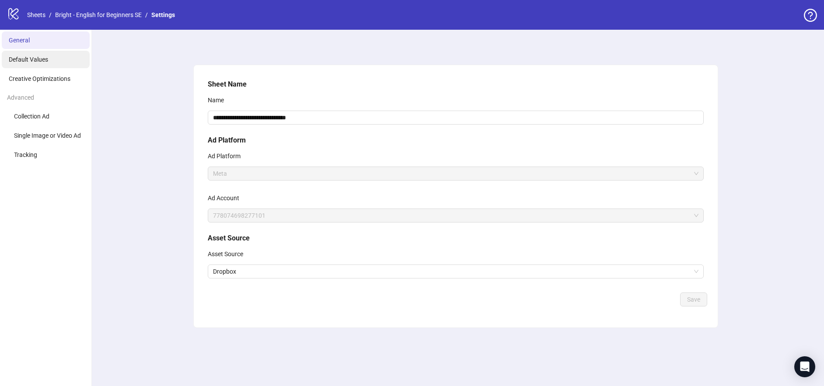
click at [42, 64] on li "Default Values" at bounding box center [46, 59] width 88 height 17
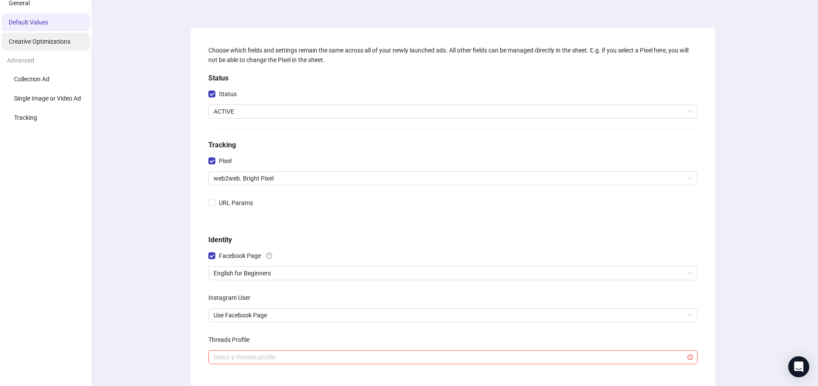
scroll to position [33, 0]
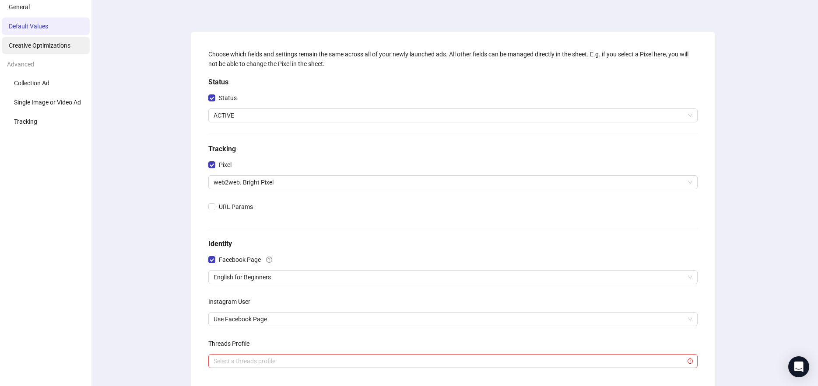
click at [53, 44] on span "Creative Optimizations" at bounding box center [40, 45] width 62 height 7
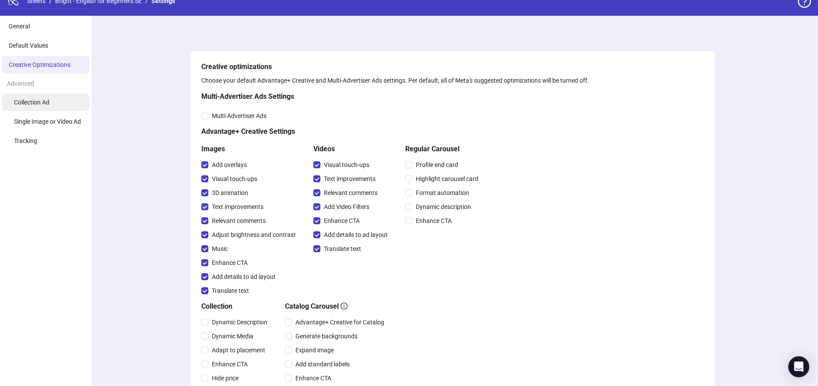
scroll to position [14, 0]
